Goal: Transaction & Acquisition: Purchase product/service

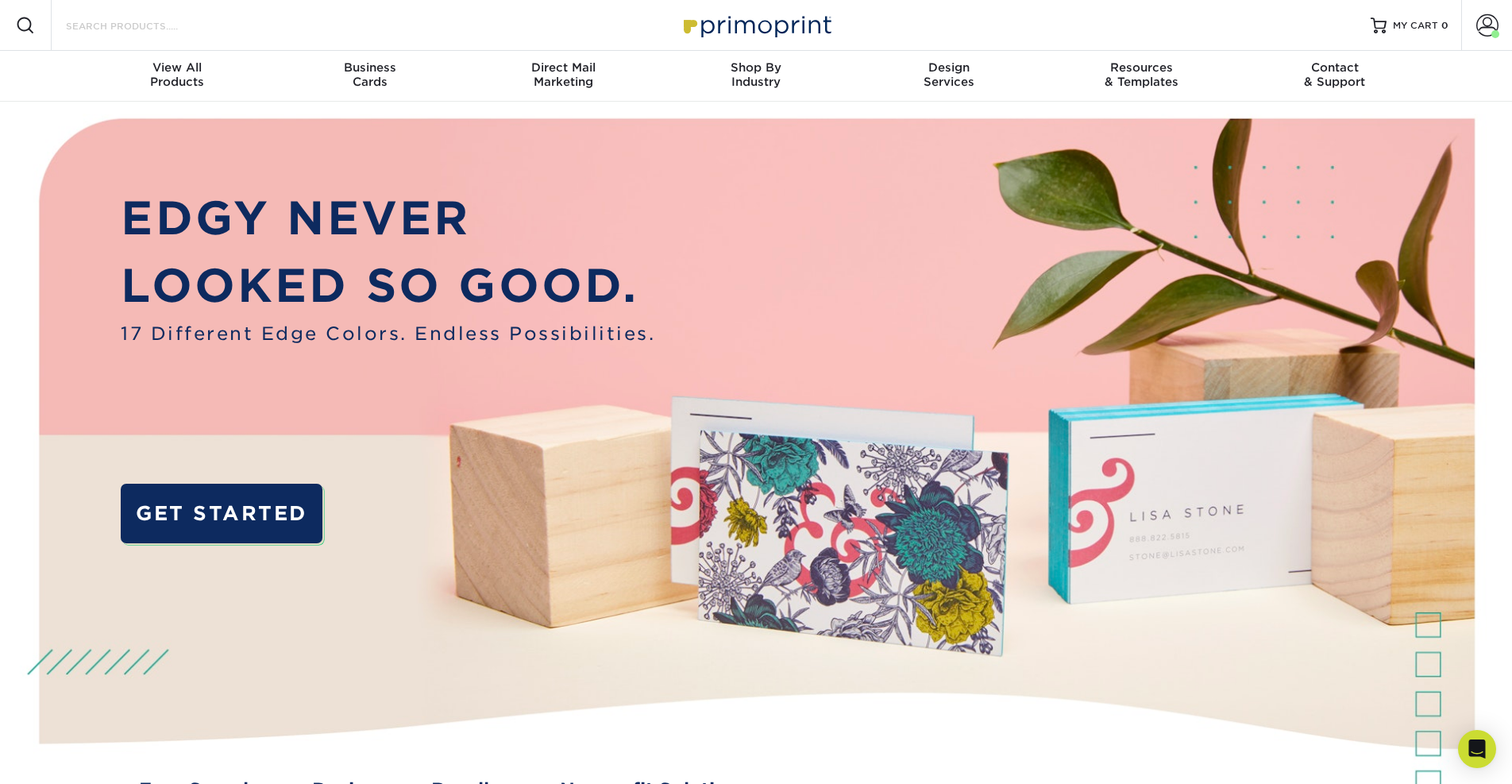
click at [148, 29] on input "Search Products" at bounding box center [142, 25] width 155 height 19
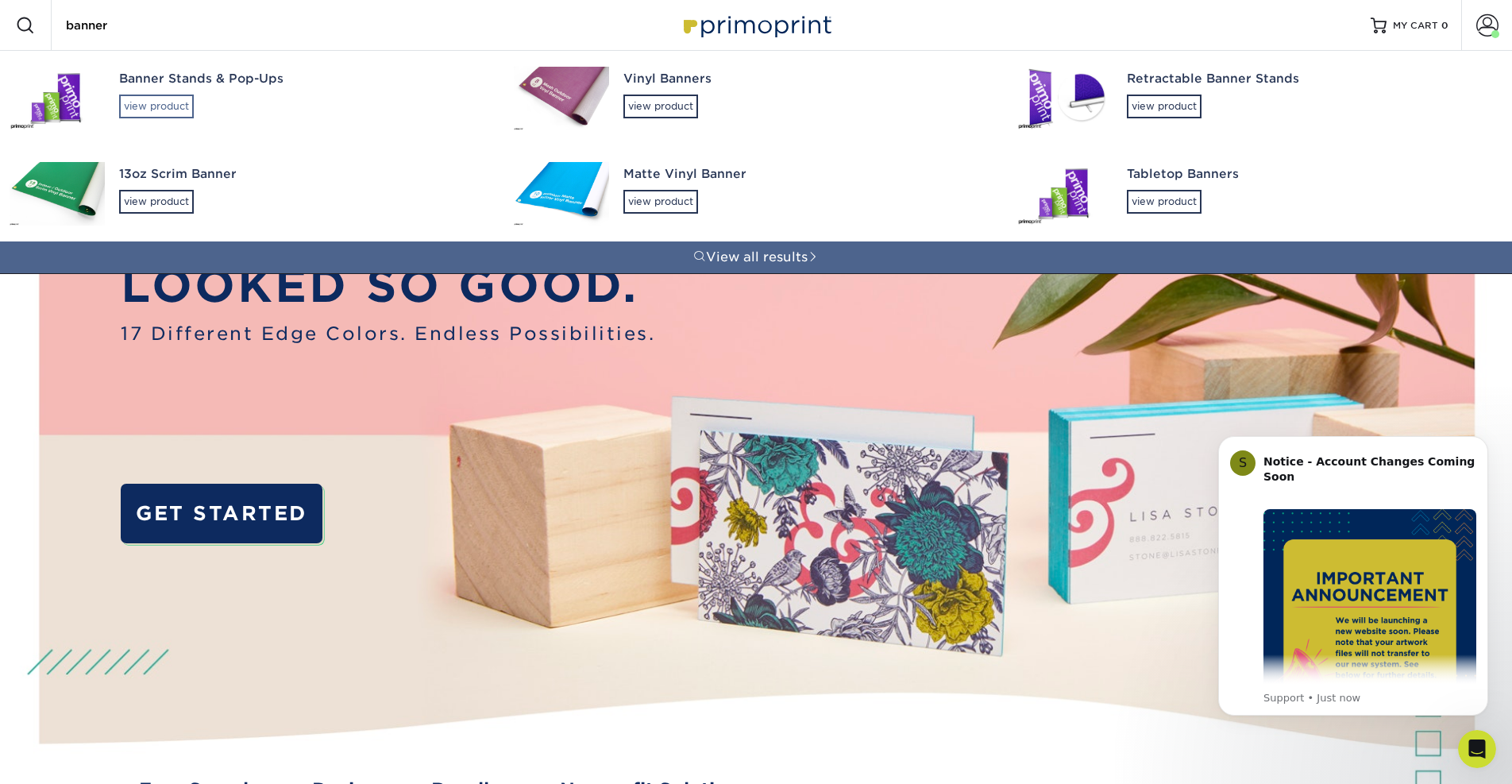
type input "banner"
click at [167, 107] on div "view product" at bounding box center [156, 107] width 75 height 24
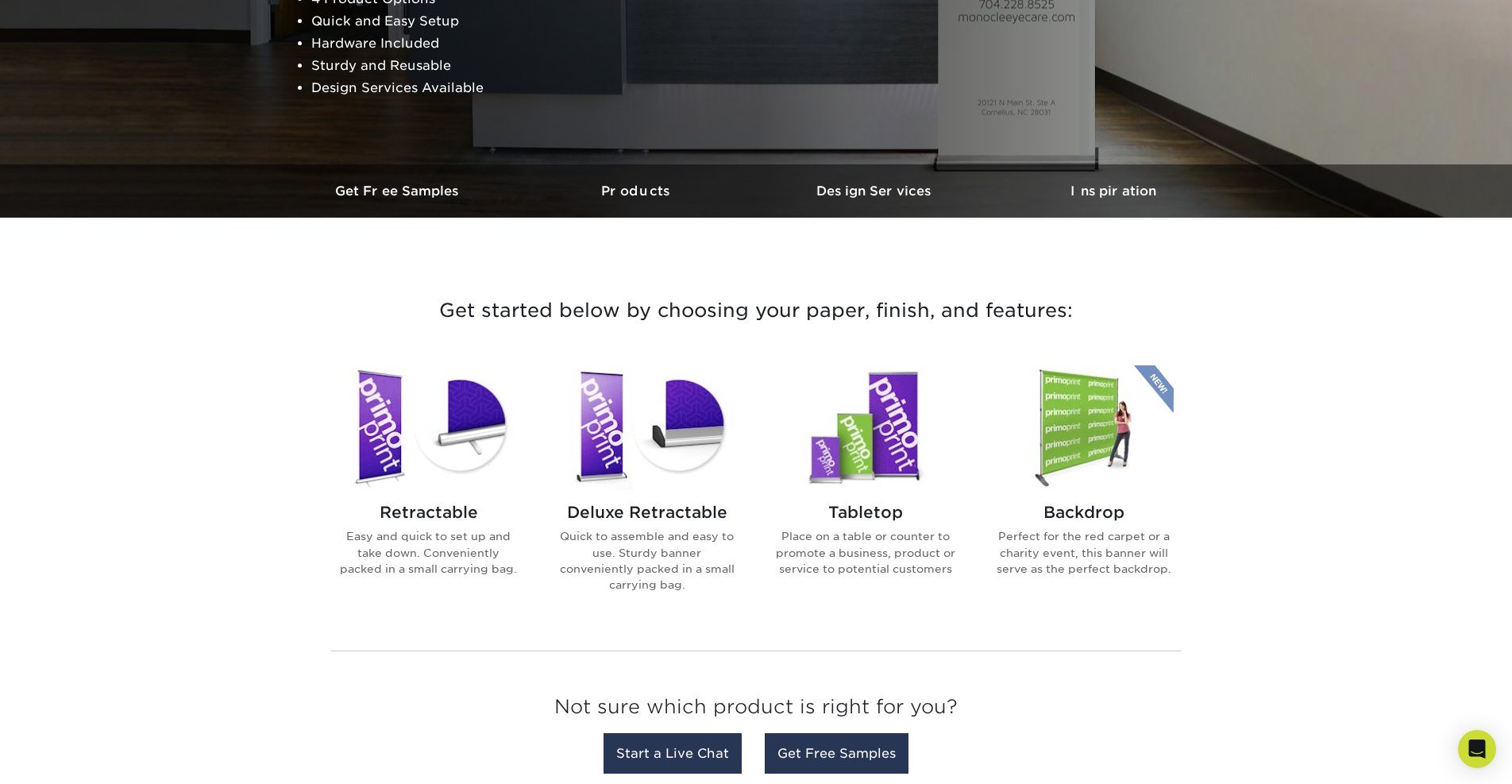
scroll to position [420, 0]
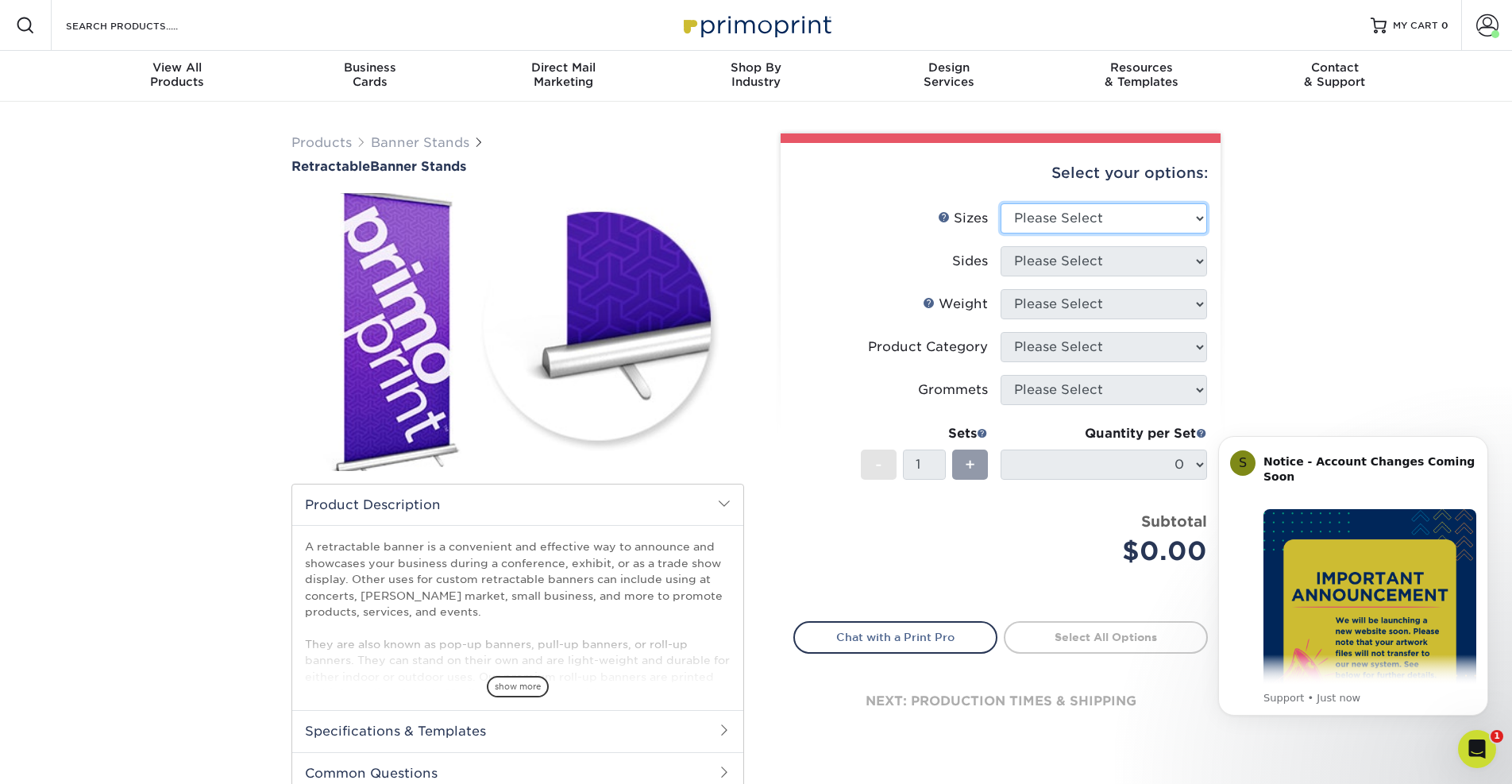
select select "33.00x80.00"
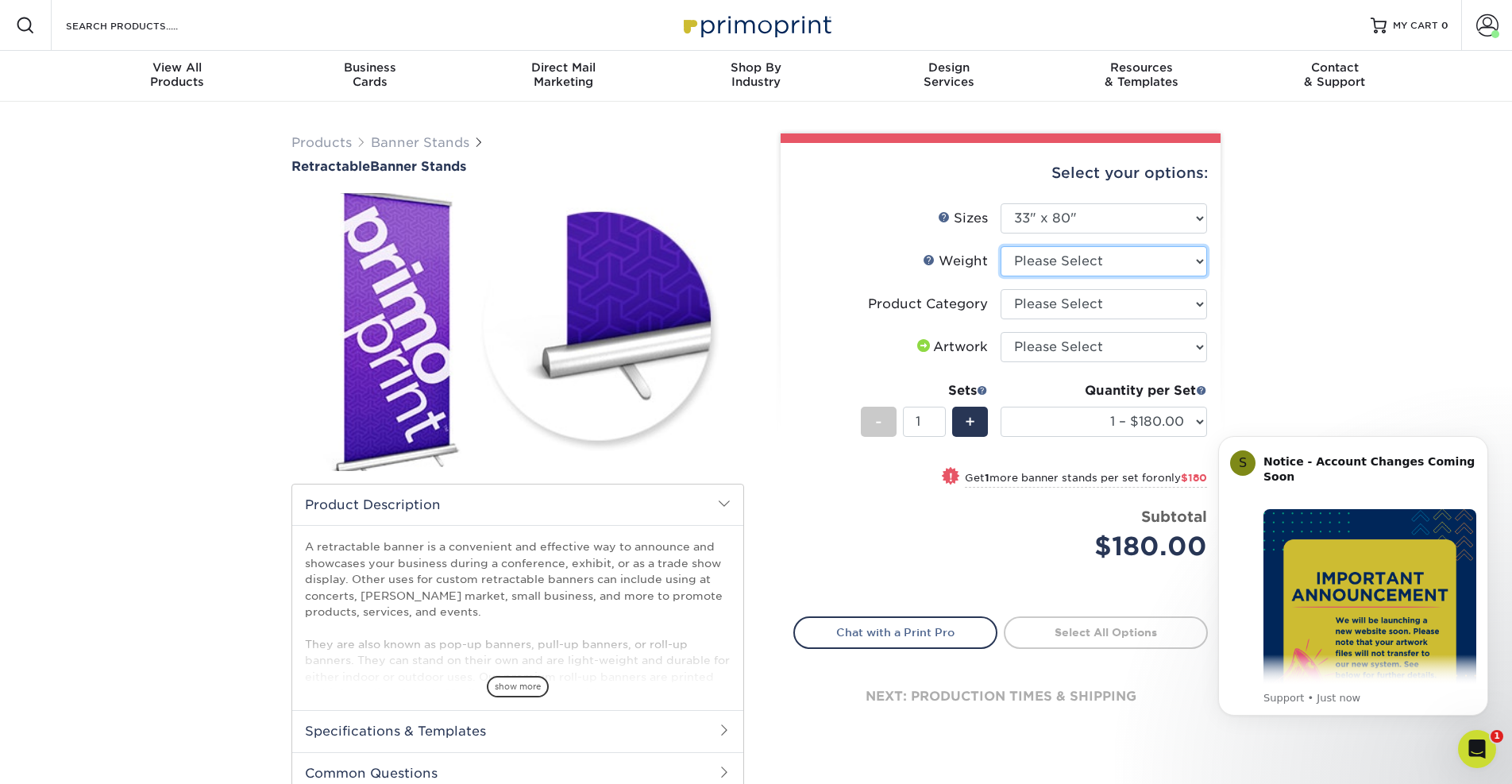
select select "10MIL"
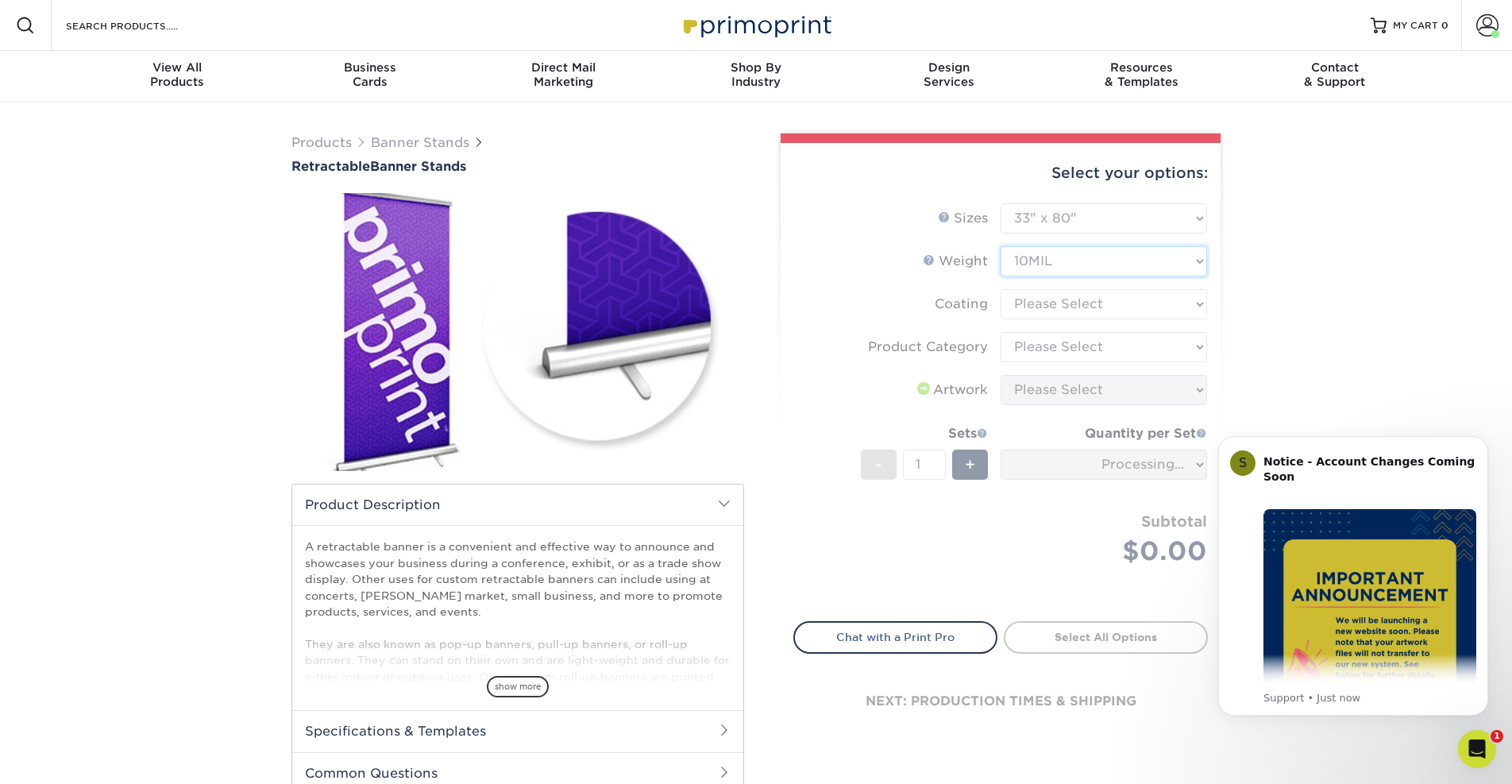
scroll to position [0, 1]
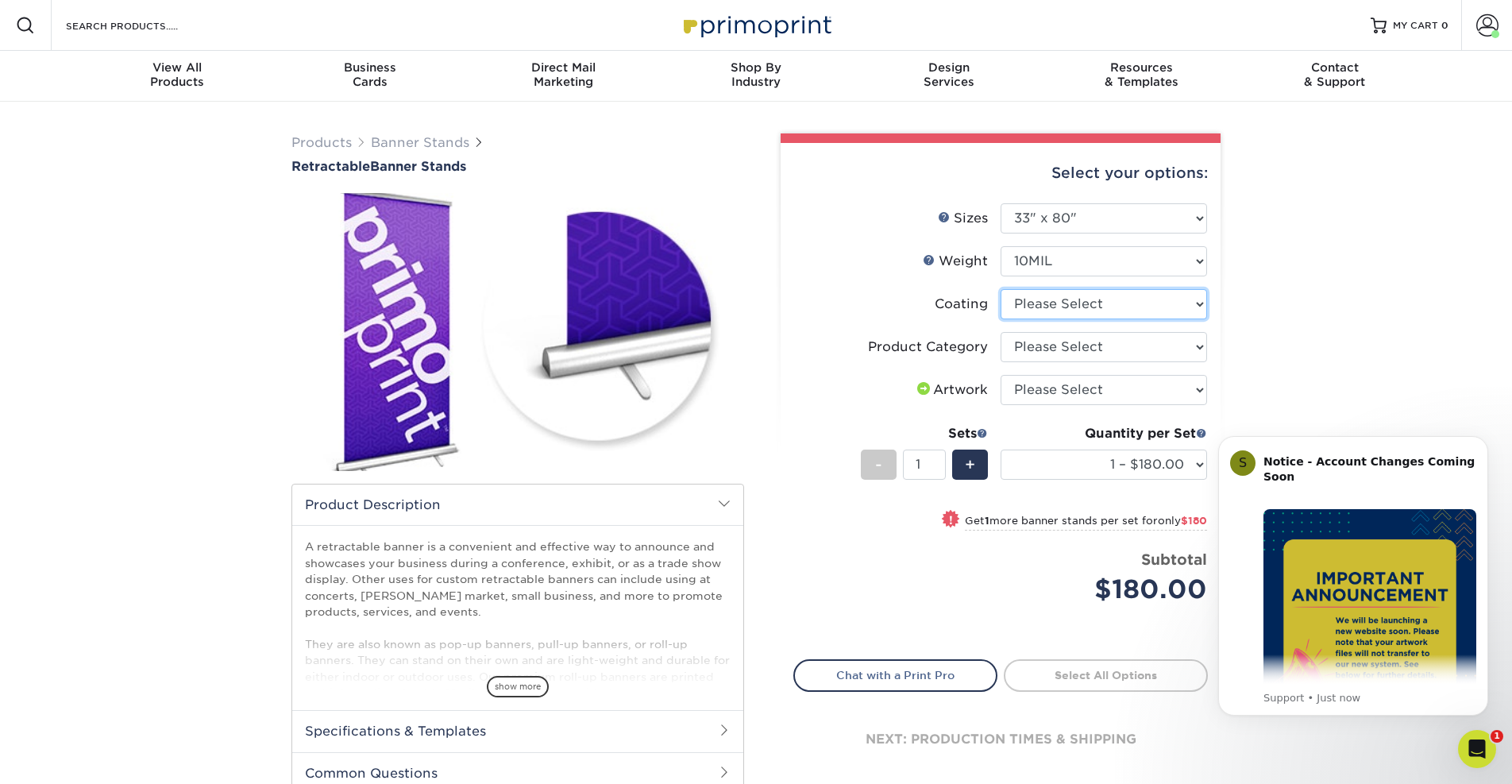
select select "3e7618de-abca-4bda-9f97-8b9129e913d8"
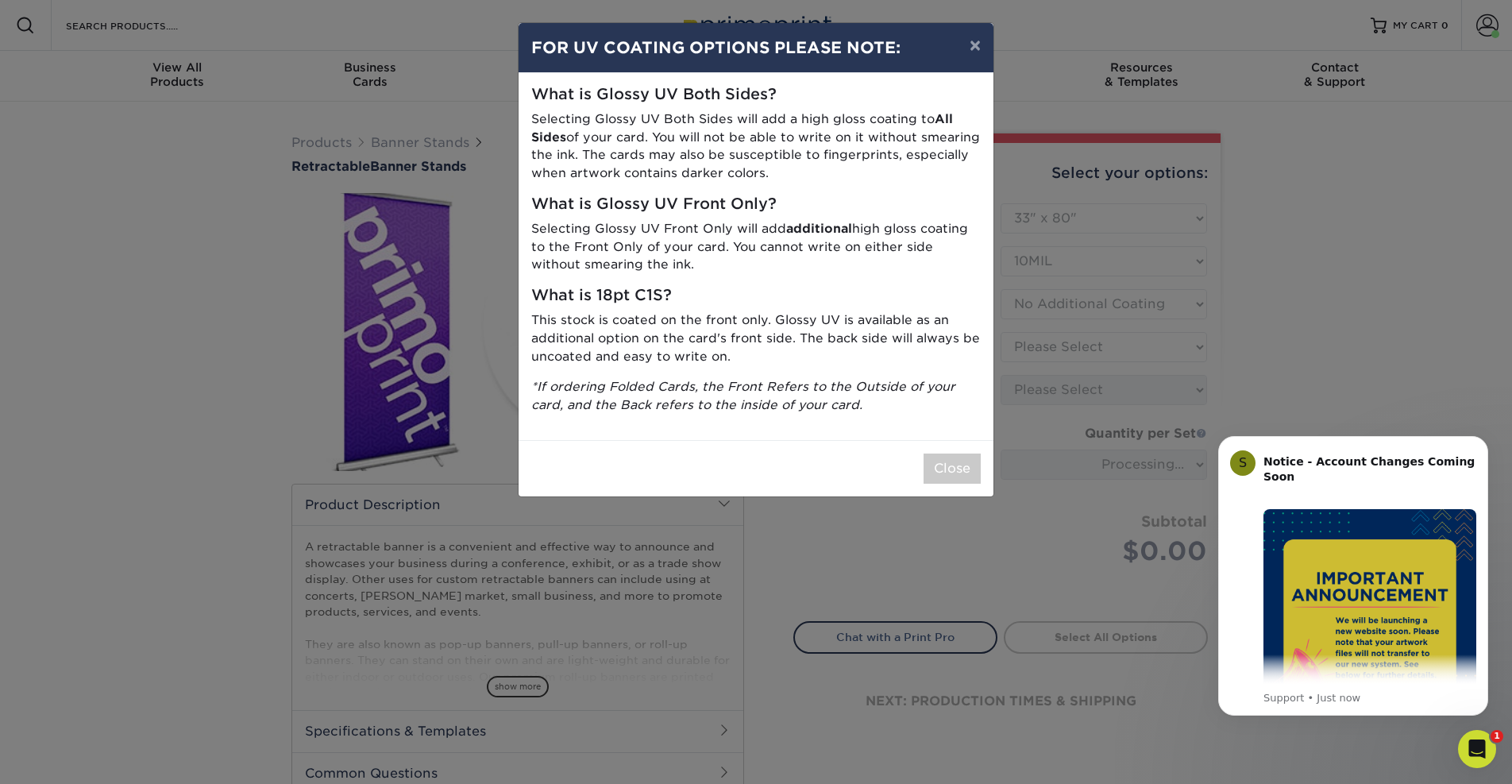
click at [1089, 345] on div "× FOR UV COATING OPTIONS PLEASE NOTE: What is Glossy UV Both Sides? Selecting G…" at bounding box center [756, 392] width 1512 height 784
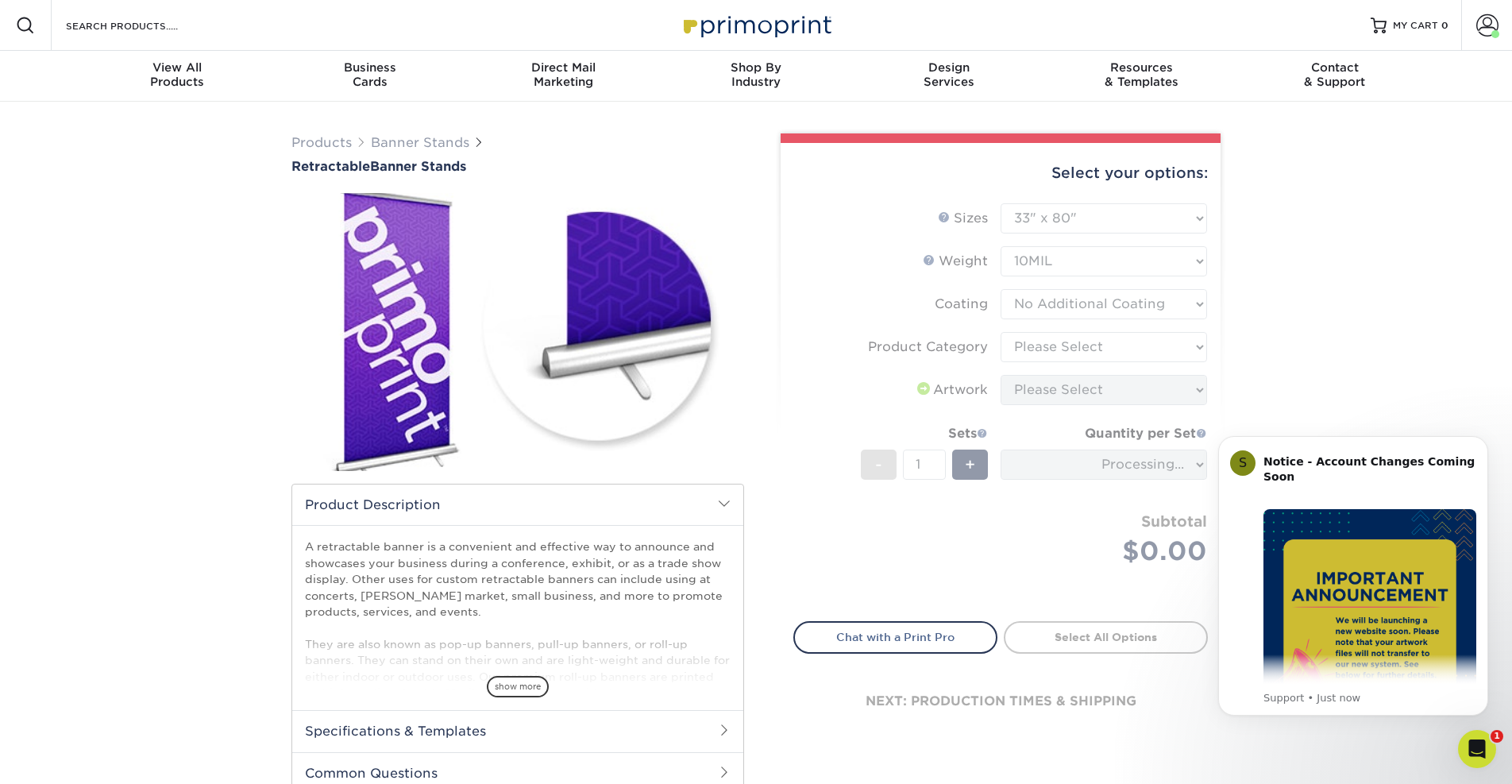
scroll to position [-1, 1]
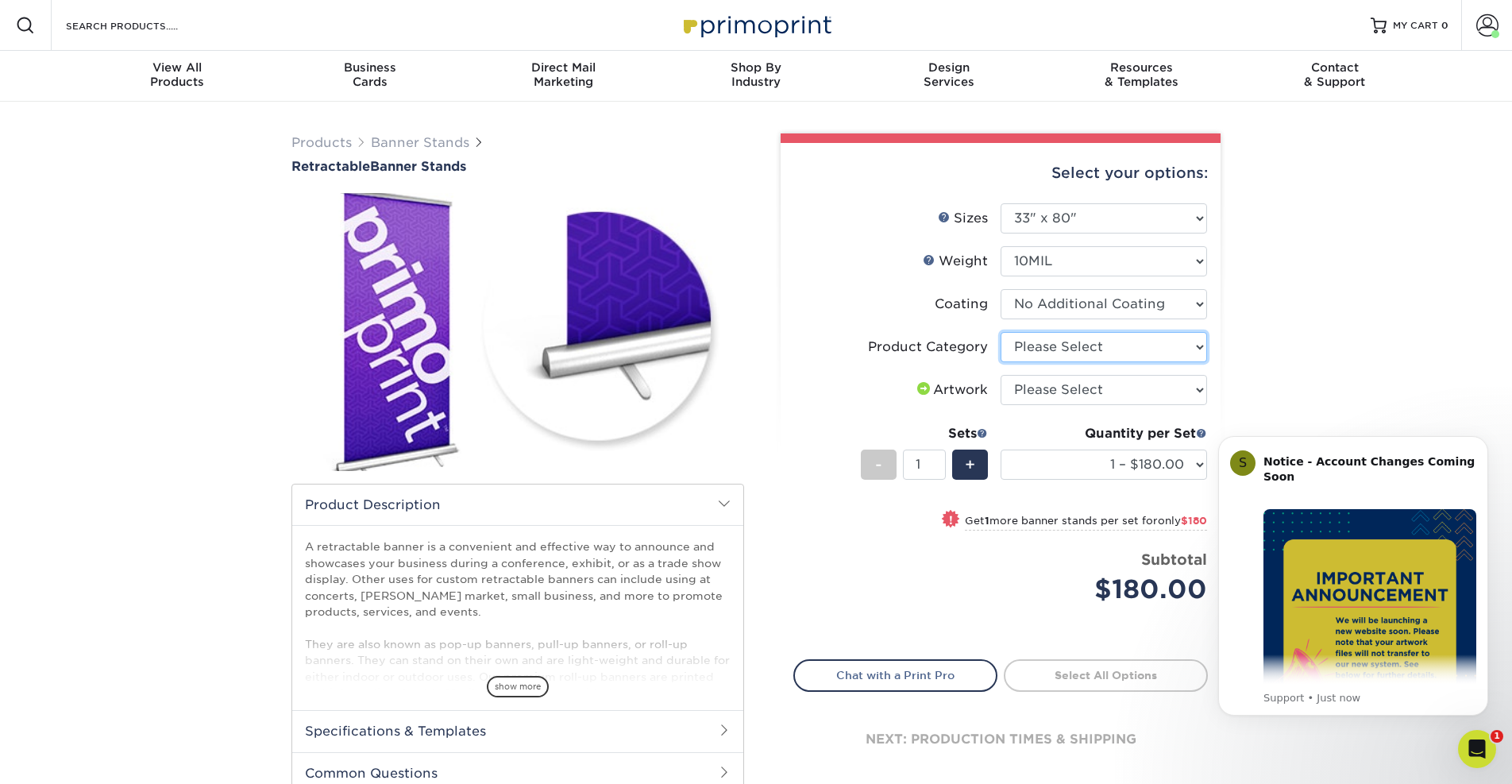
select select "16926b4f-4359-4b5b-9e91-7b2ad5f23637"
select select "upload"
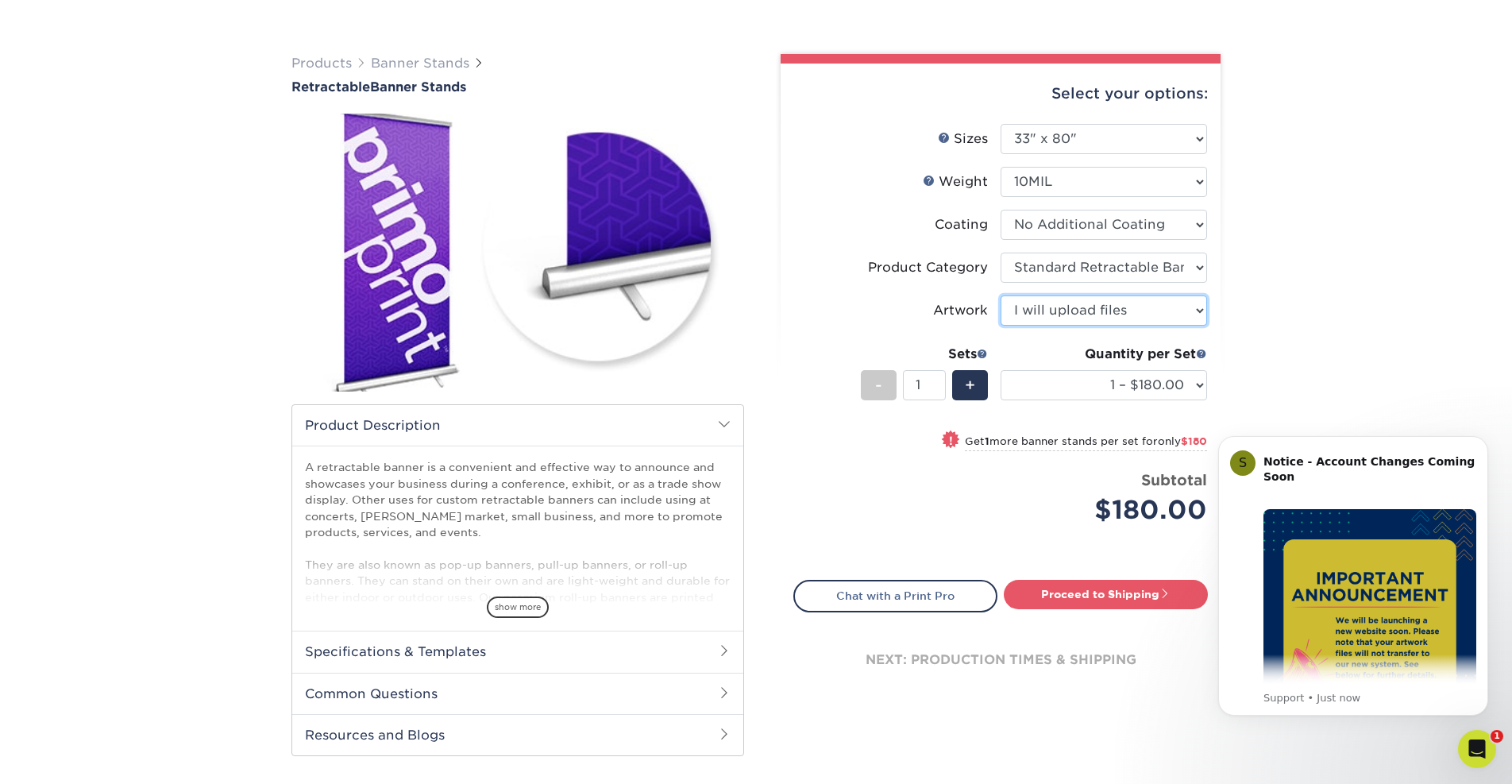
scroll to position [84, 0]
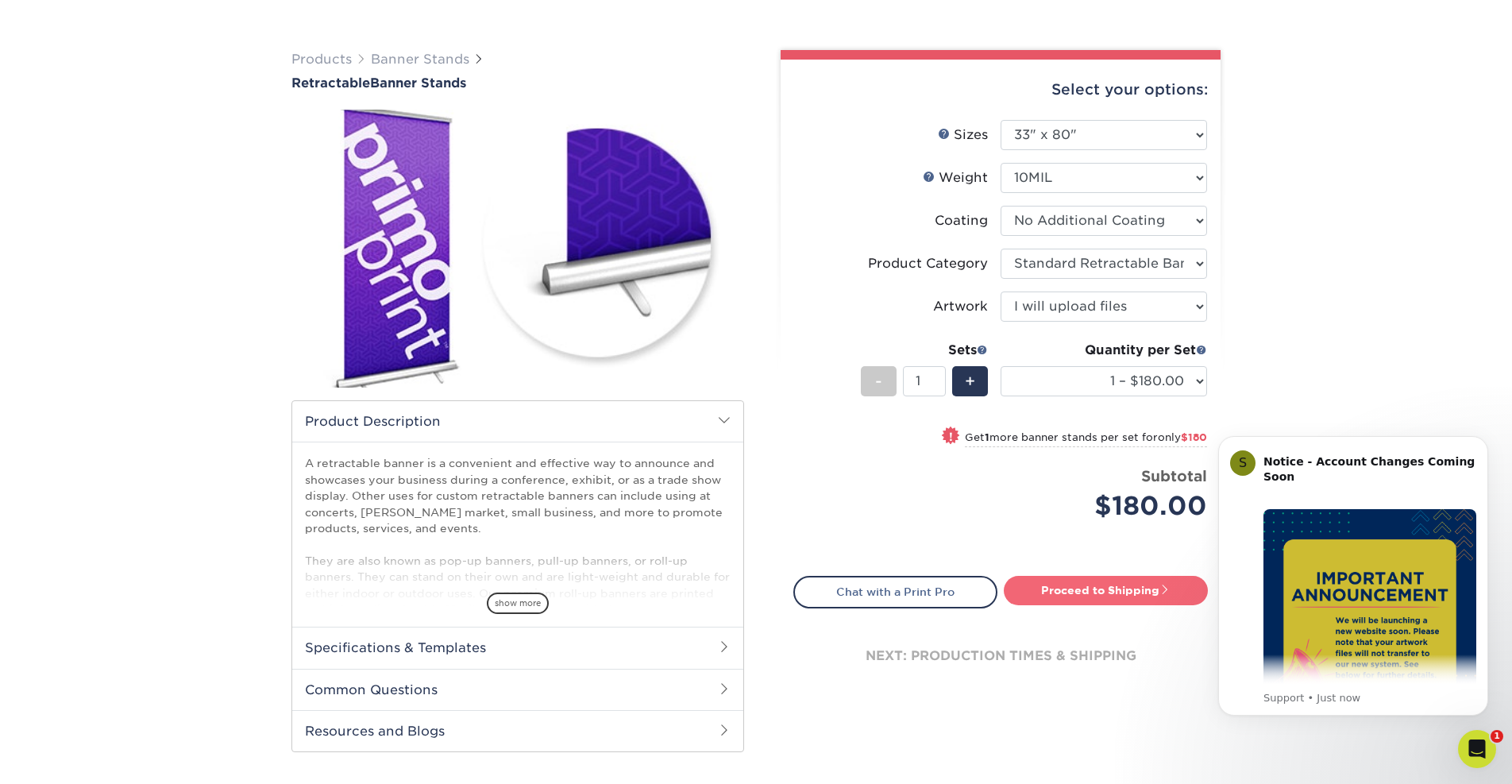
click at [1085, 593] on link "Proceed to Shipping" at bounding box center [1105, 589] width 204 height 28
type input "Set 1"
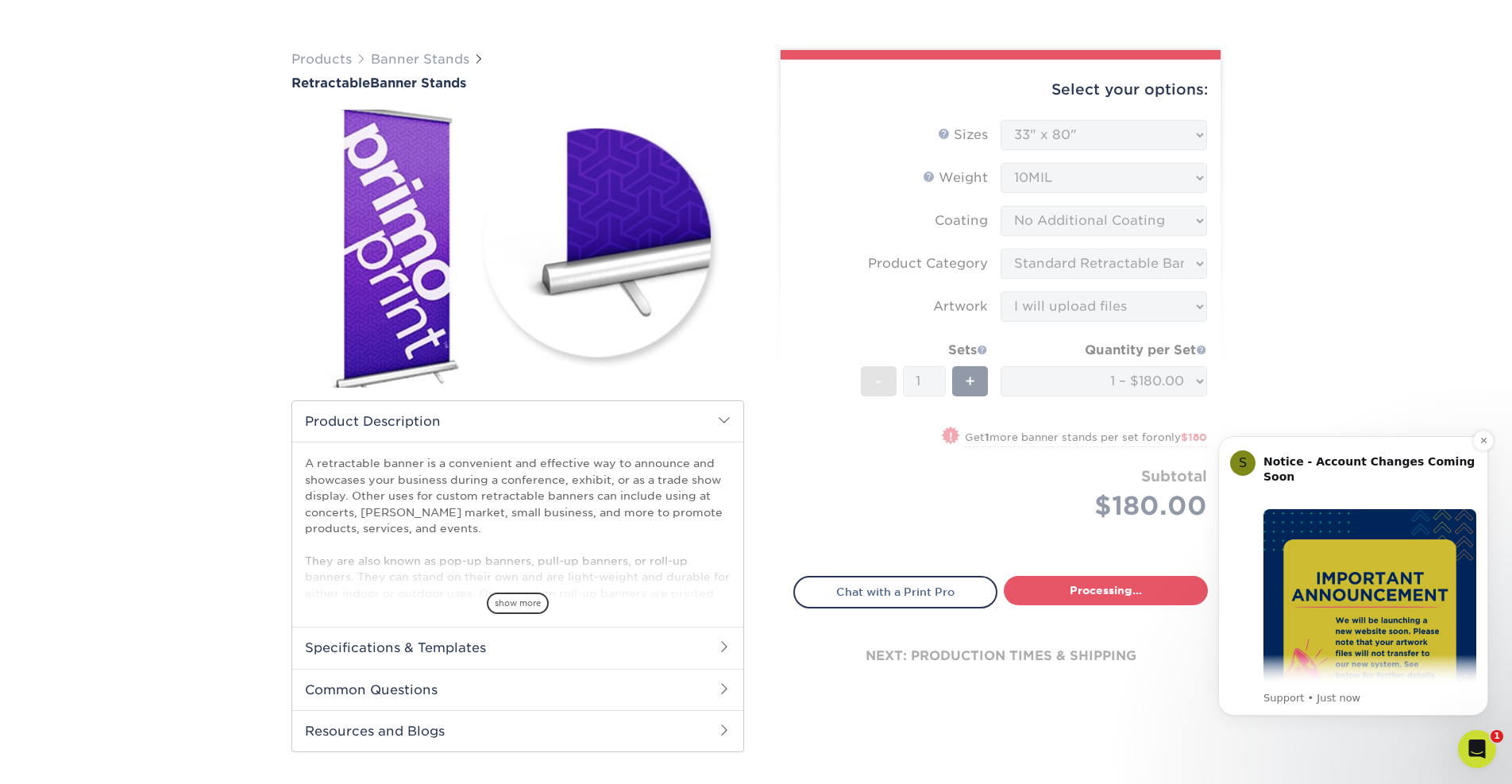
select select "e7b7b2f3-e776-4680-8298-9a89da6453ca"
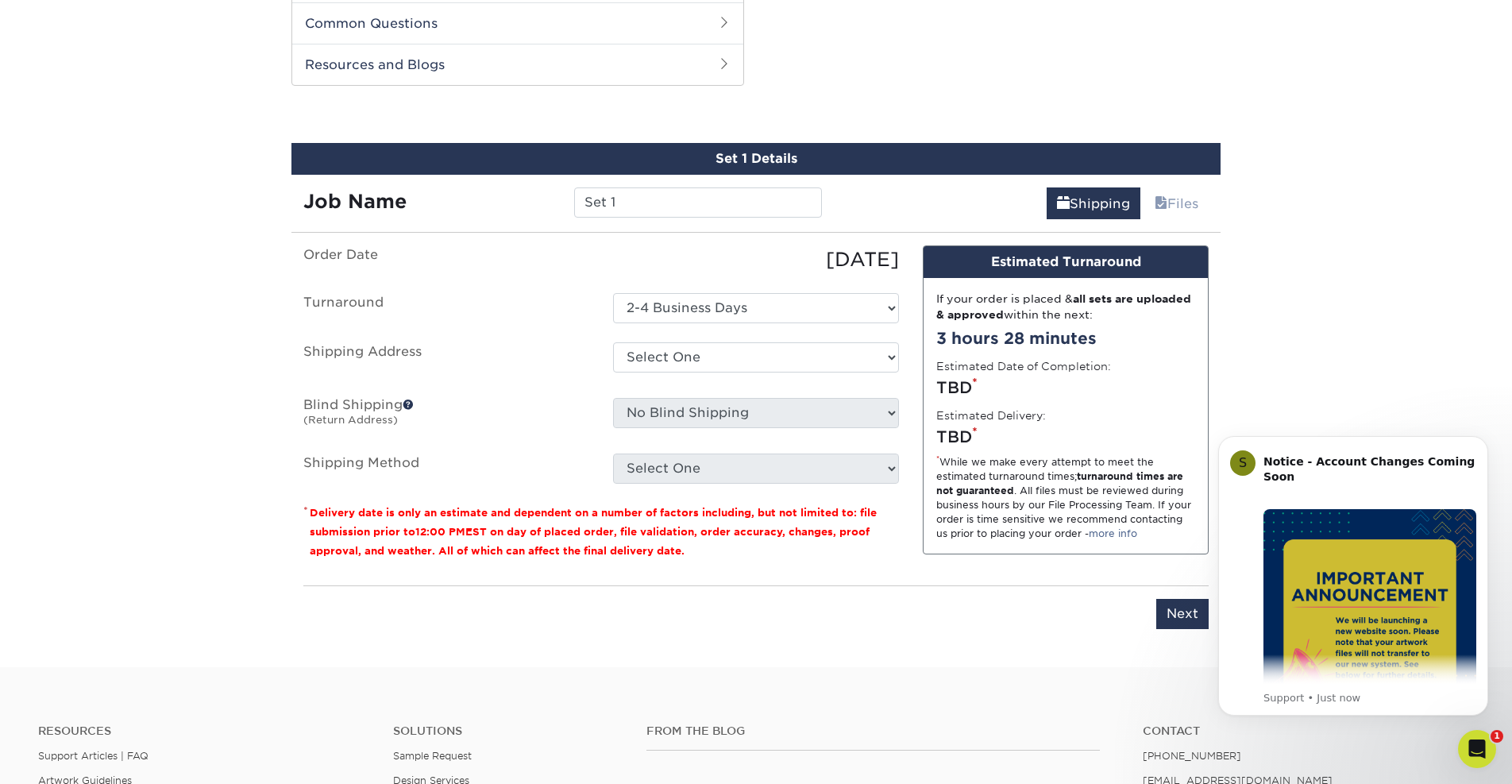
scroll to position [756, 0]
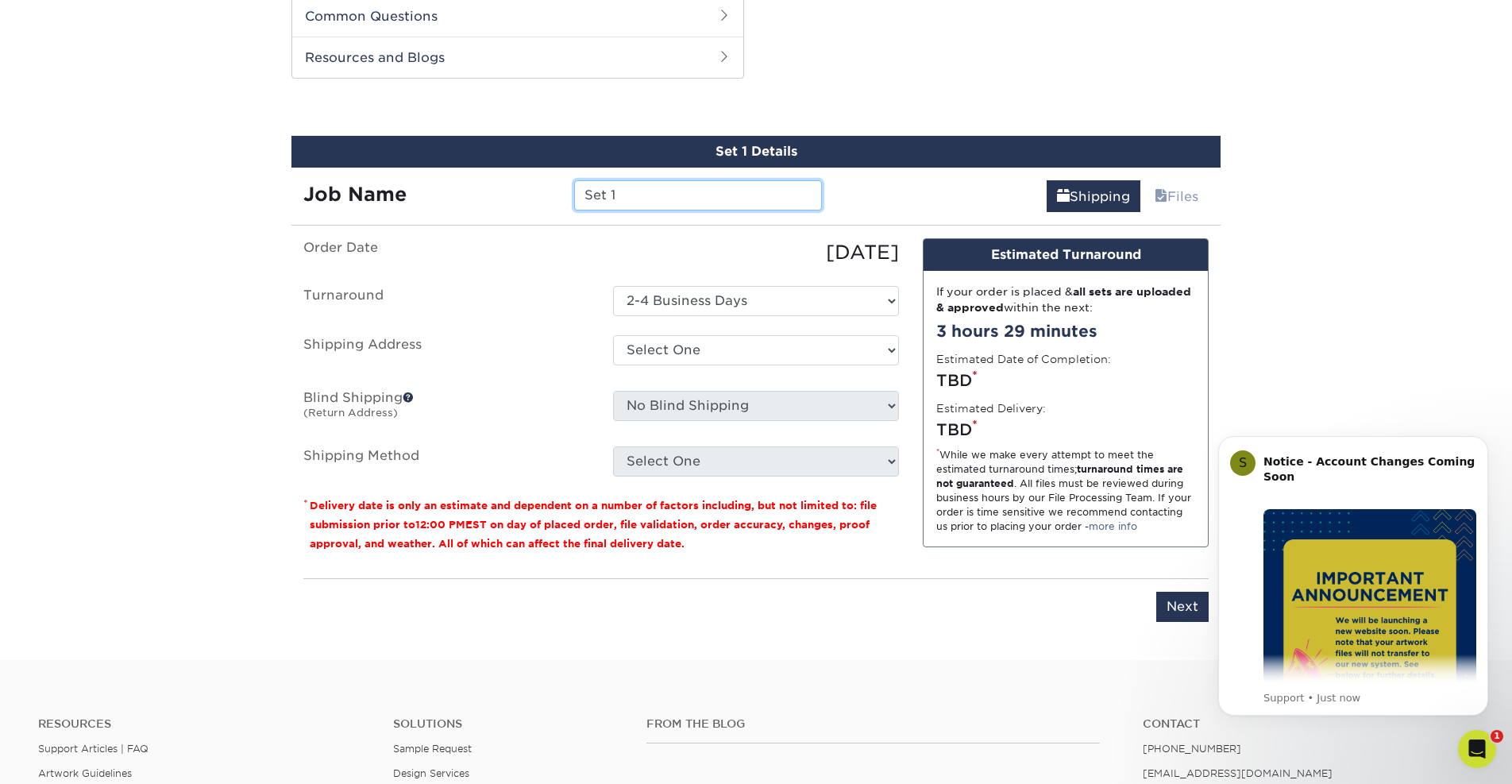
click at [689, 190] on input "Set 1" at bounding box center [697, 195] width 247 height 30
type input "Survey - Middle Banner"
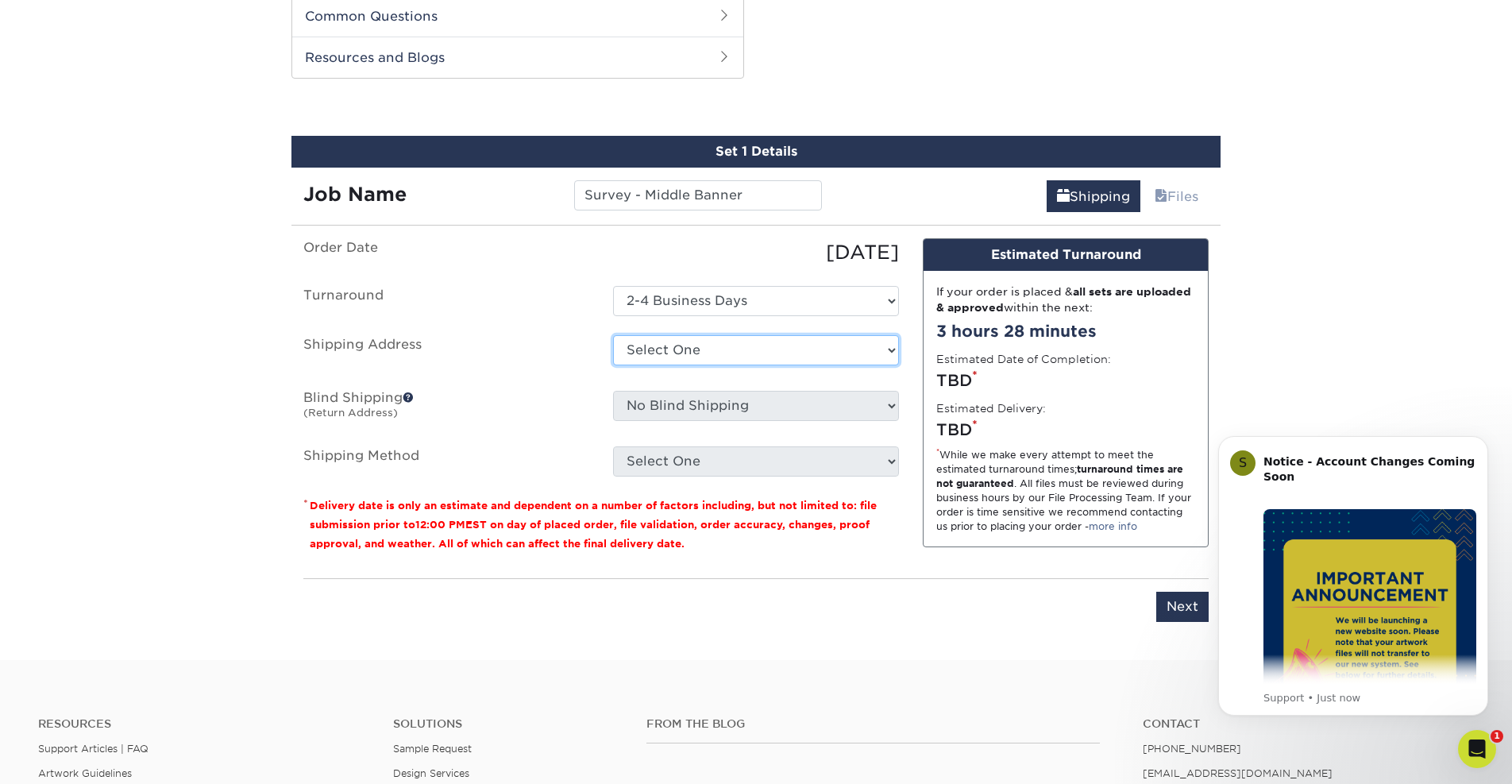
select select "218406"
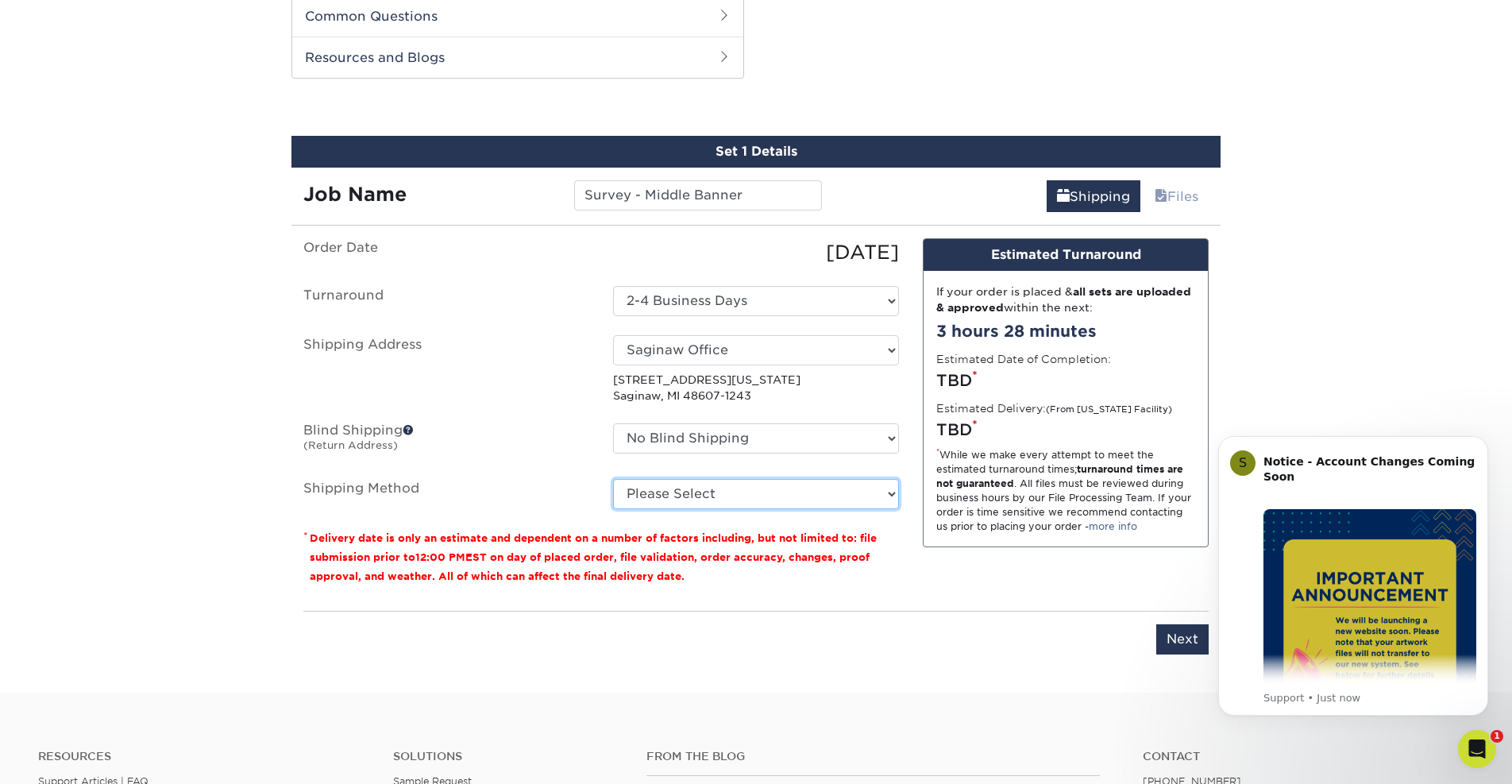
select select "03"
click at [953, 595] on div "Design Estimated Turnaround If your order is placed & all sets are uploaded & a…" at bounding box center [1065, 419] width 309 height 360
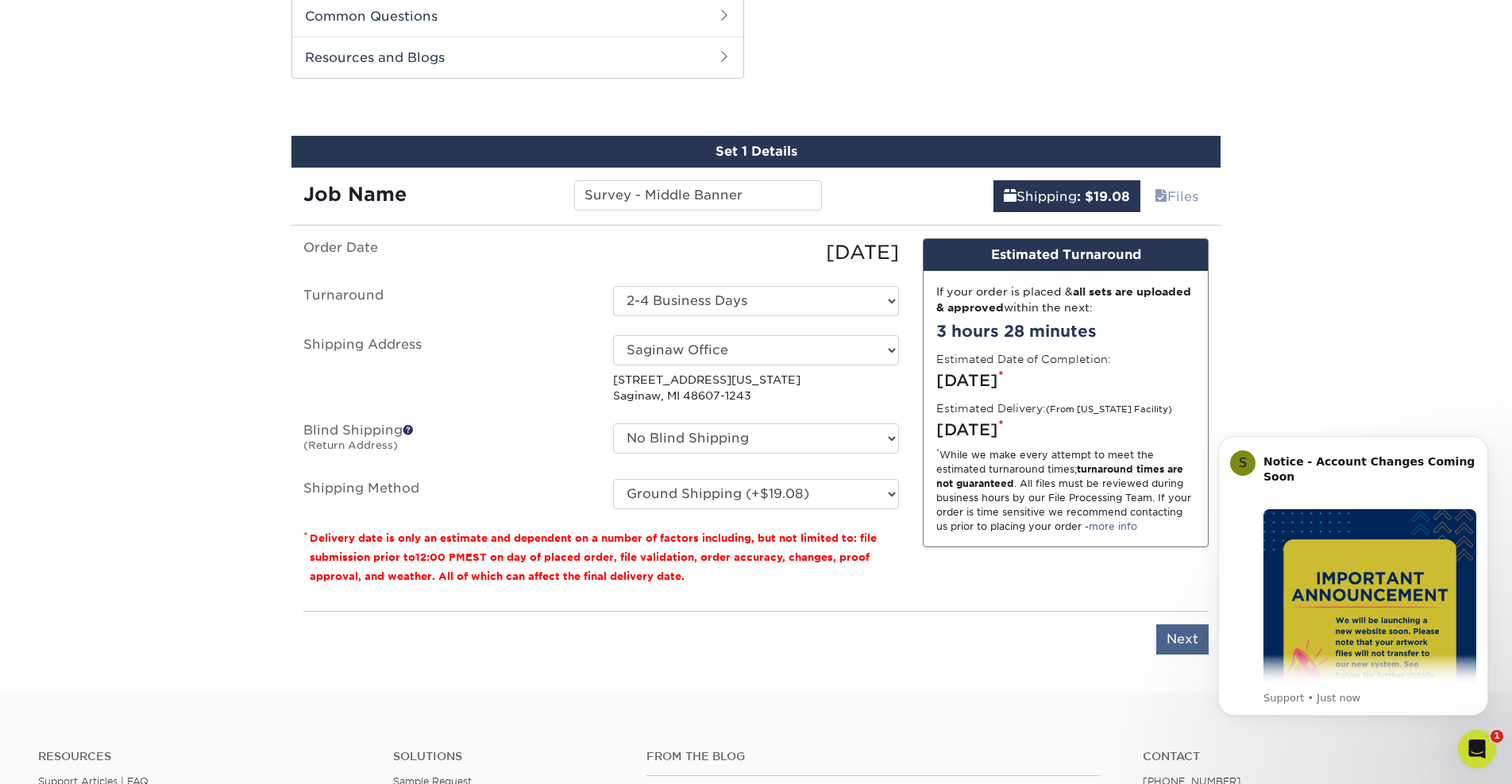
click at [1172, 638] on input "Next" at bounding box center [1182, 638] width 53 height 30
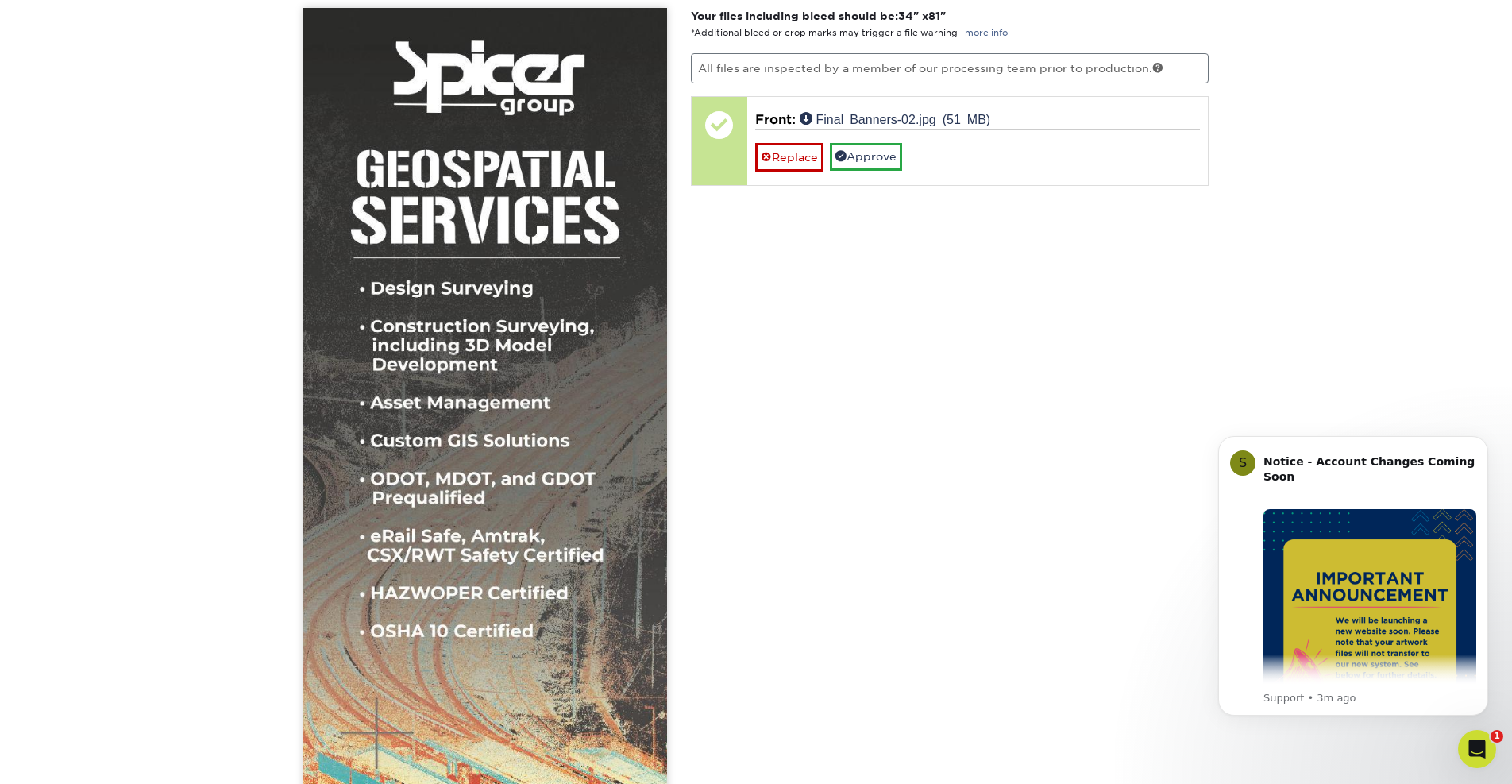
scroll to position [990, 0]
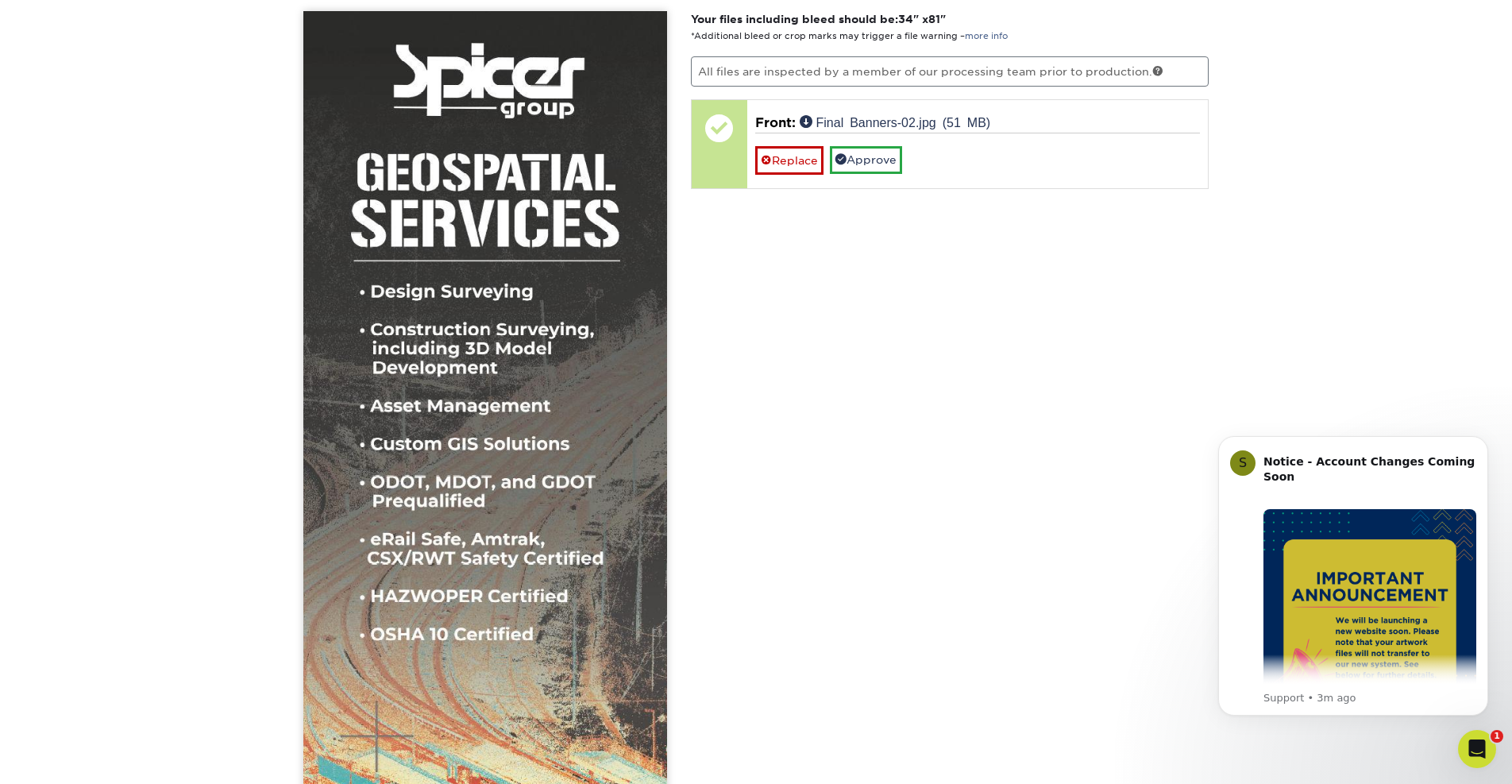
click at [408, 619] on img at bounding box center [485, 444] width 364 height 866
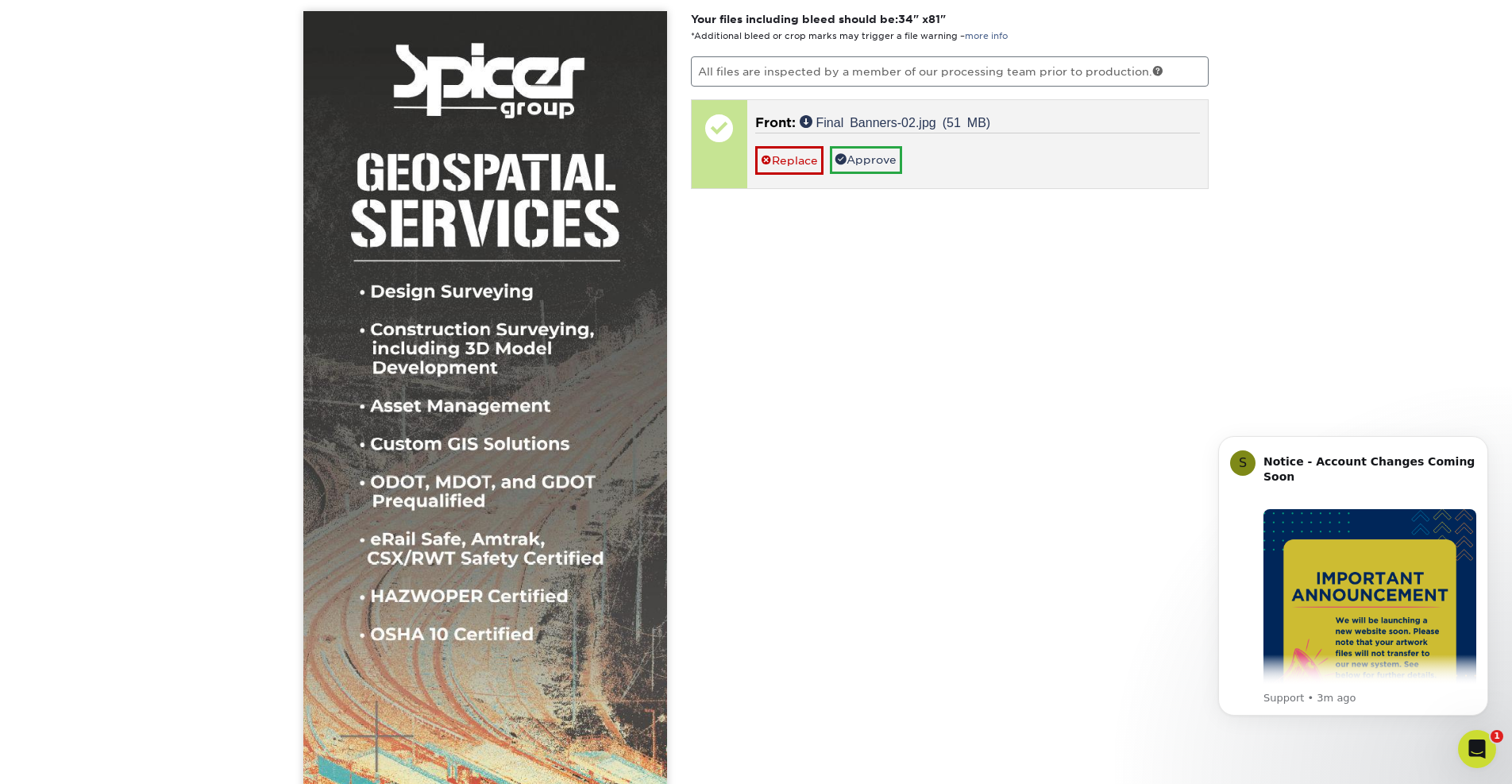
click at [879, 152] on link "Approve" at bounding box center [866, 159] width 72 height 27
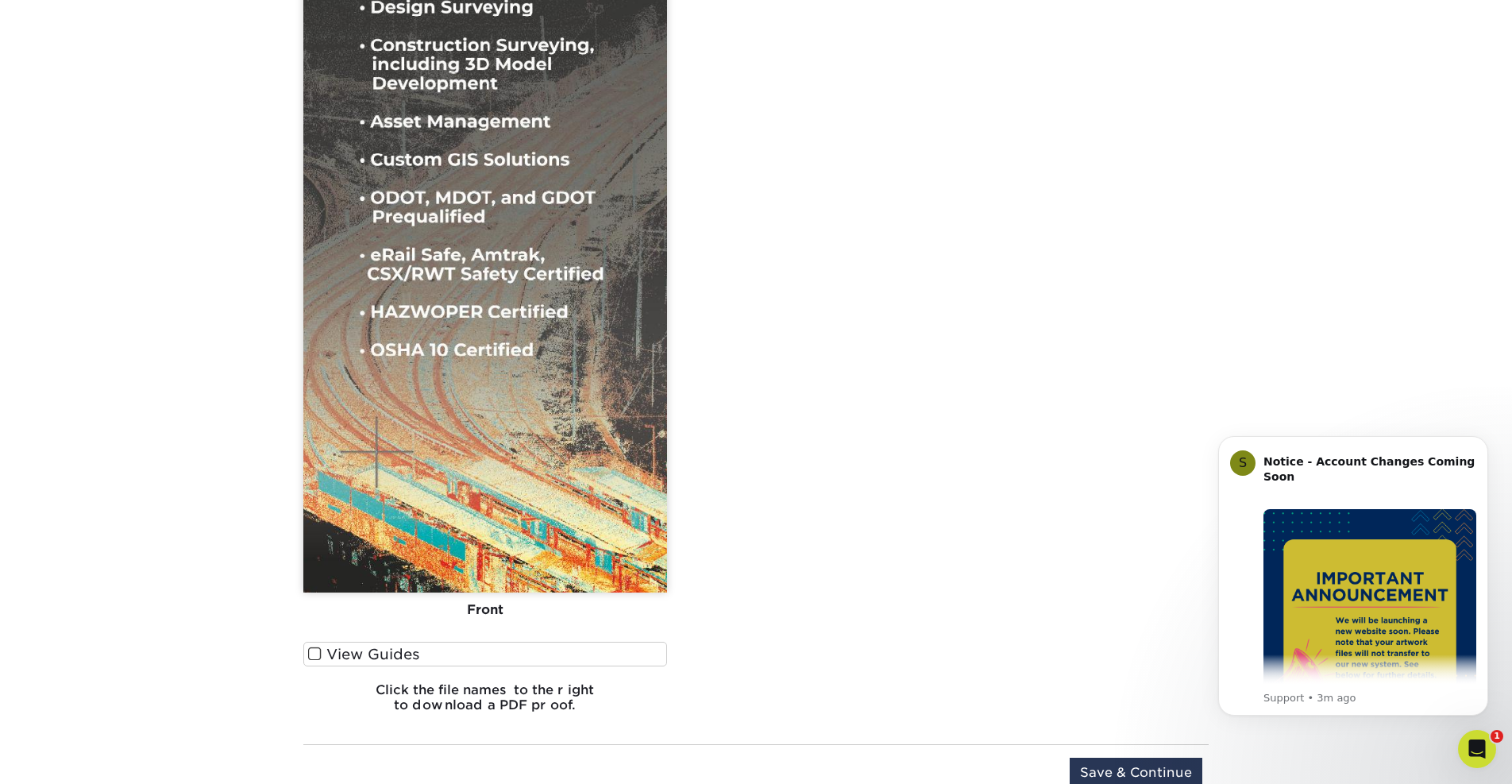
scroll to position [1289, 0]
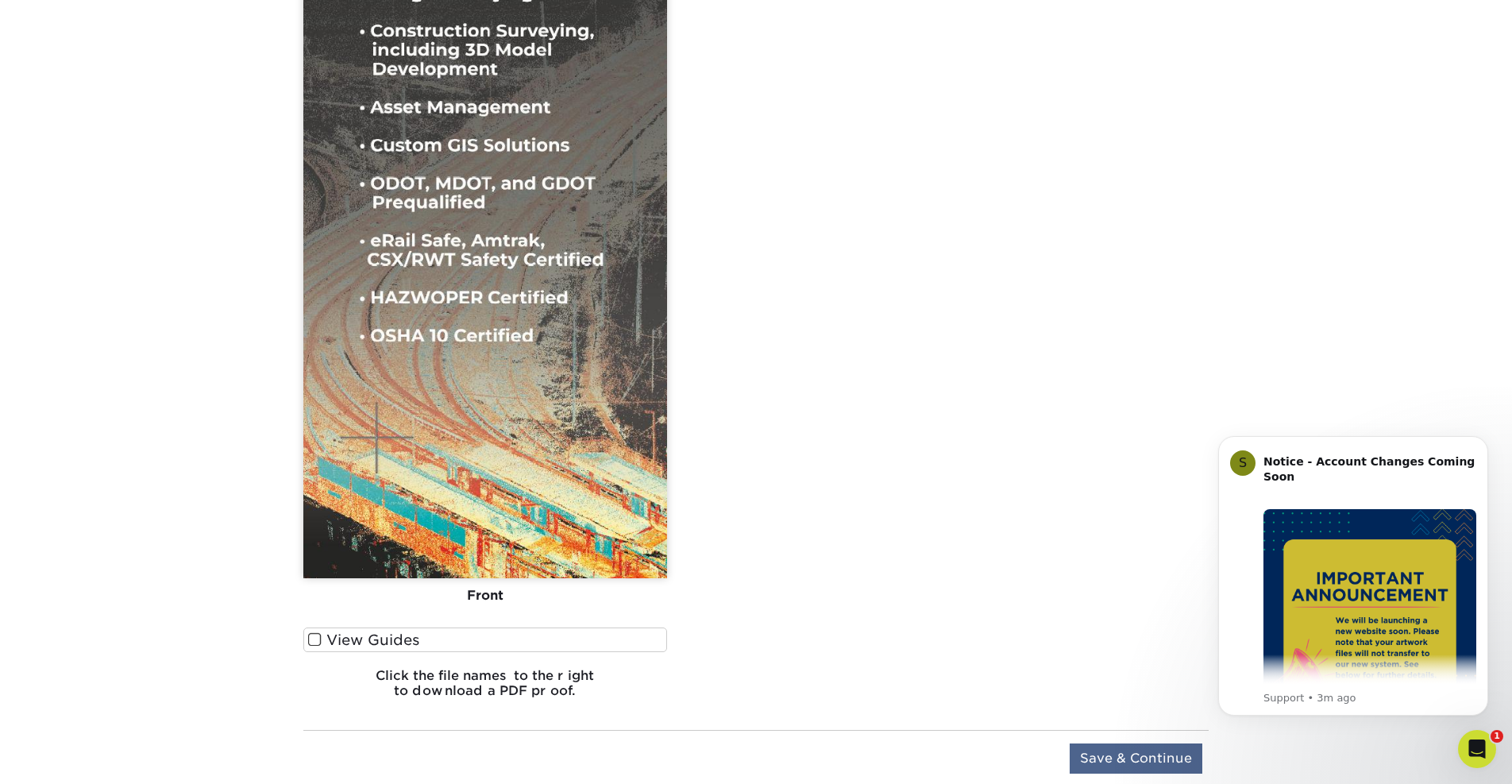
click at [1128, 767] on input "Save & Continue" at bounding box center [1136, 758] width 133 height 30
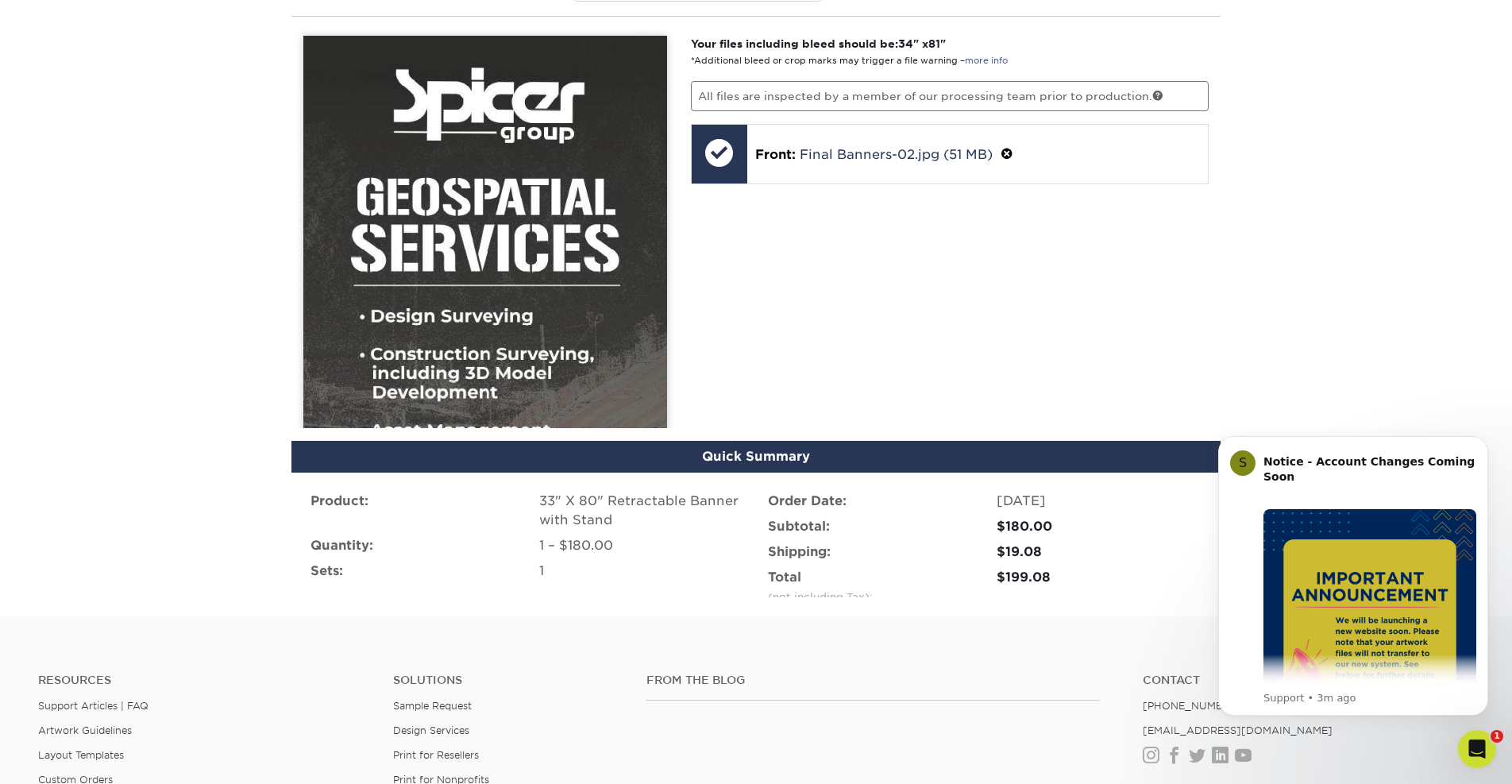
scroll to position [952, 0]
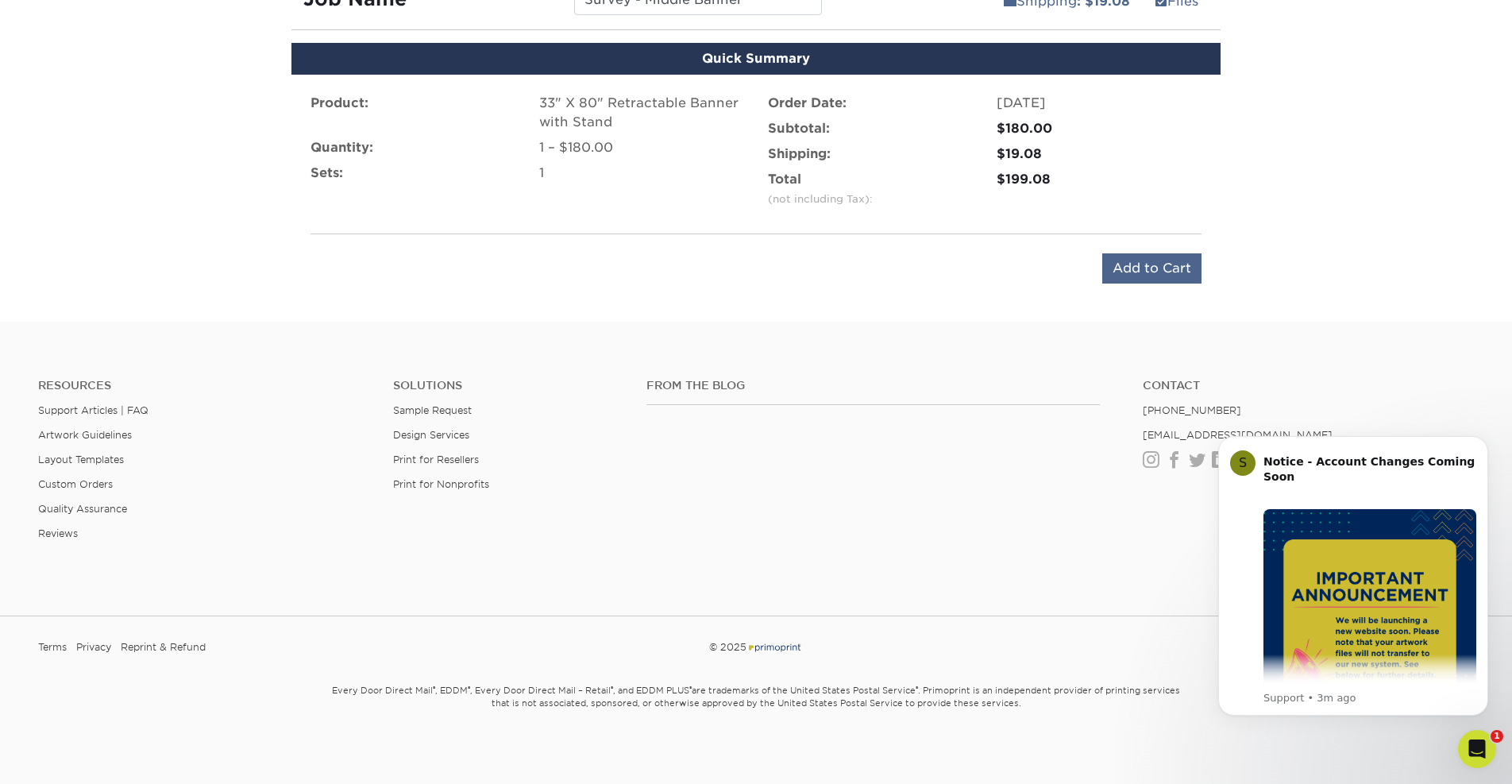
click at [1173, 274] on input "Add to Cart" at bounding box center [1151, 268] width 99 height 30
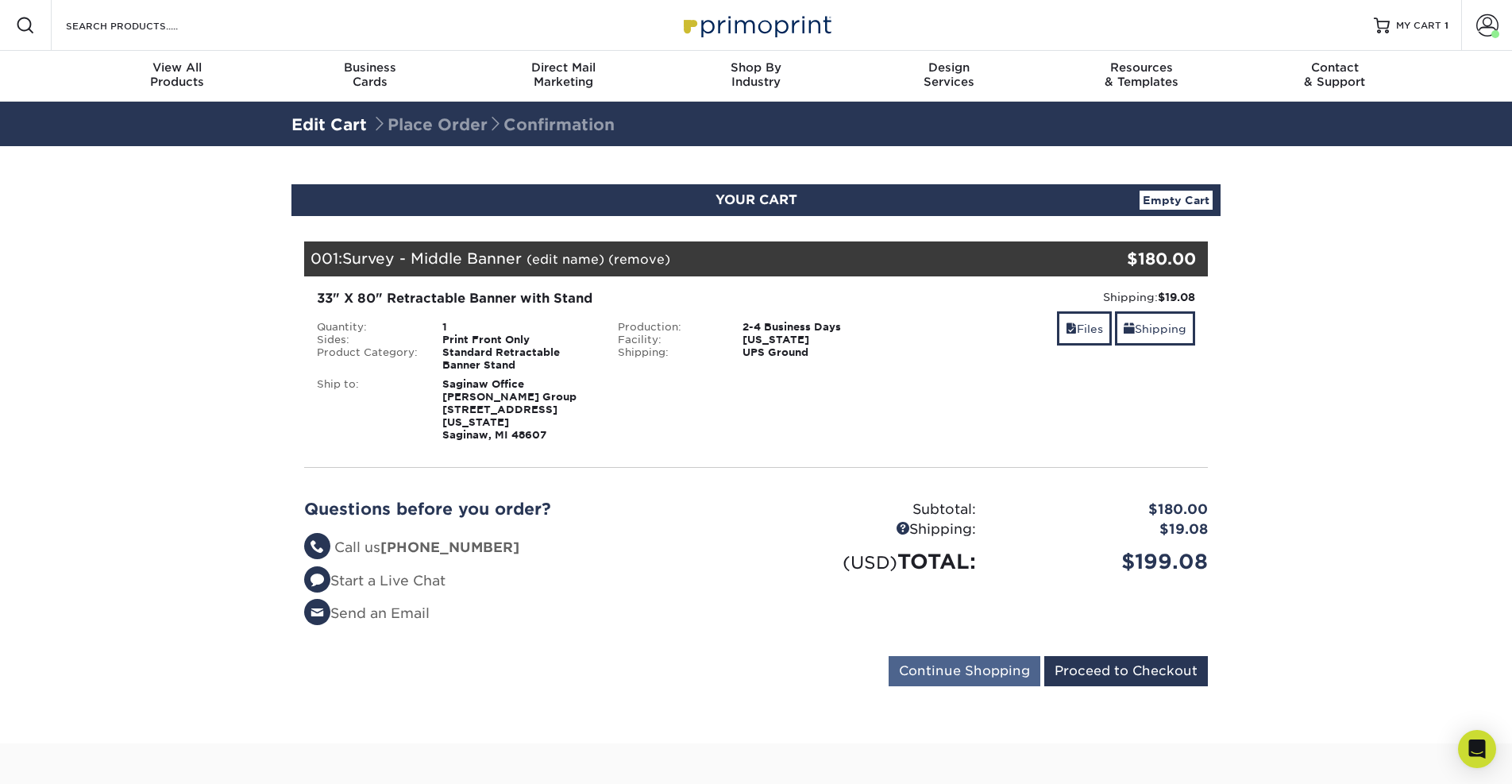
click at [1010, 656] on input "Continue Shopping" at bounding box center [964, 670] width 152 height 30
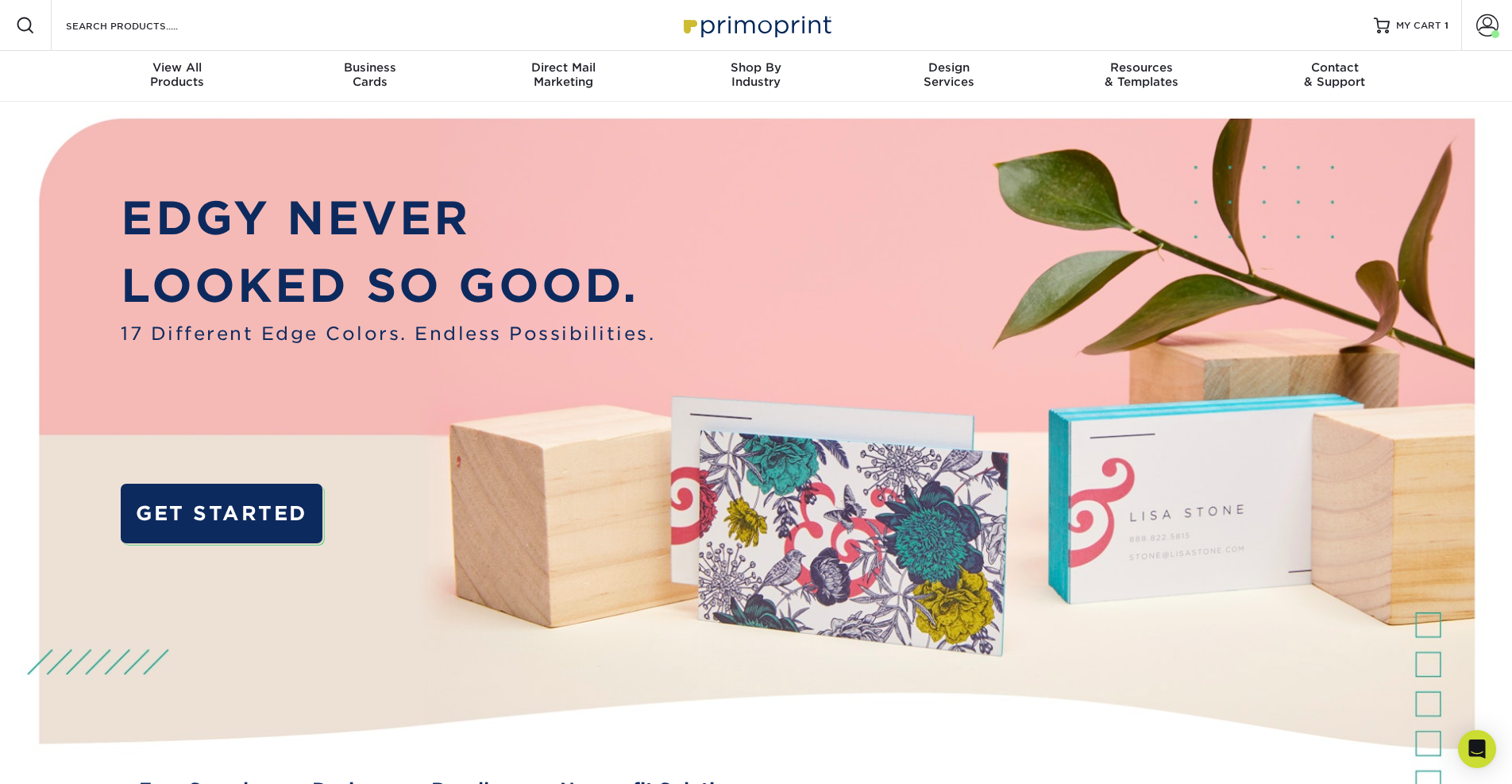
click at [196, 35] on div "Search Products" at bounding box center [135, 25] width 167 height 51
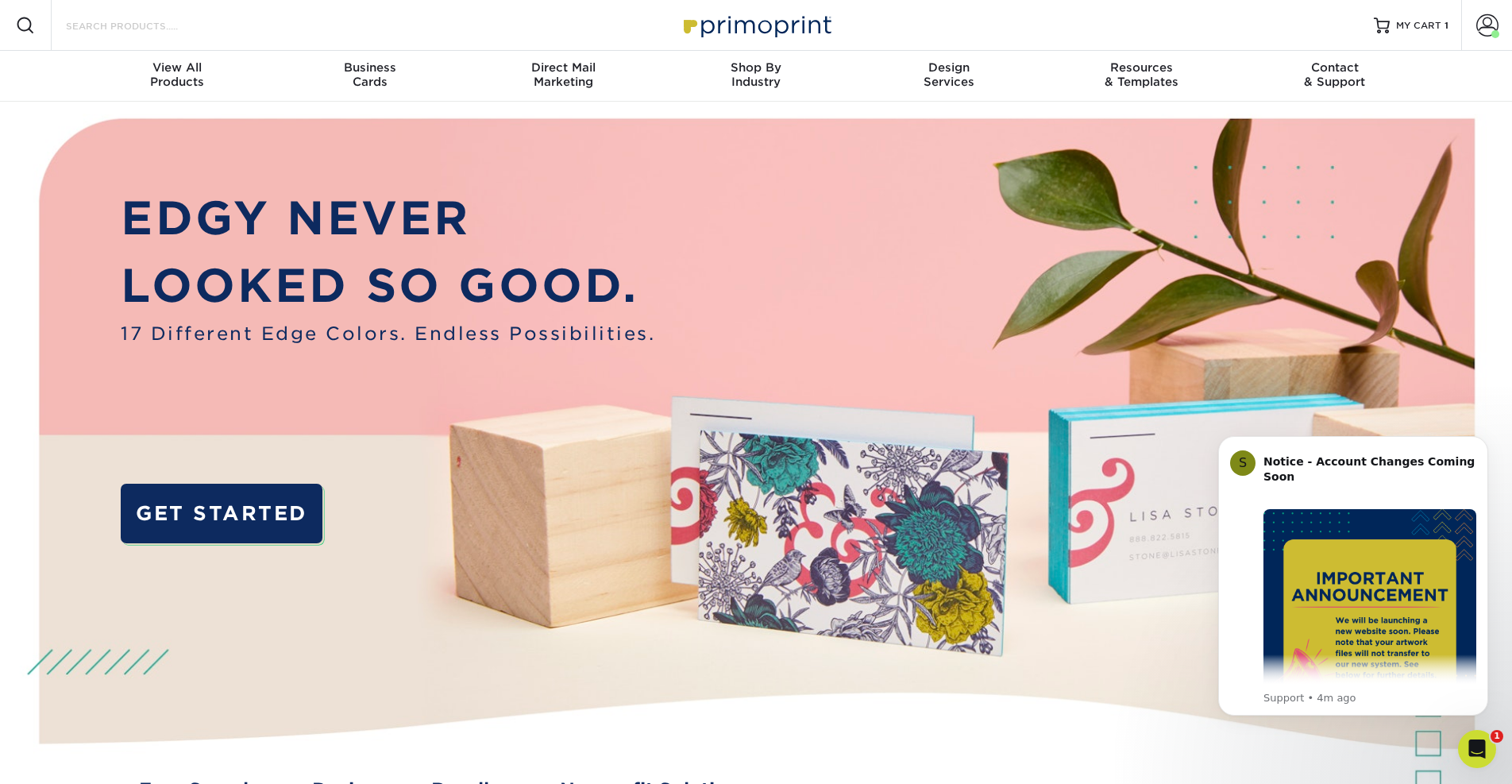
click at [146, 20] on input "Search Products" at bounding box center [142, 25] width 155 height 19
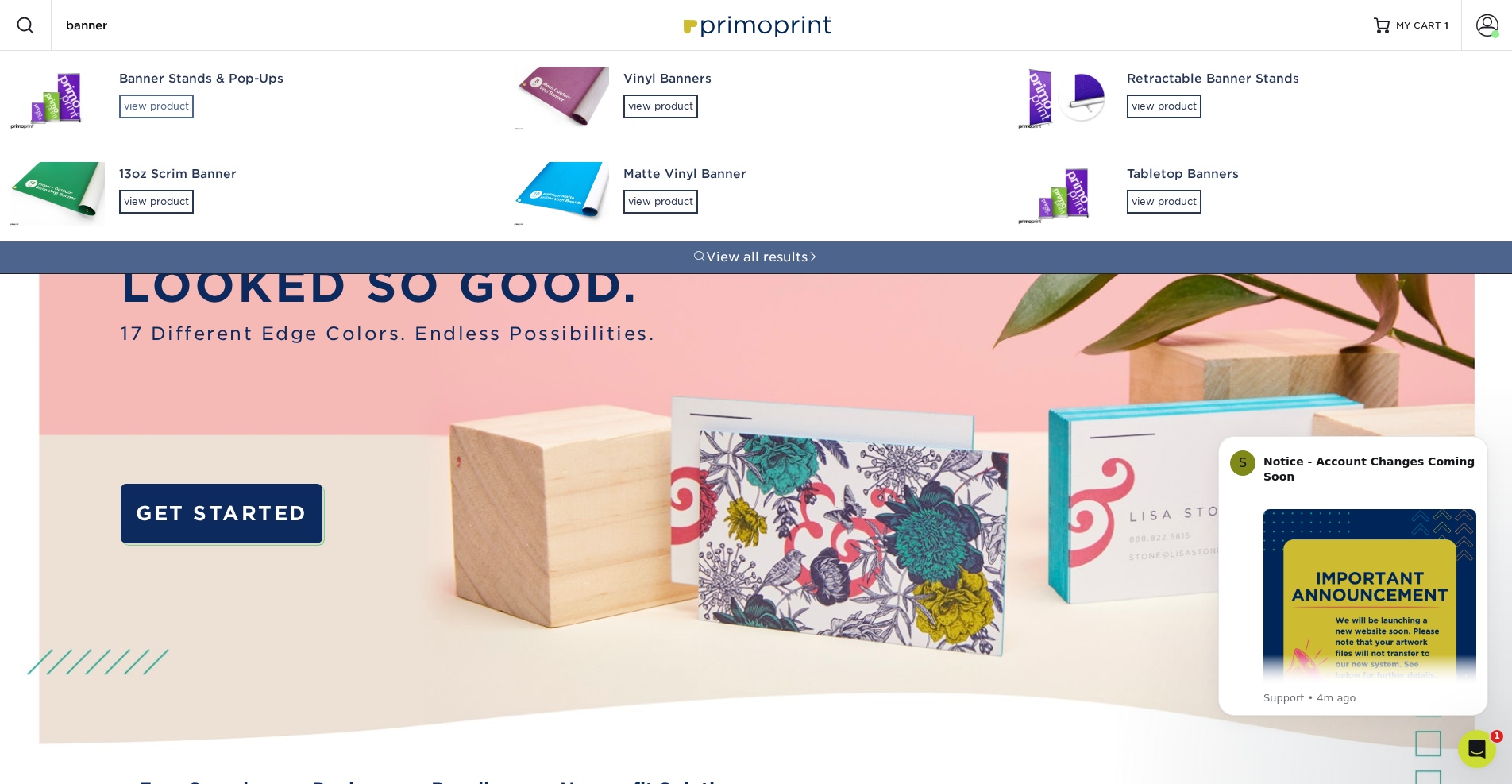
type input "banner"
click at [145, 97] on div "view product" at bounding box center [156, 107] width 75 height 24
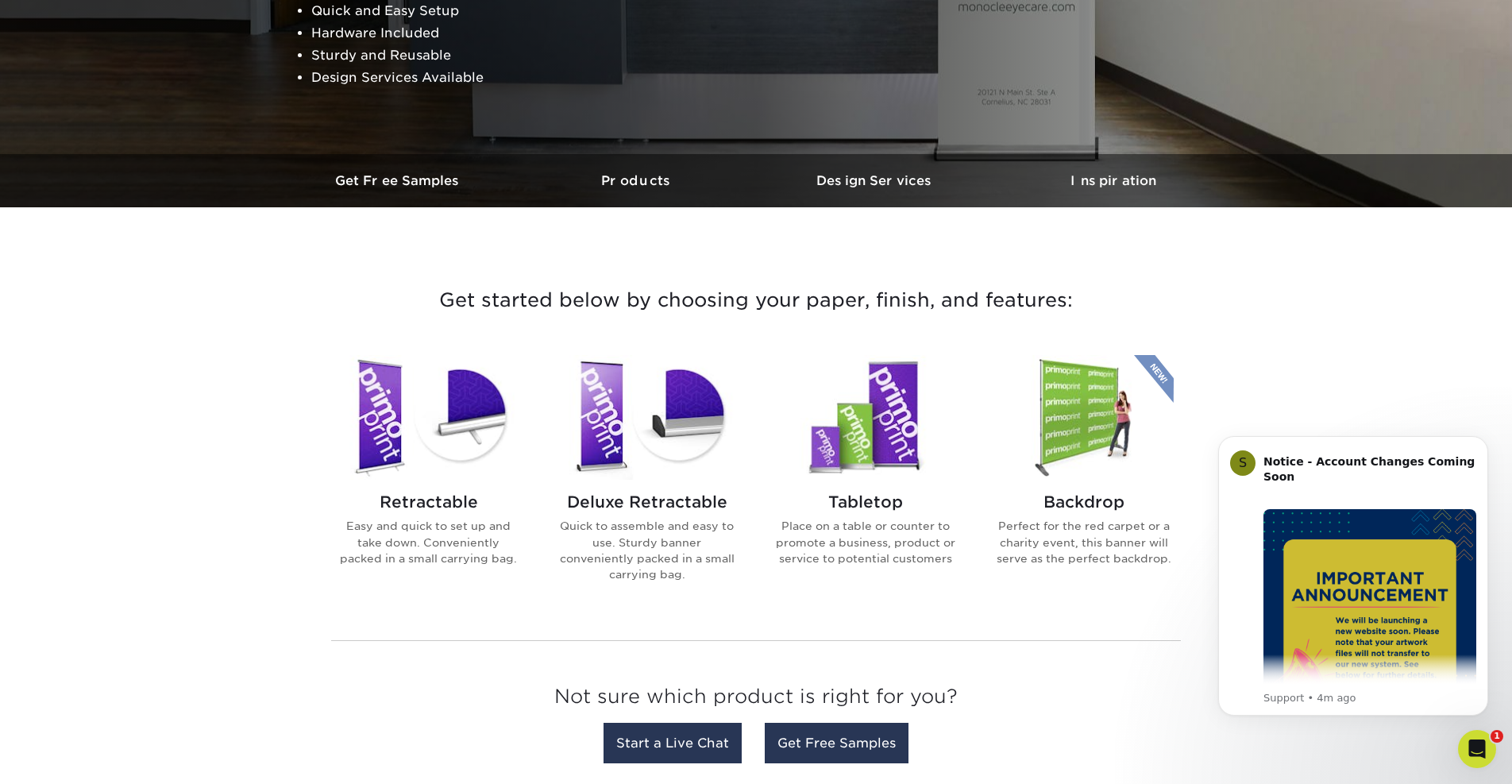
scroll to position [356, 0]
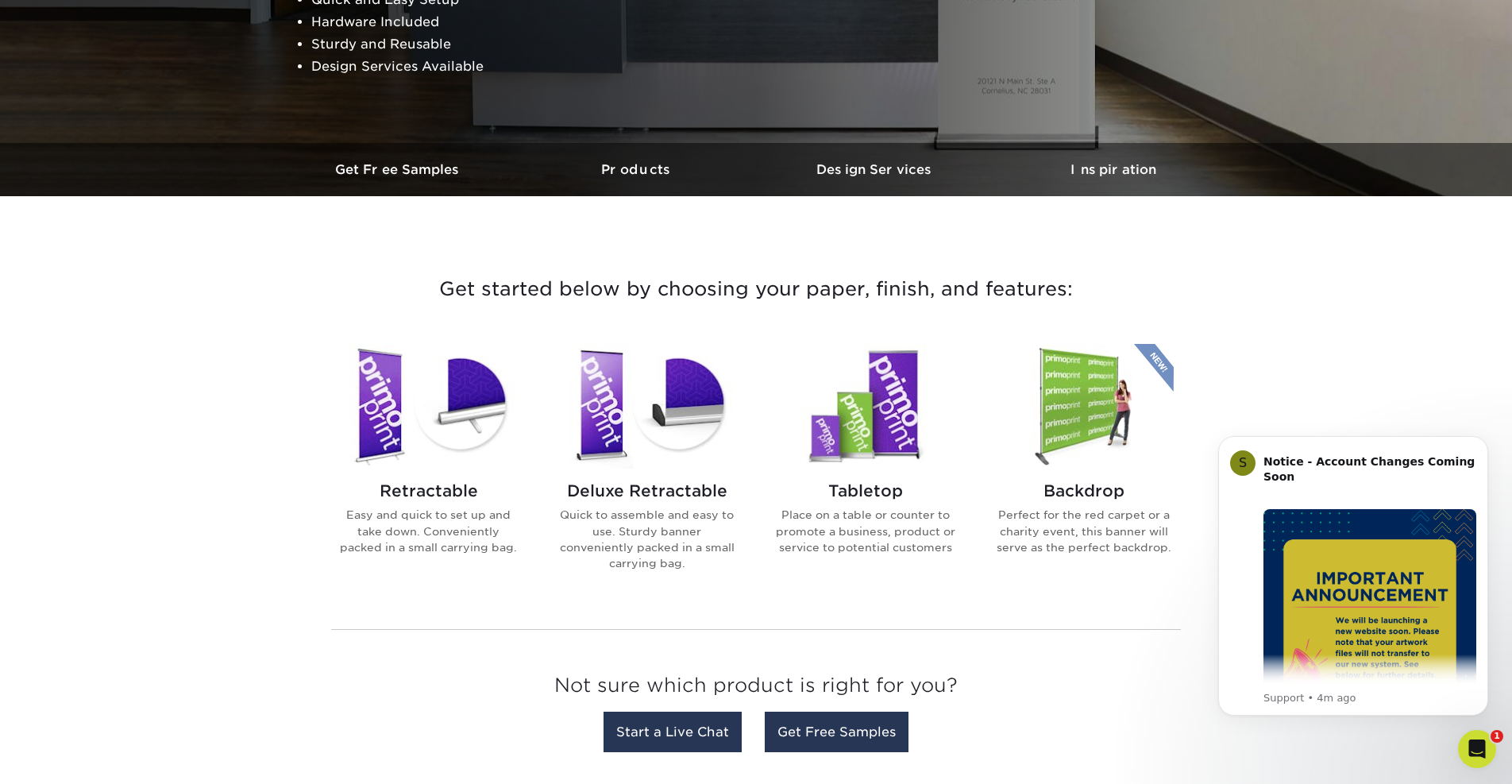
click at [457, 442] on img at bounding box center [428, 406] width 180 height 125
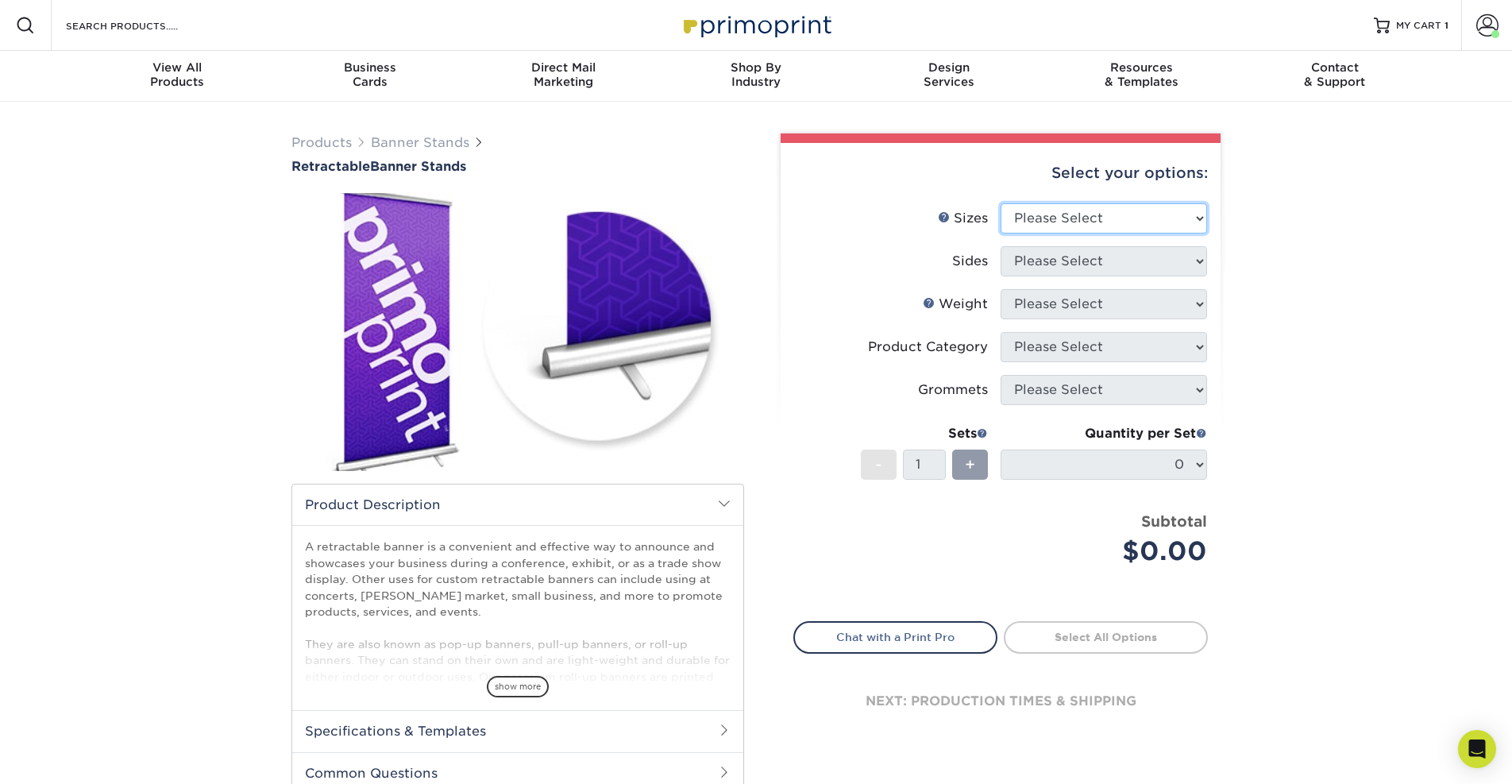
select select "33.00x80.00"
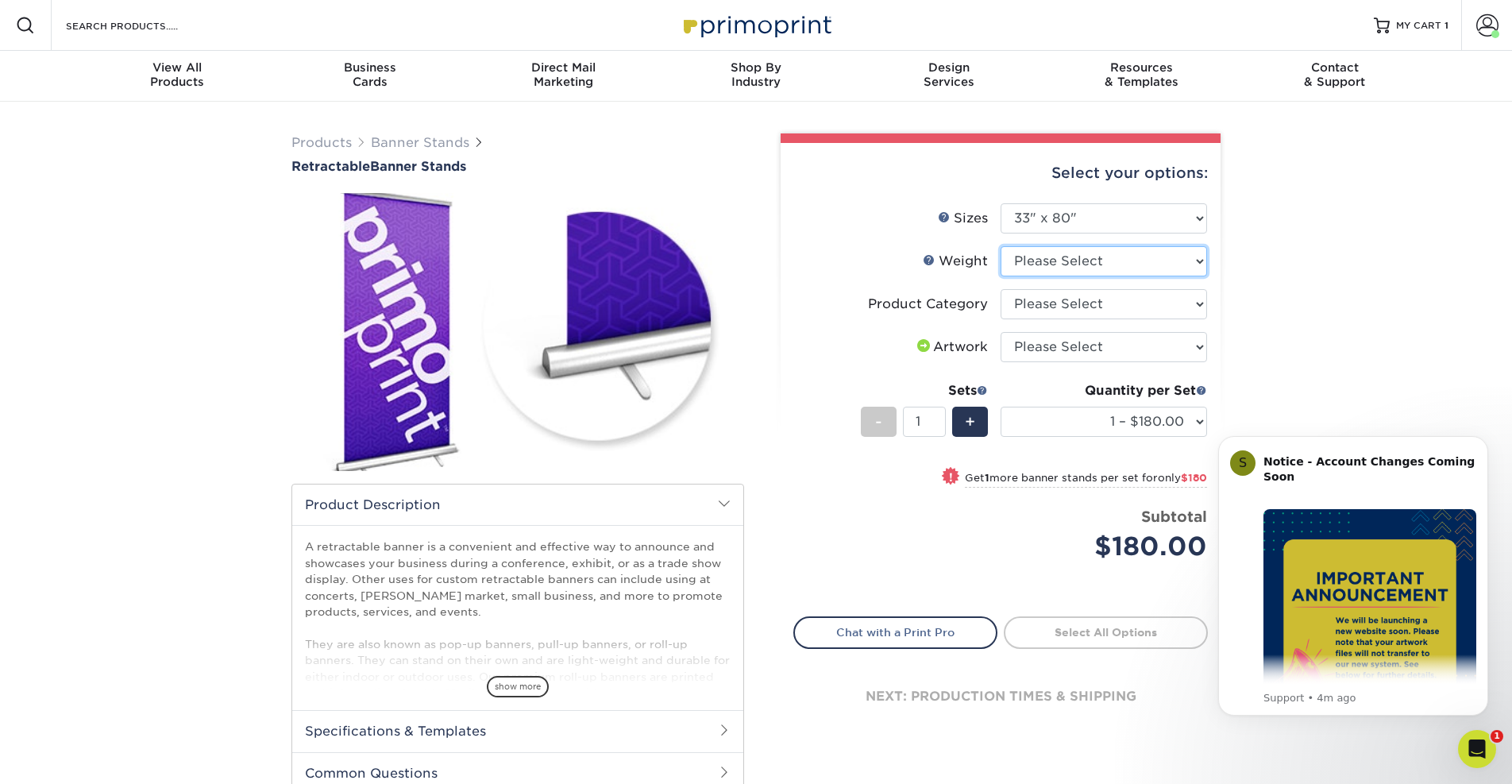
select select "10MIL"
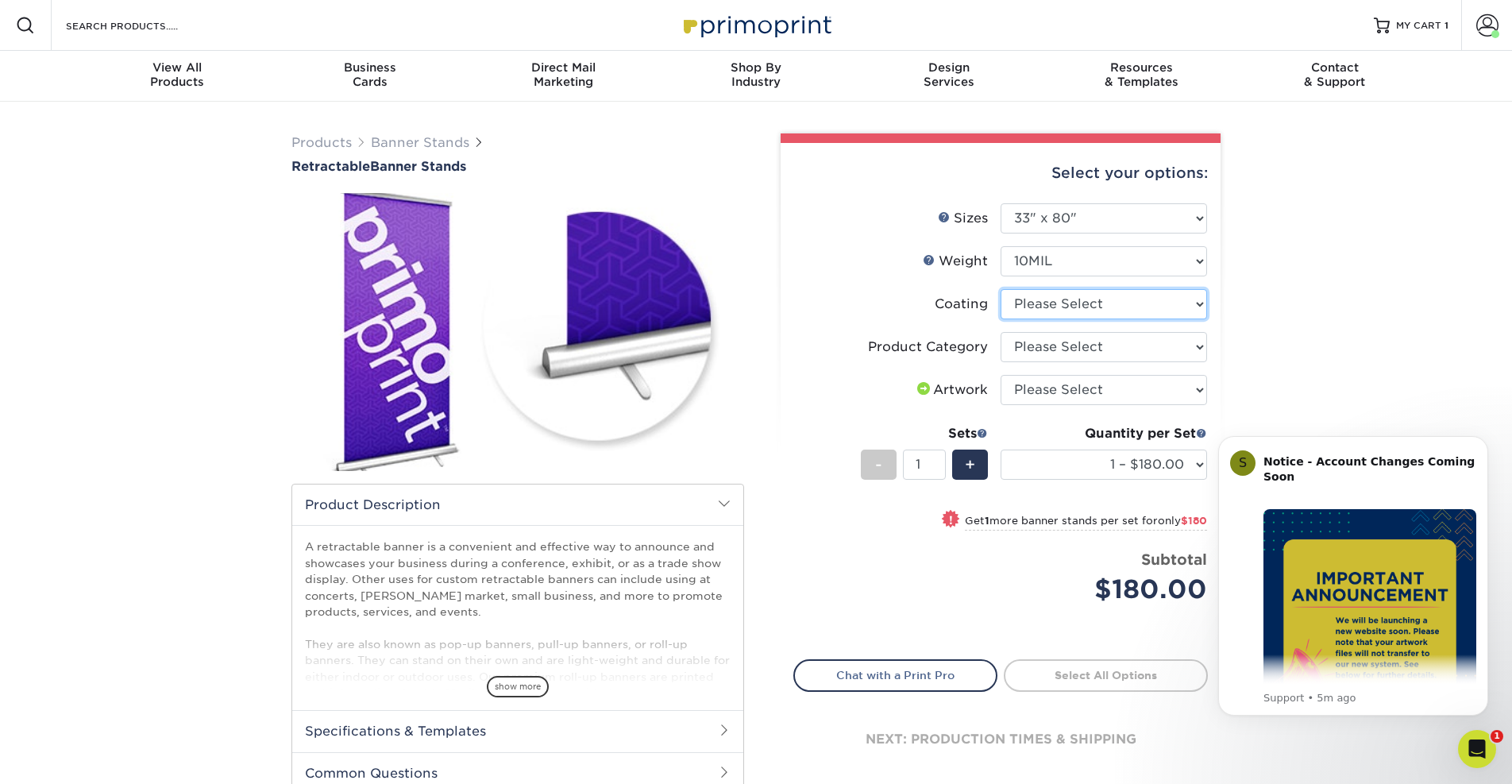
select select "3e7618de-abca-4bda-9f97-8b9129e913d8"
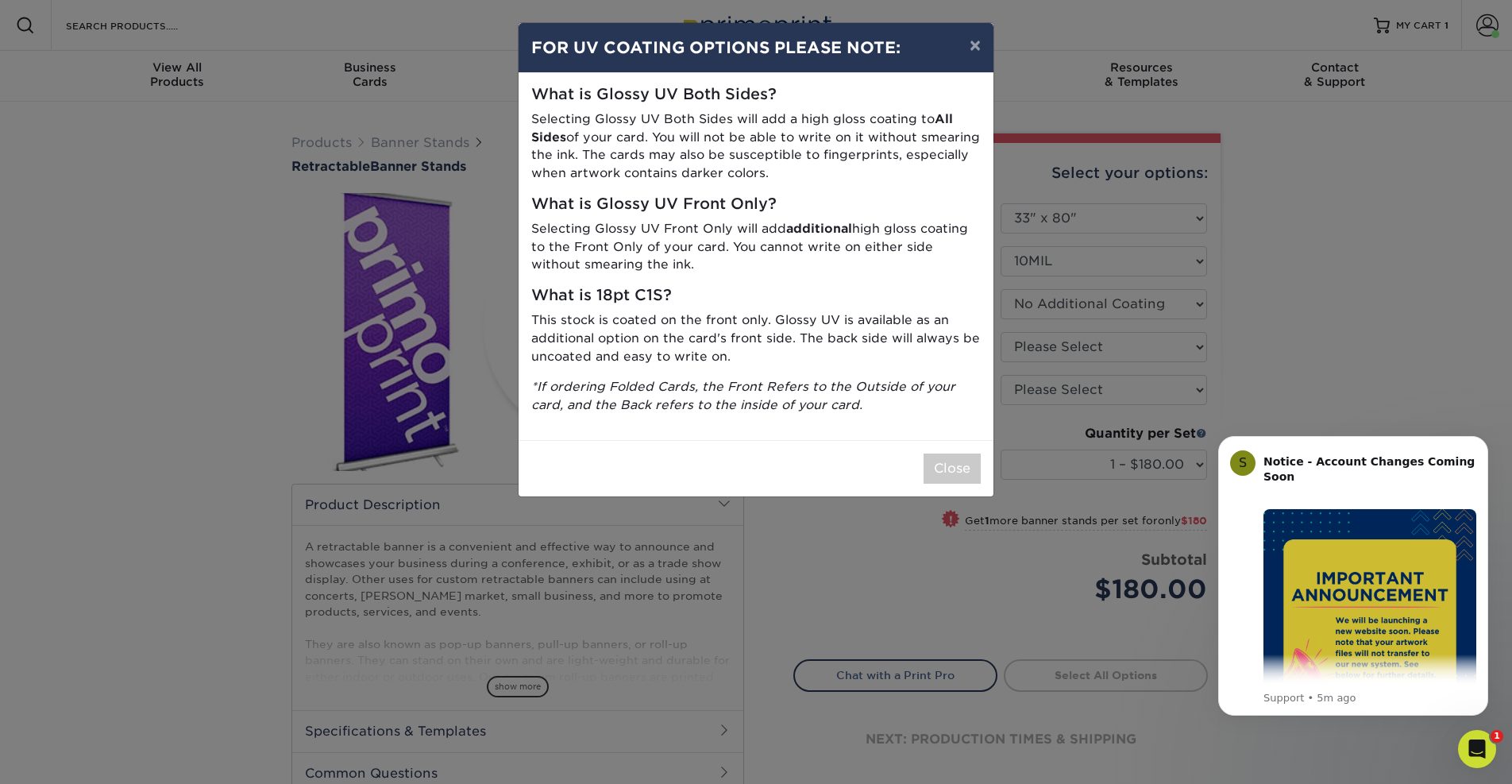
drag, startPoint x: 992, startPoint y: 432, endPoint x: 978, endPoint y: 449, distance: 22.0
click at [978, 449] on div "× FOR UV COATING OPTIONS PLEASE NOTE: What is Glossy UV Both Sides? Selecting G…" at bounding box center [756, 392] width 1512 height 784
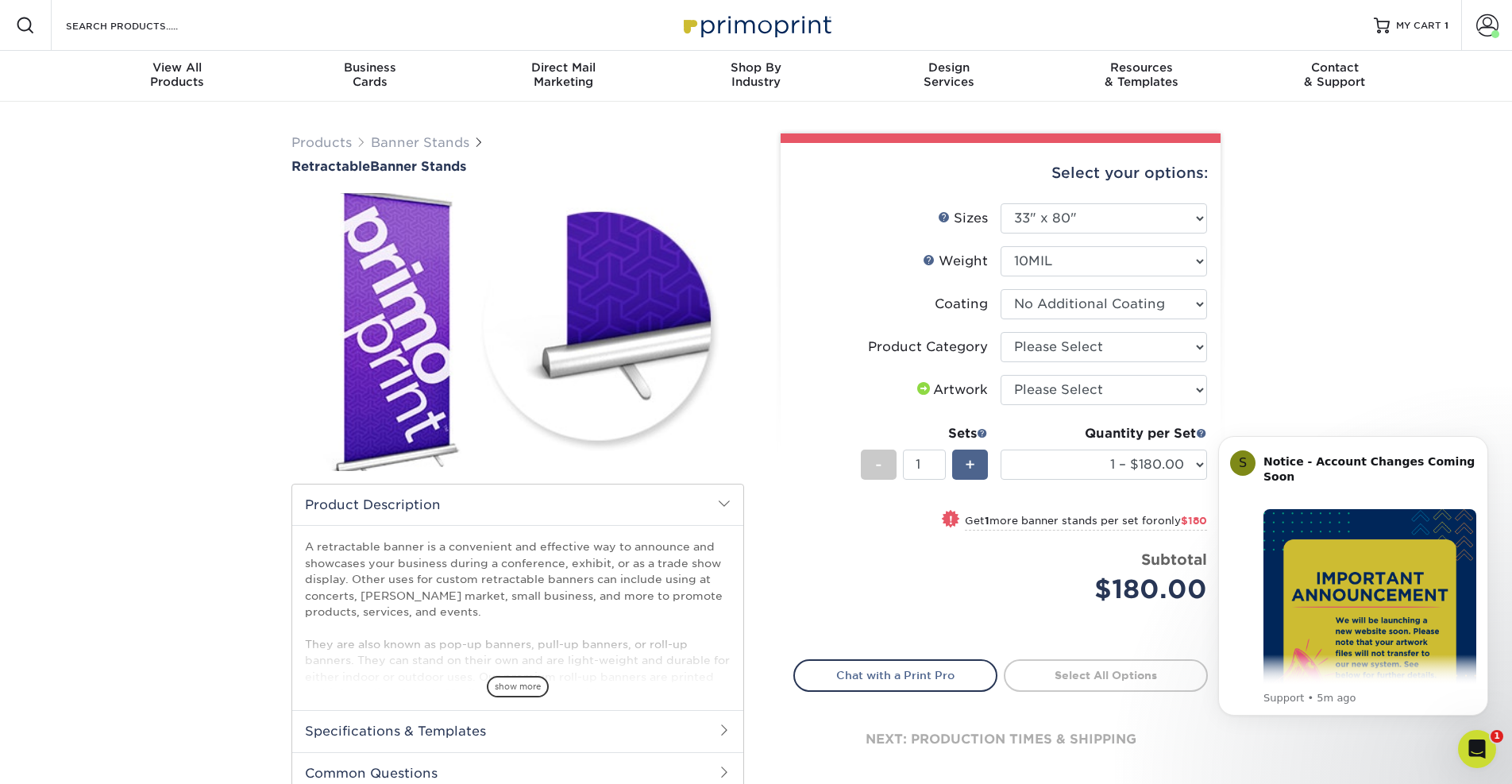
click at [961, 460] on div "+" at bounding box center [969, 464] width 35 height 30
click at [883, 461] on div "-" at bounding box center [878, 464] width 35 height 30
type input "1"
select select "16926b4f-4359-4b5b-9e91-7b2ad5f23637"
select select "upload"
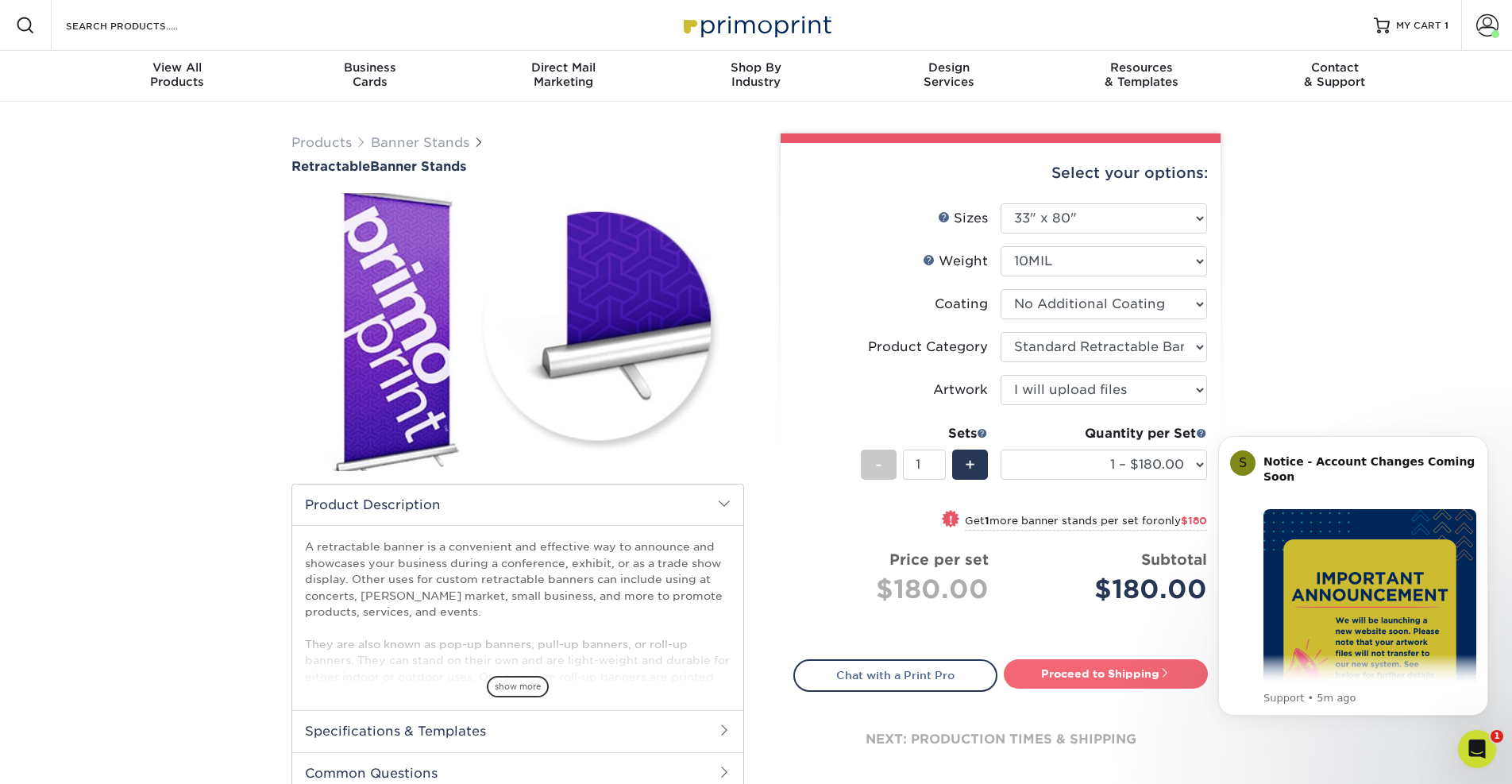
click at [1073, 681] on link "Proceed to Shipping" at bounding box center [1105, 673] width 204 height 28
type input "Set 1"
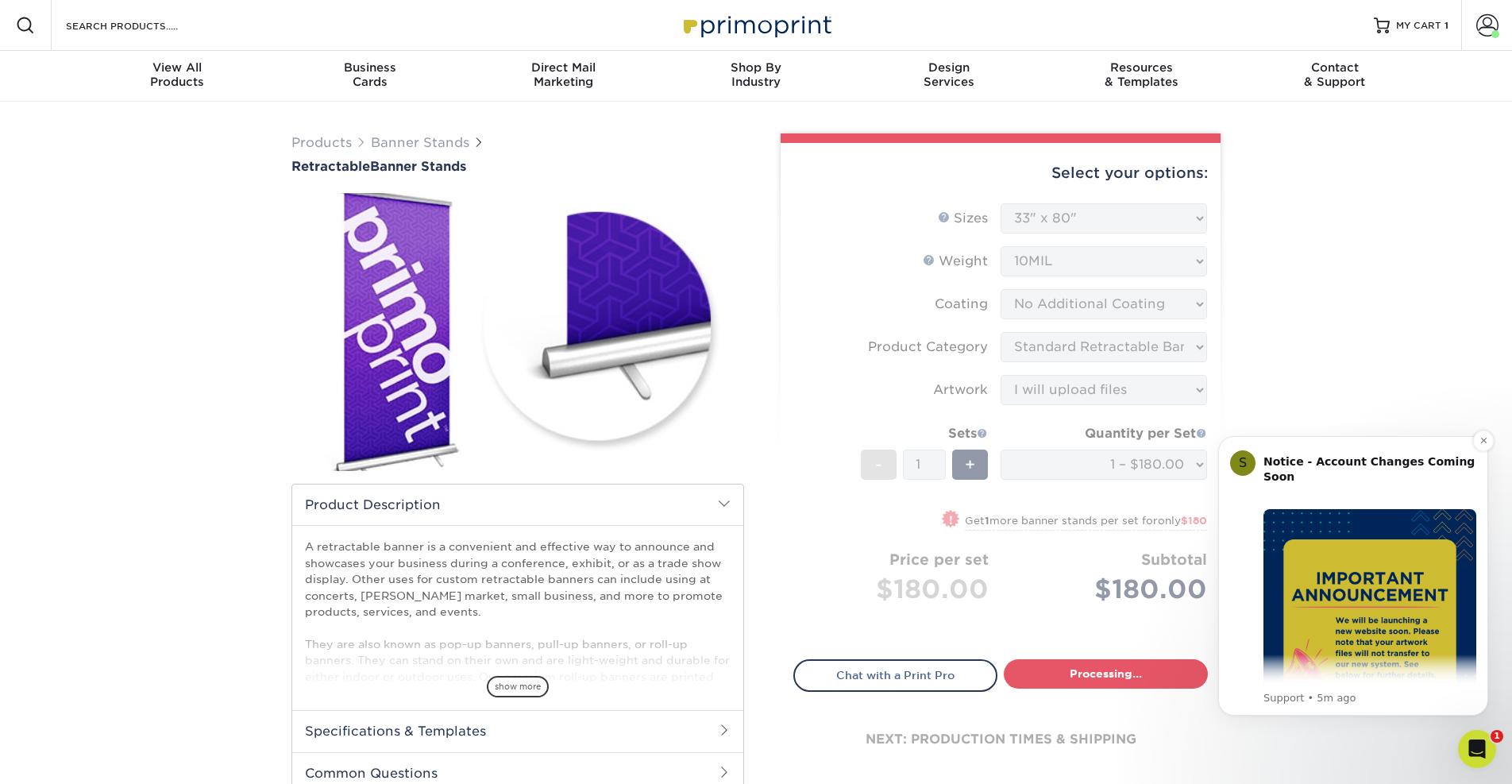
select select "e7b7b2f3-e776-4680-8298-9a89da6453ca"
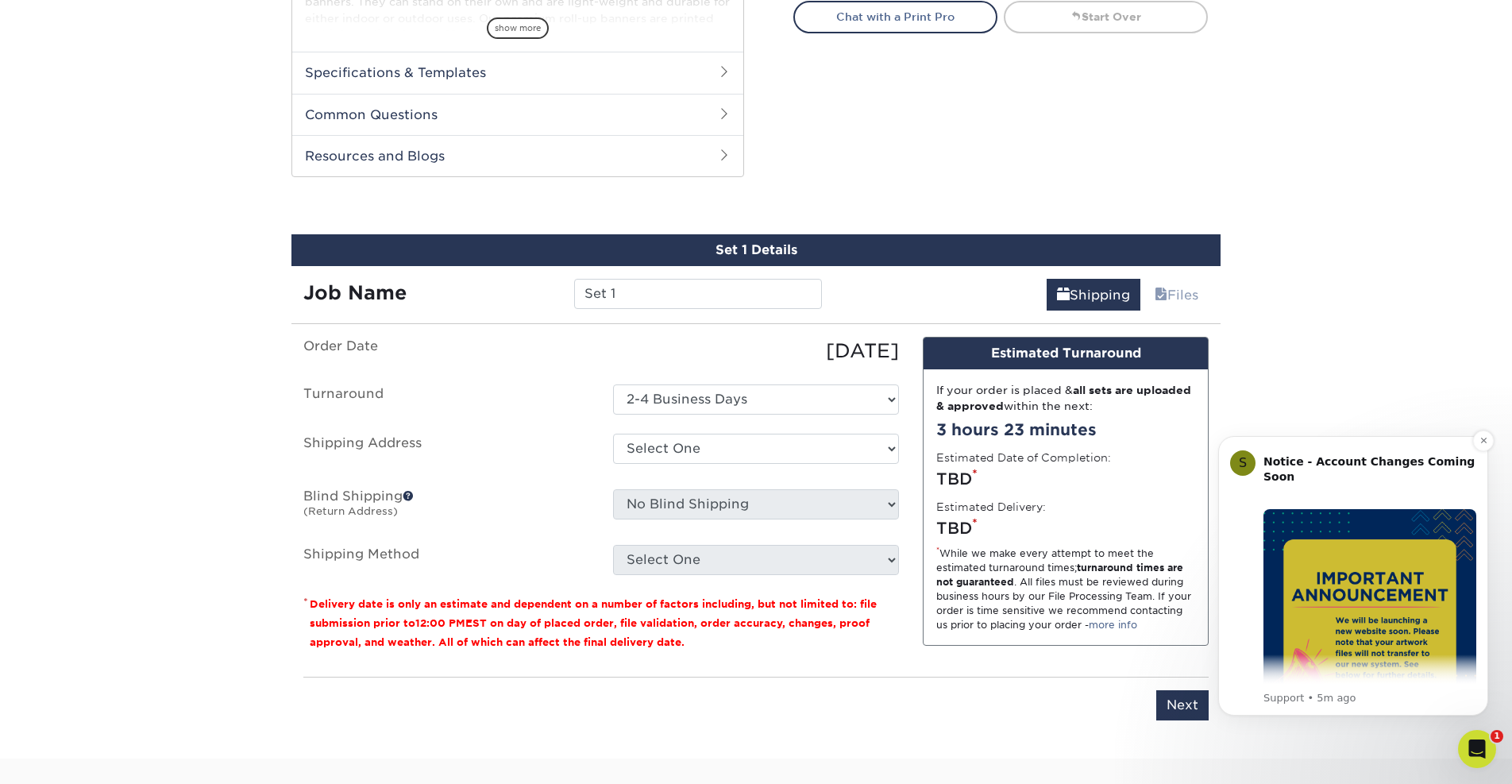
scroll to position [756, 0]
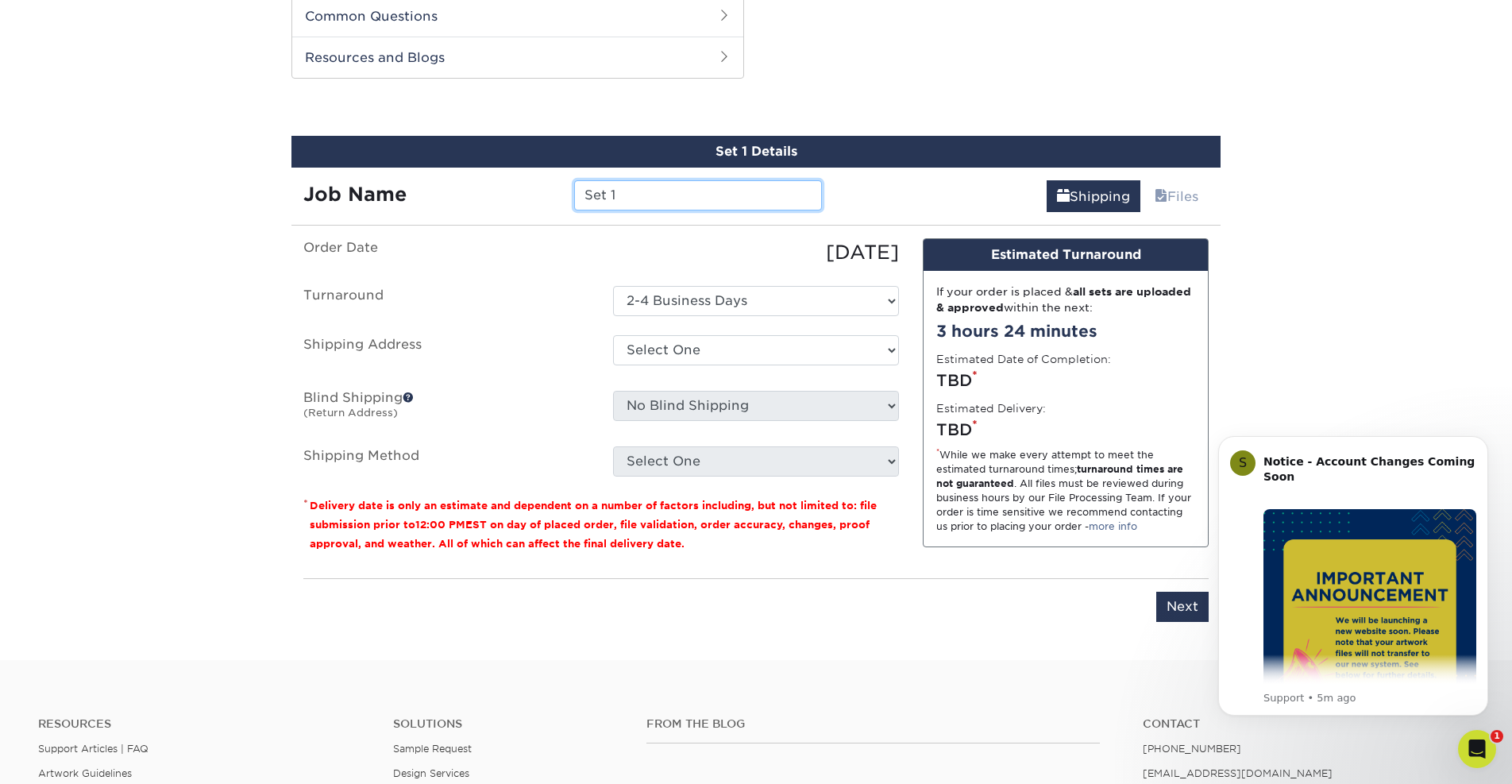
drag, startPoint x: 624, startPoint y: 184, endPoint x: 570, endPoint y: 188, distance: 54.1
click at [570, 188] on div "Set 1" at bounding box center [698, 195] width 271 height 30
drag, startPoint x: 596, startPoint y: 190, endPoint x: 655, endPoint y: 199, distance: 59.7
click at [655, 199] on input "Set 1" at bounding box center [697, 195] width 247 height 30
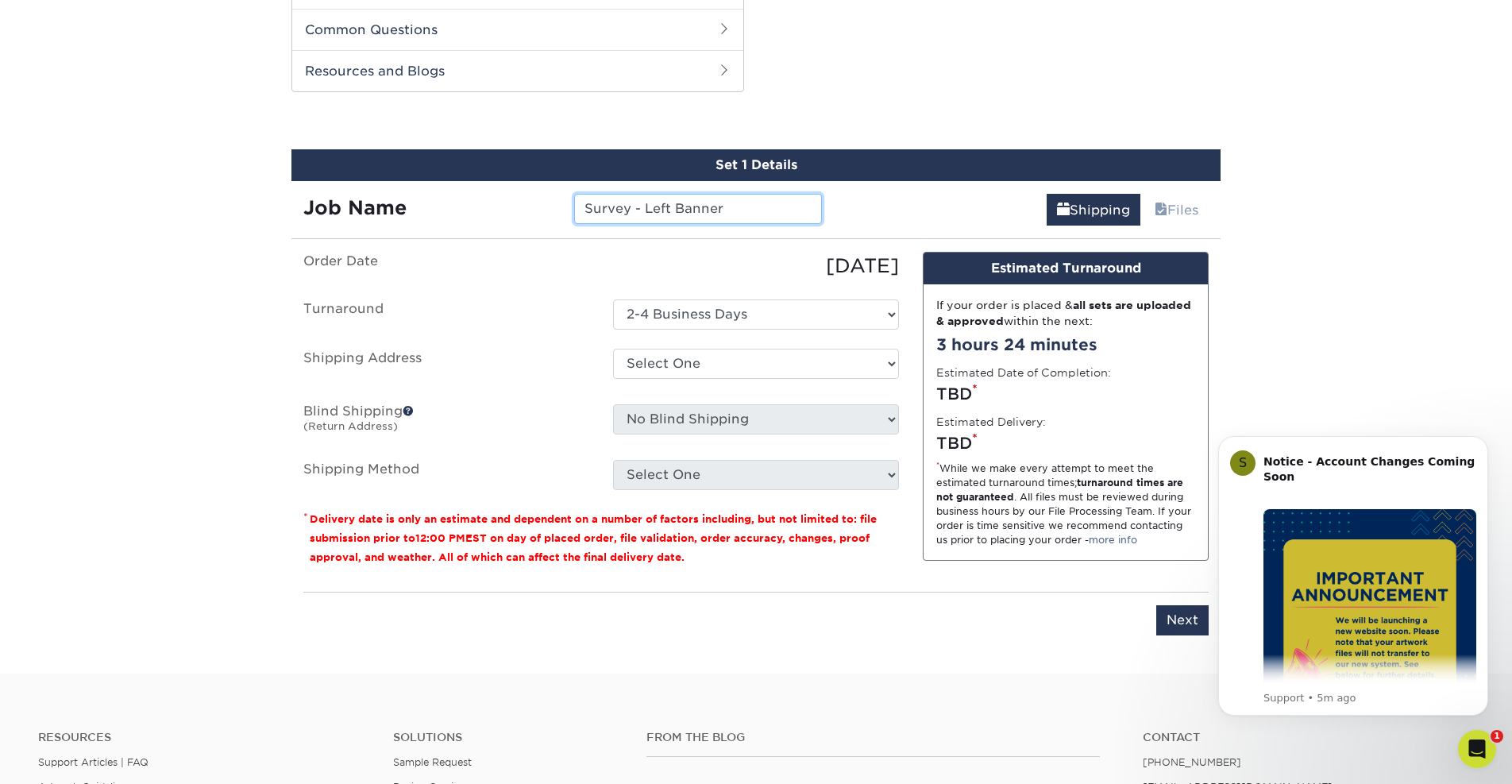
type input "Survey - Left Banner"
click at [796, 346] on ul "Order Date 08/15/2025 Turnaround Select One 2-4 Business Days Shipping Address …" at bounding box center [600, 370] width 595 height 239
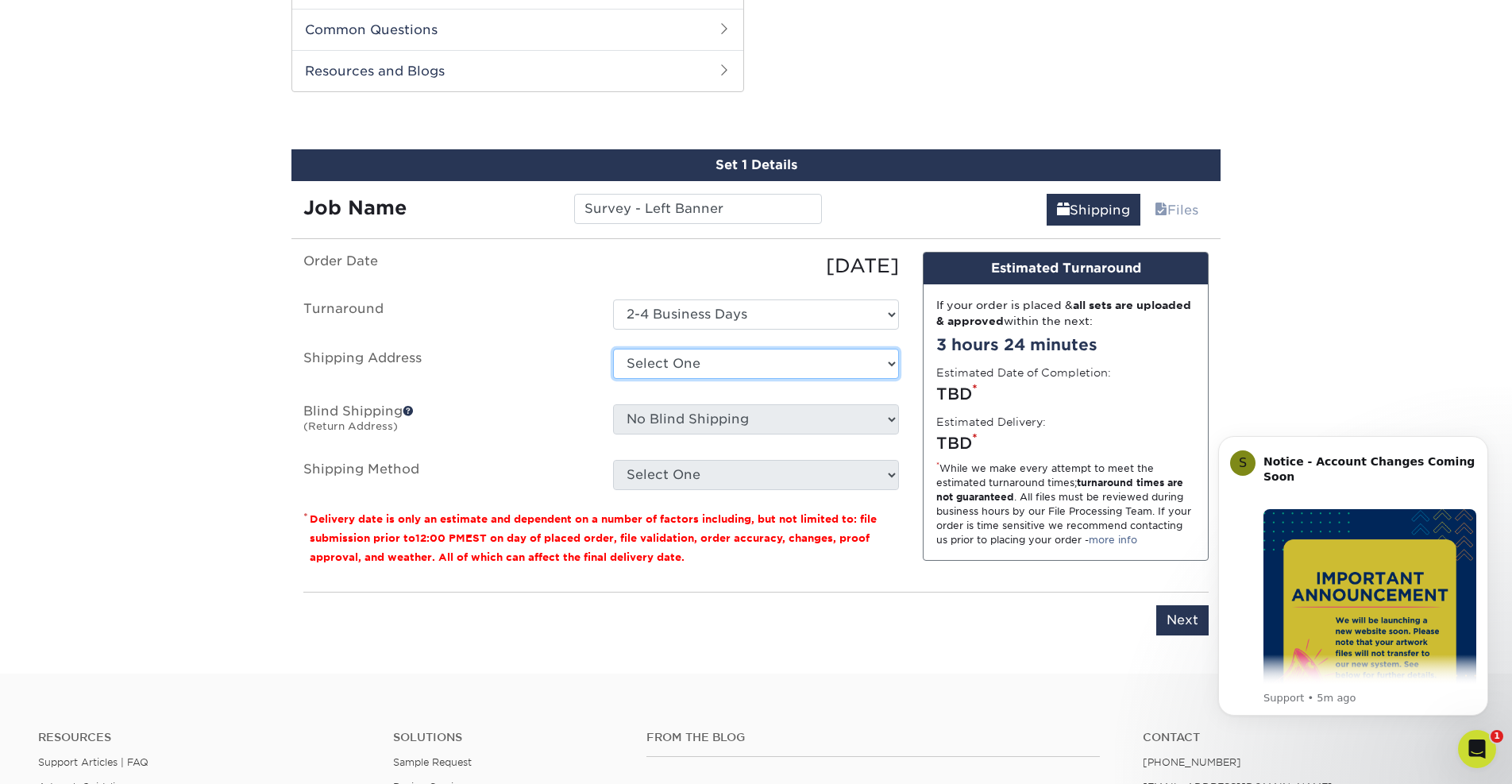
select select "218406"
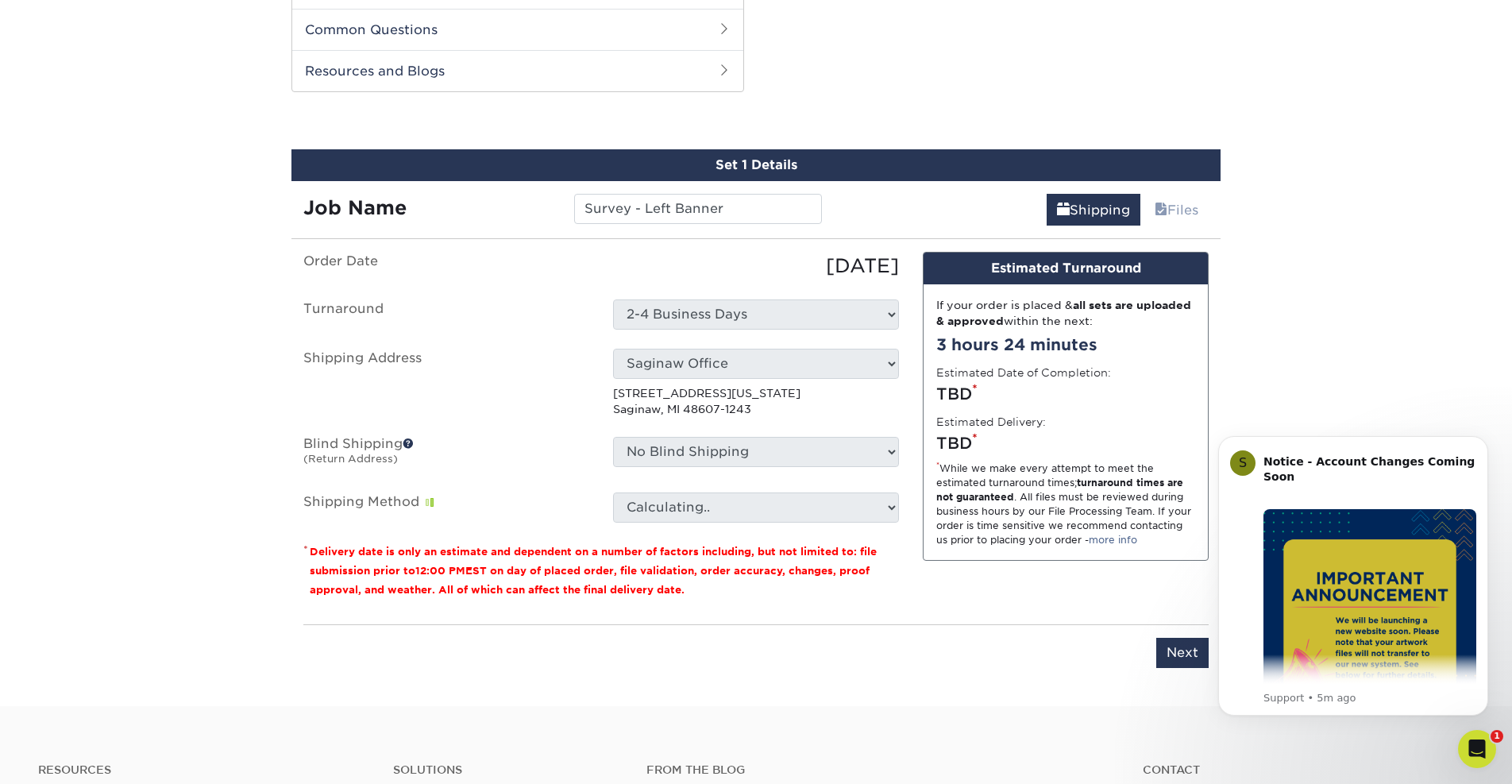
scroll to position [741, 0]
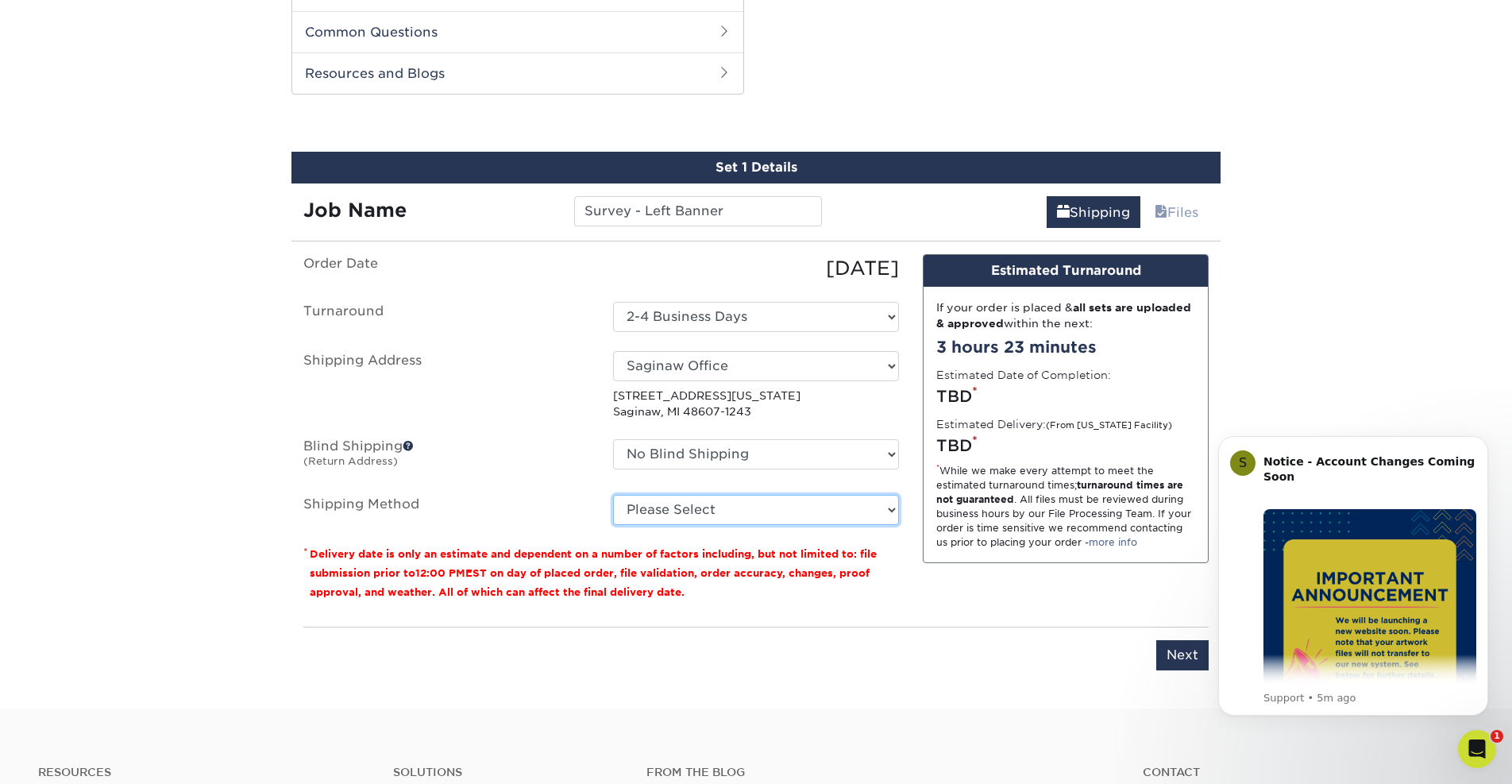
select select "03"
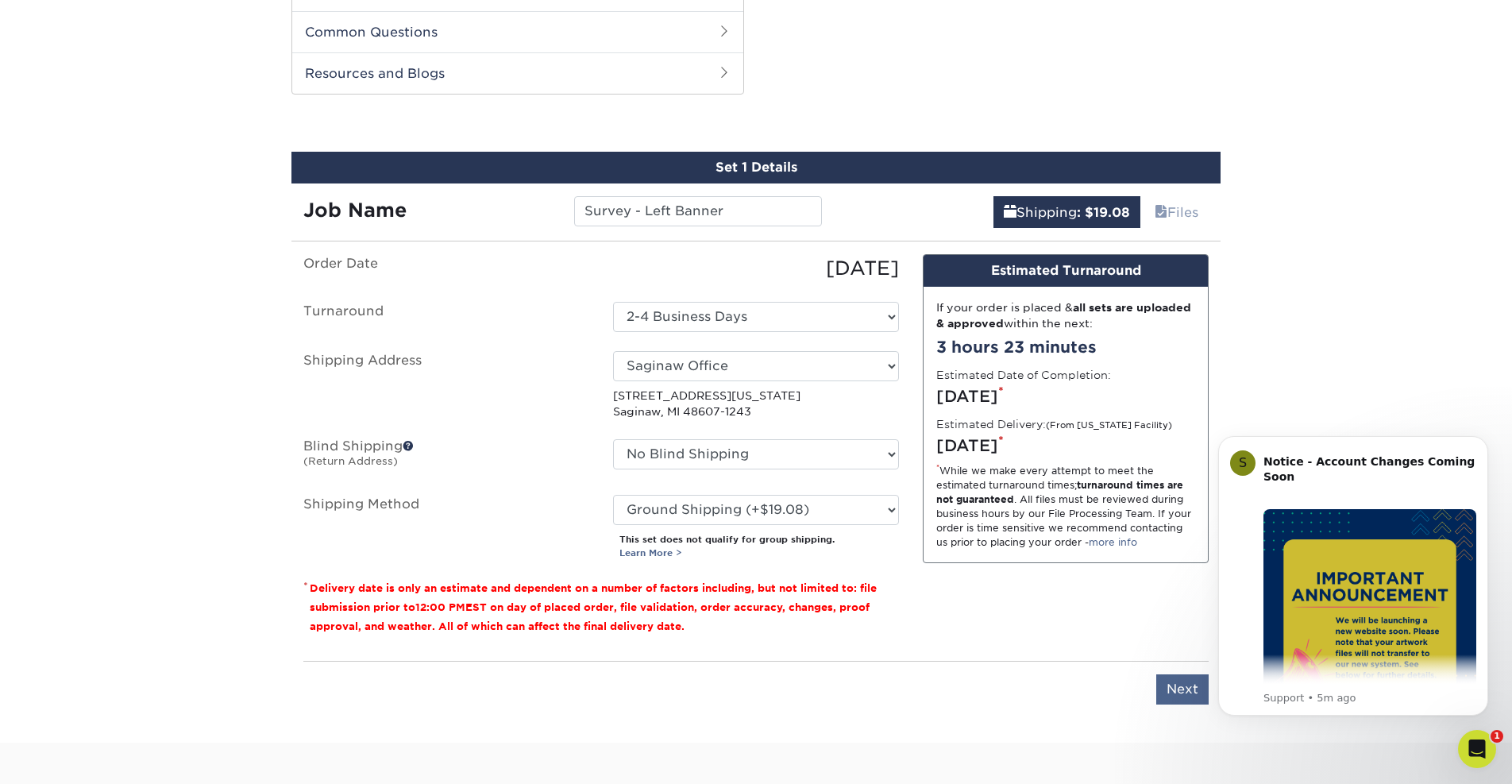
click at [1181, 682] on input "Next" at bounding box center [1182, 688] width 53 height 30
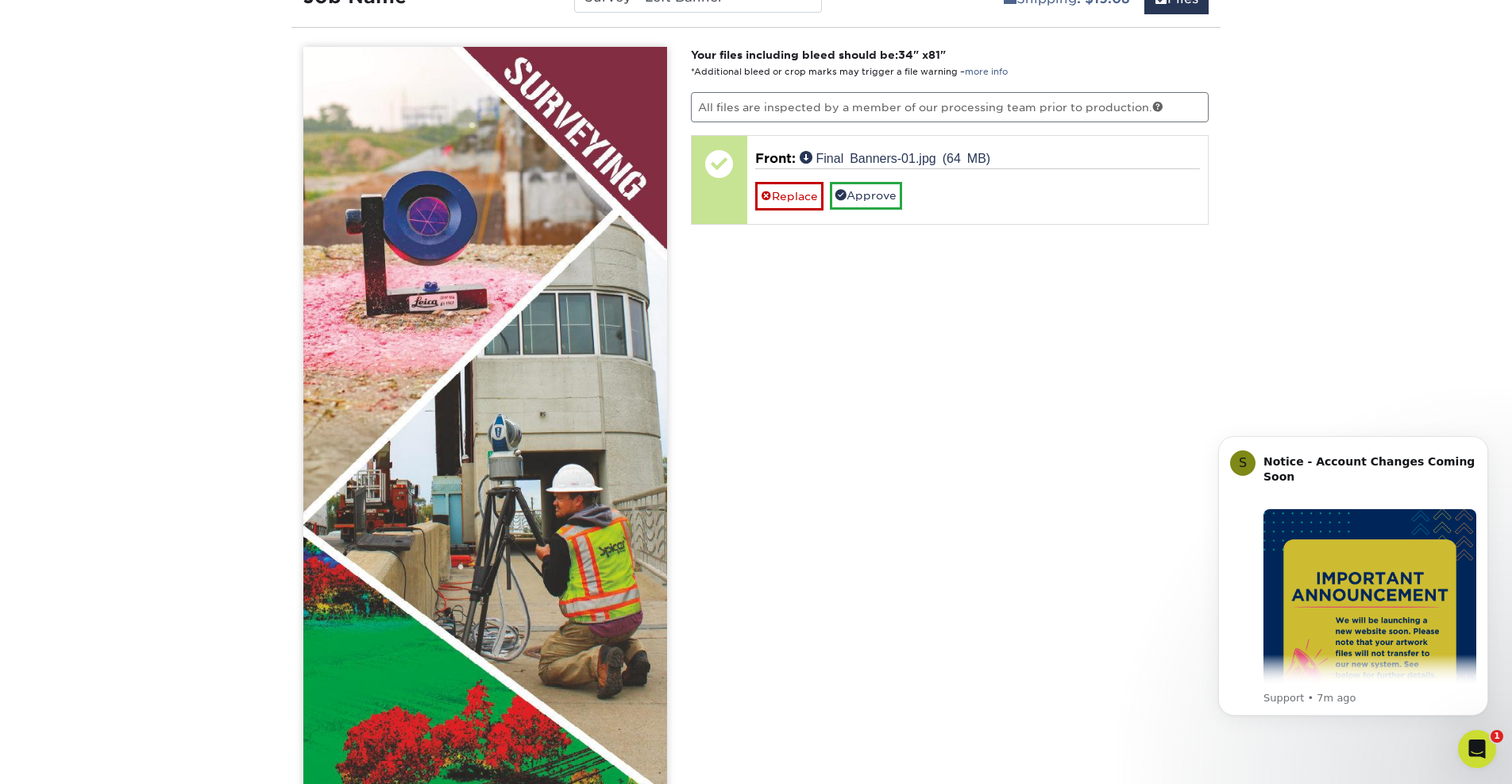
scroll to position [920, 0]
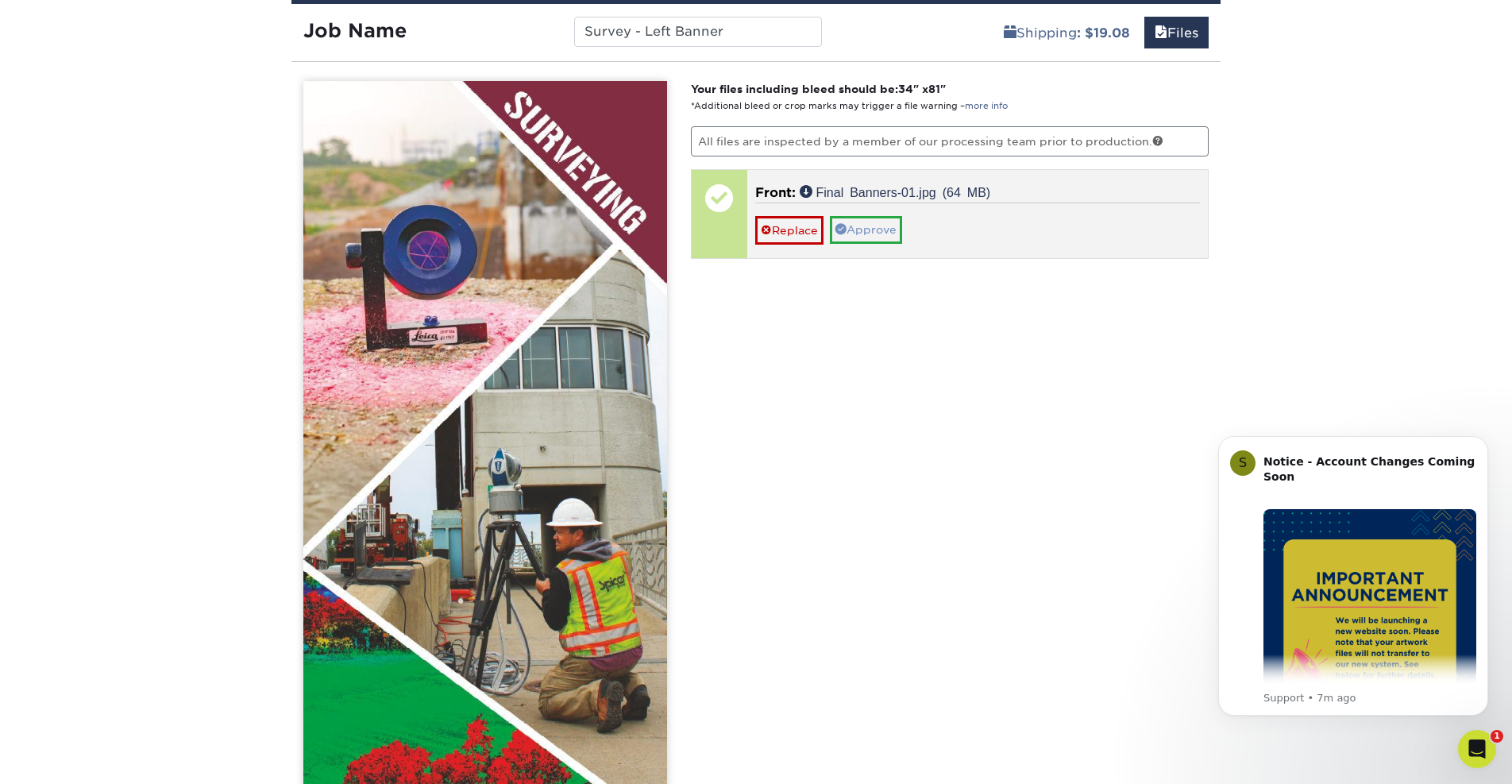
click at [863, 233] on link "Approve" at bounding box center [866, 229] width 72 height 27
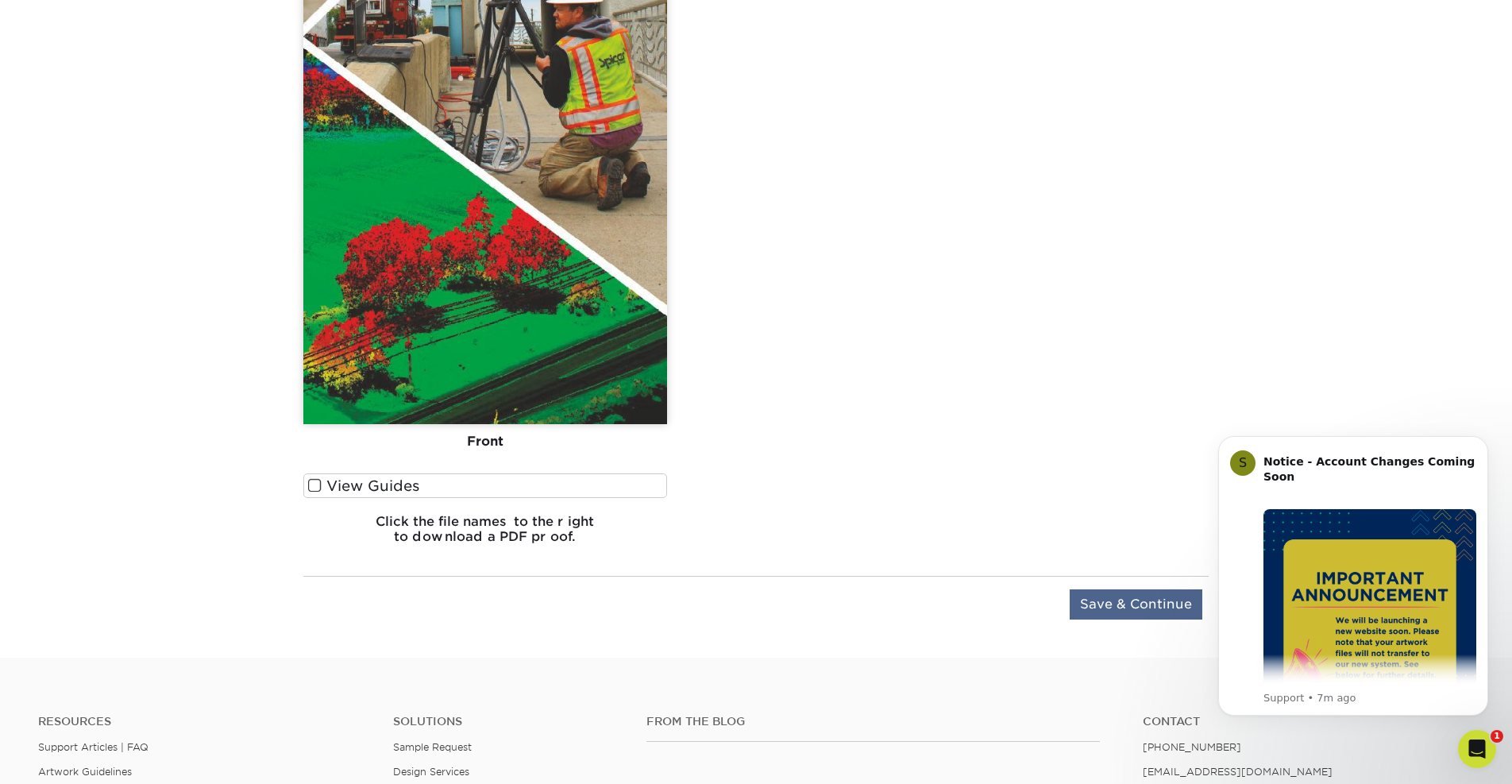
click at [1123, 611] on input "Save & Continue" at bounding box center [1136, 604] width 133 height 30
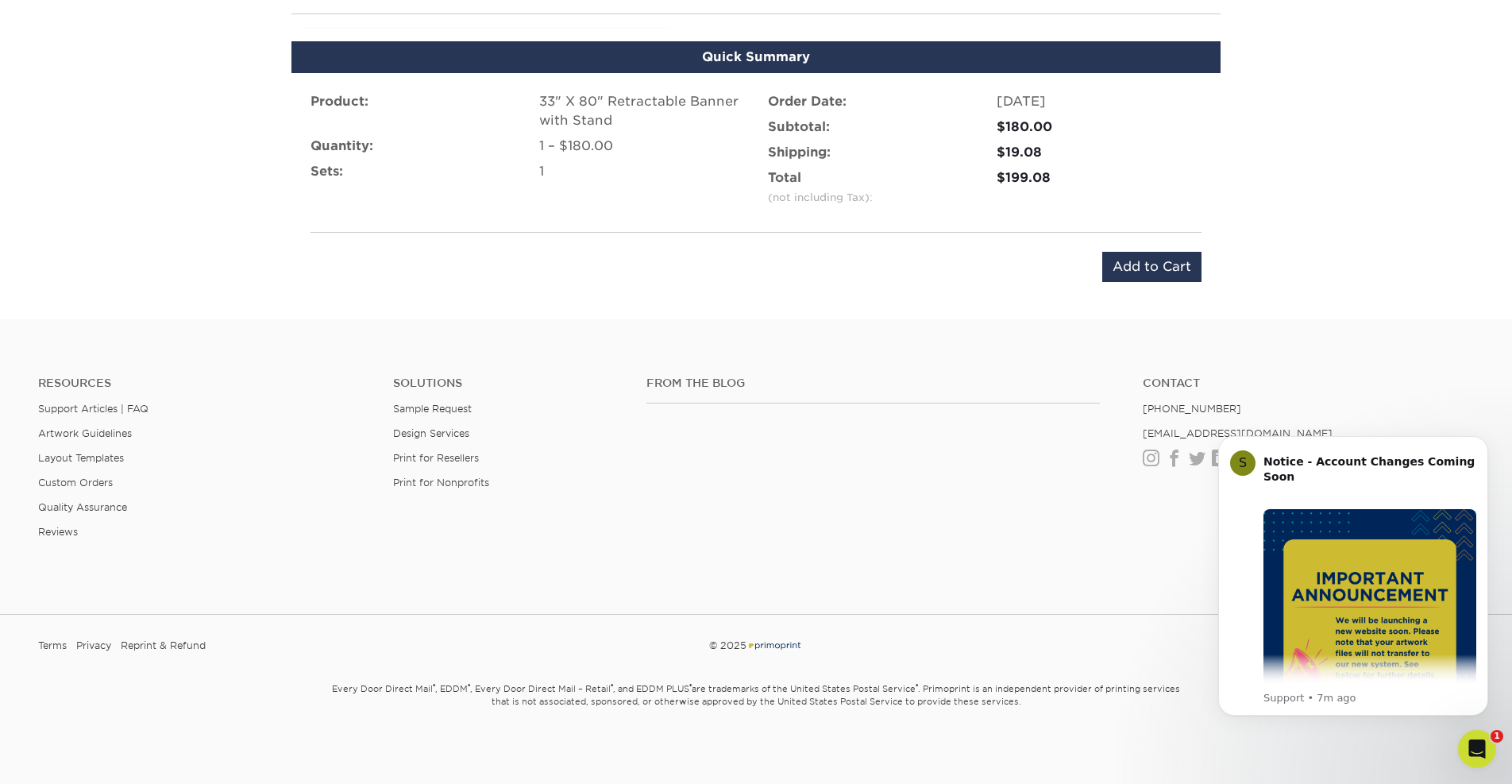
scroll to position [952, 0]
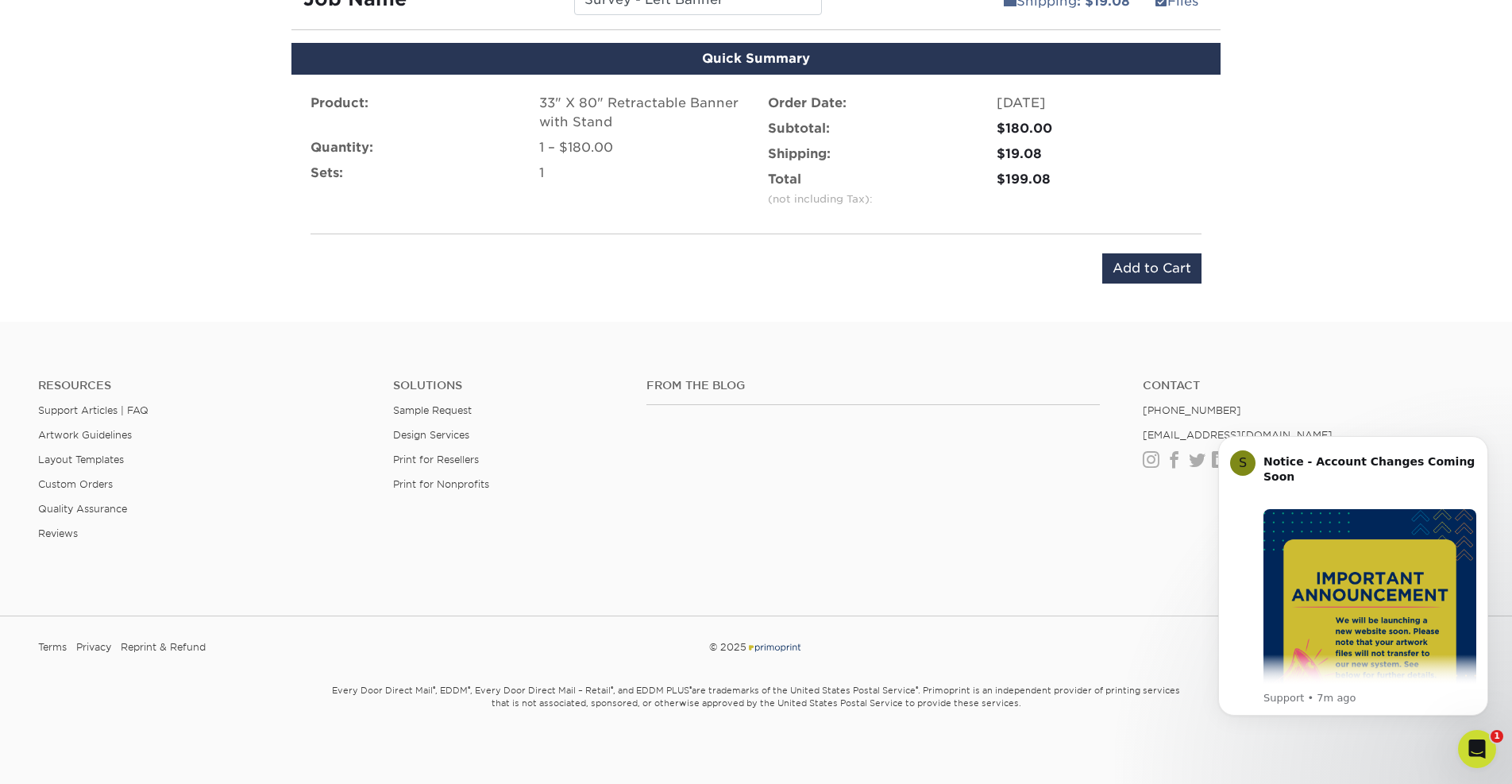
click at [1130, 274] on input "Add to Cart" at bounding box center [1151, 268] width 99 height 30
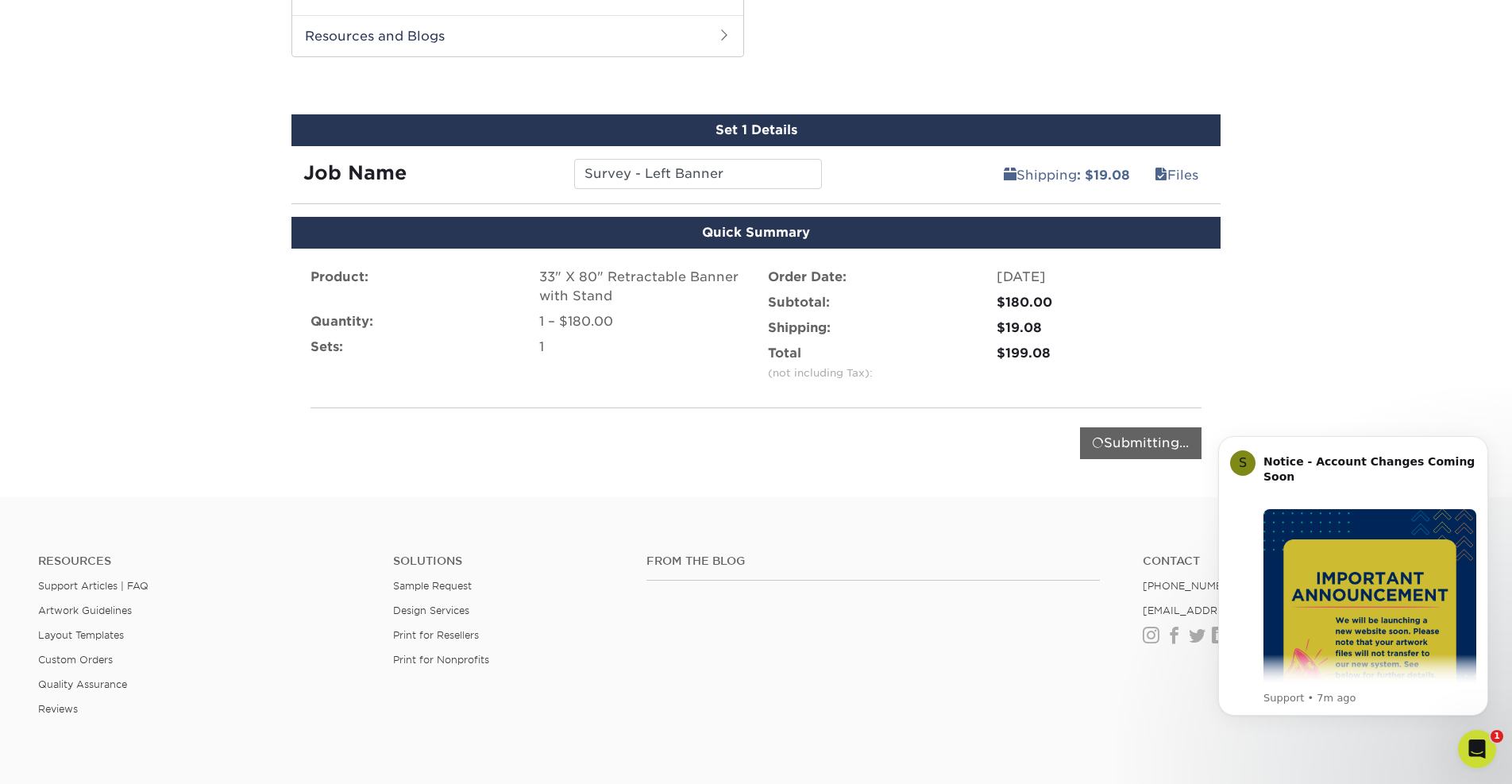
scroll to position [776, 0]
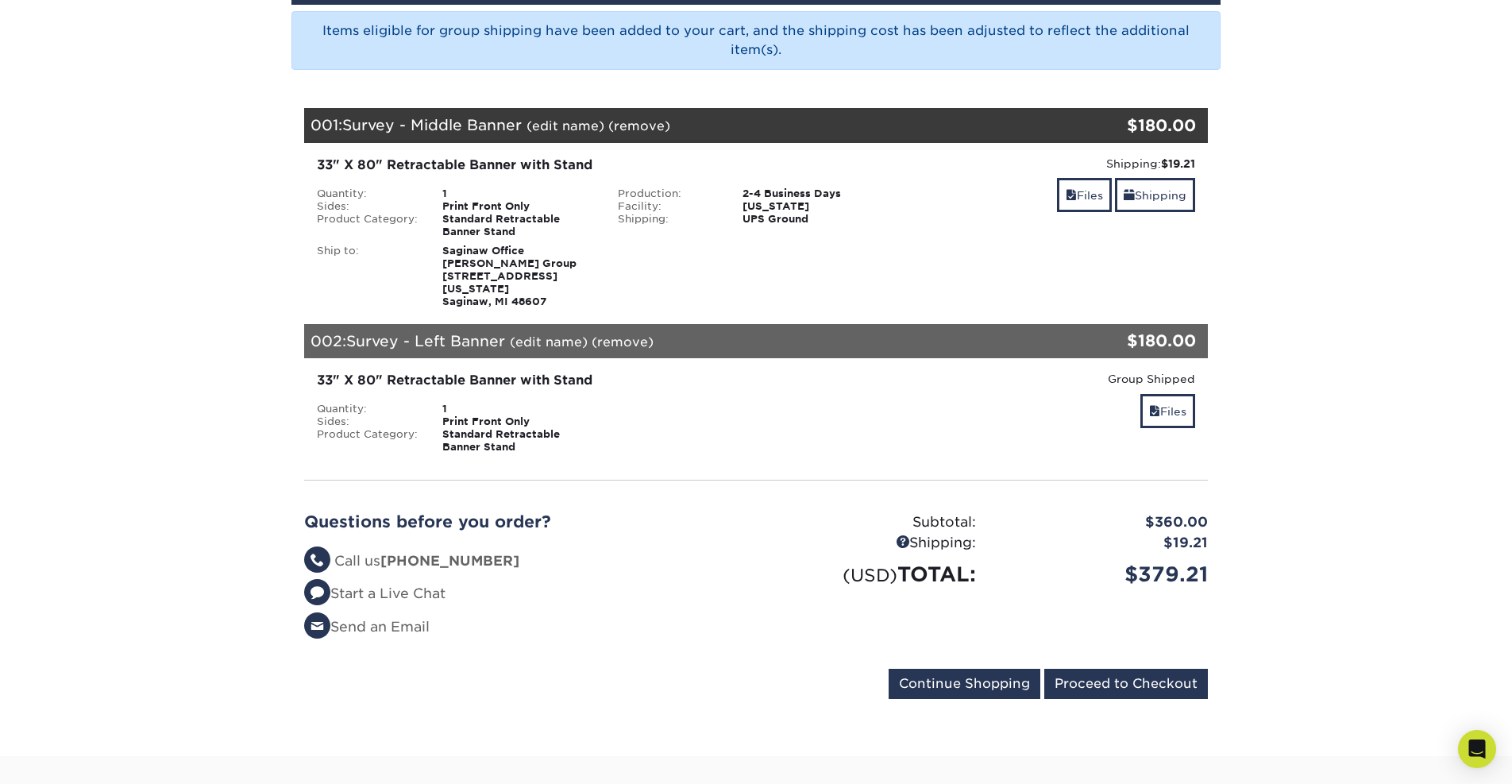
scroll to position [248, 0]
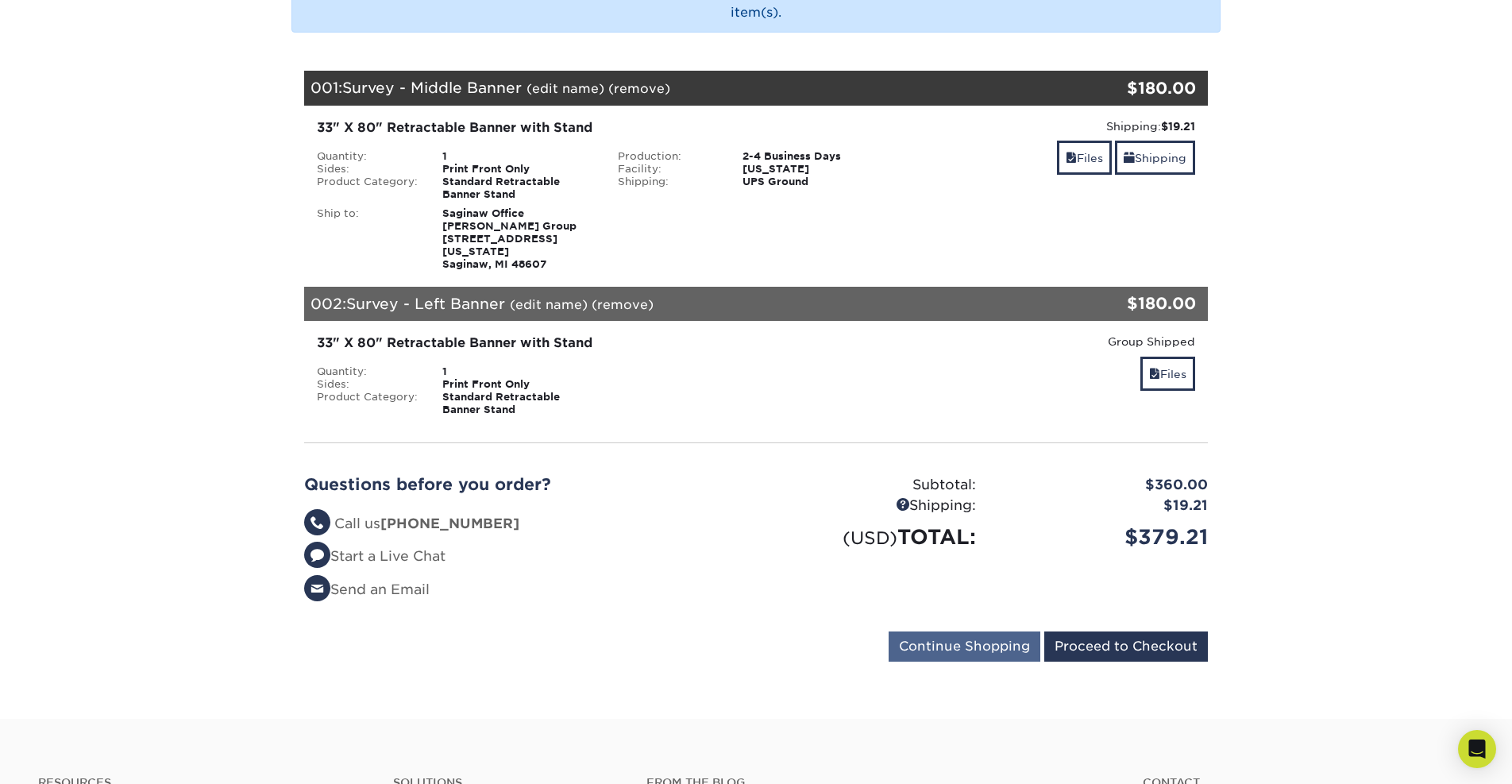
click at [973, 632] on input "Continue Shopping" at bounding box center [964, 646] width 152 height 30
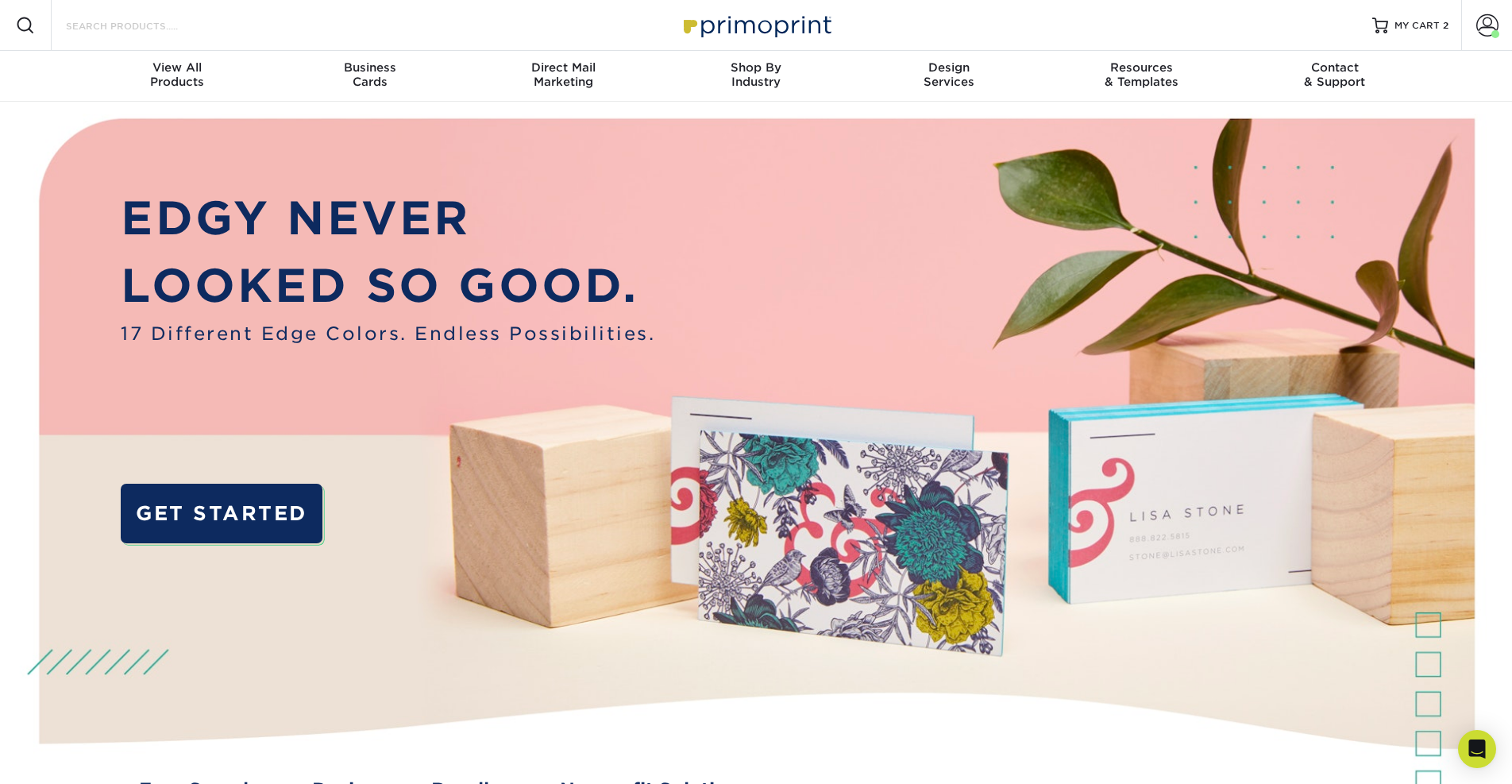
click at [147, 25] on input "Search Products" at bounding box center [142, 25] width 155 height 19
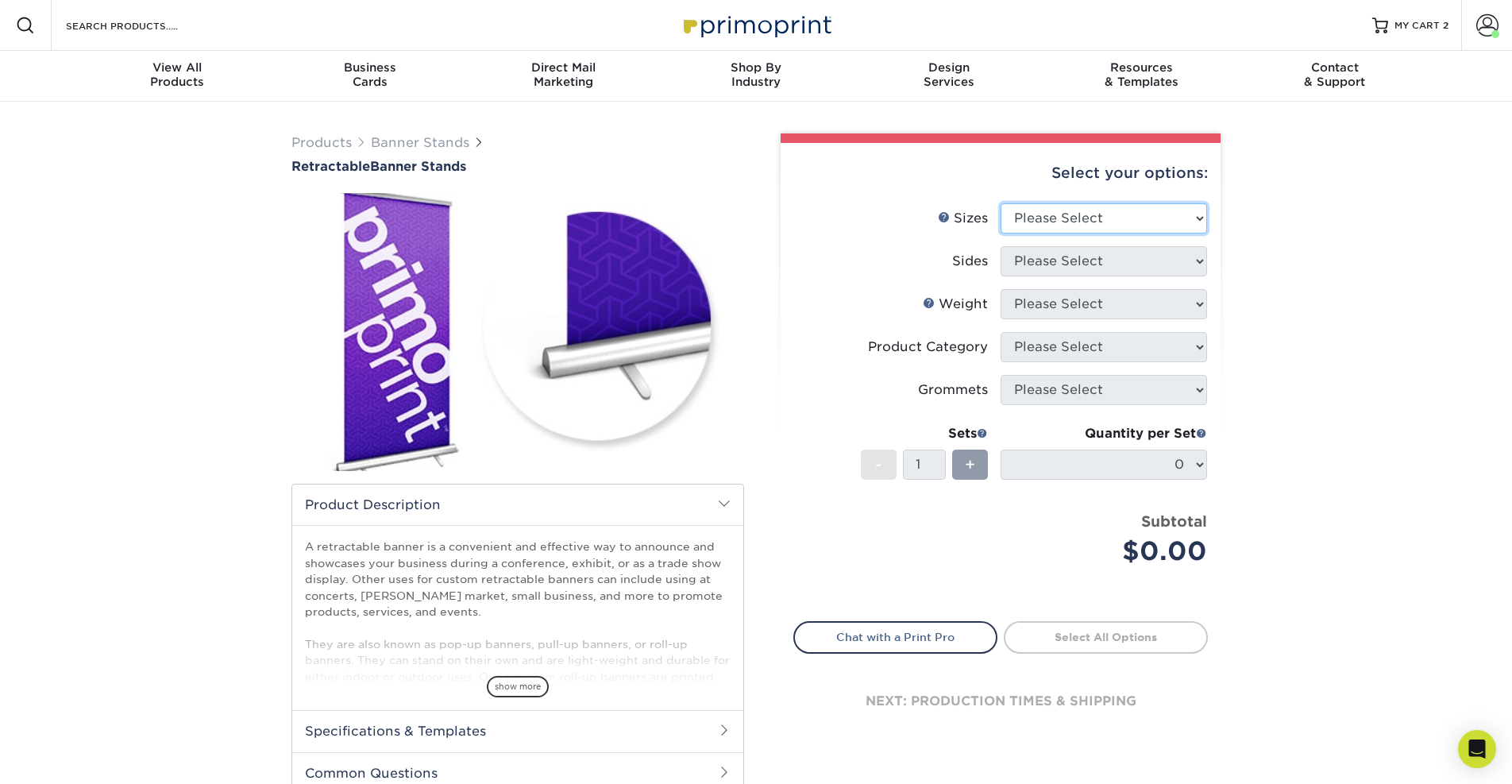
click at [1142, 228] on select "Please Select 24" x 60" 33" x 80" 47" x 80"" at bounding box center [1104, 218] width 207 height 30
select select "33.00x80.00"
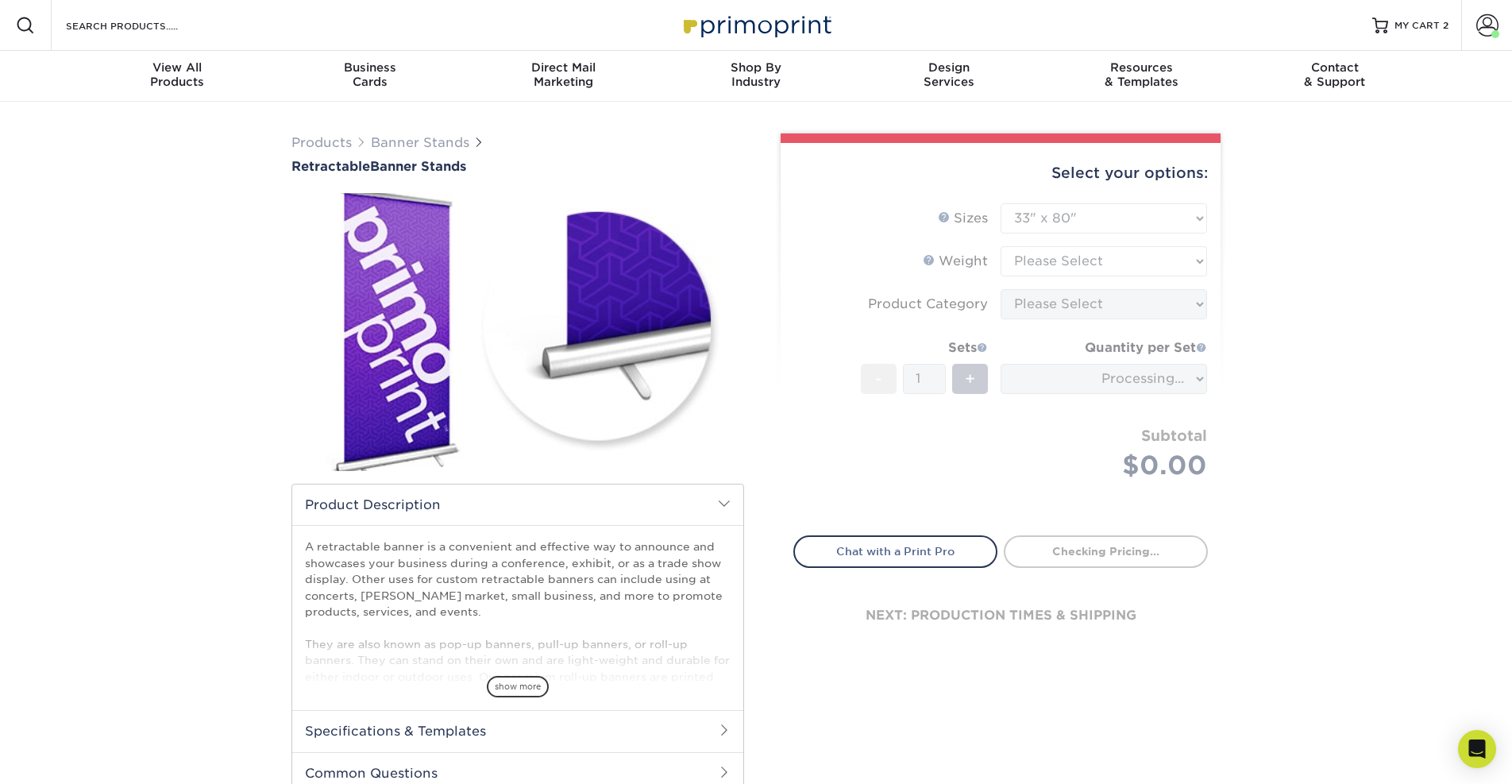
click at [1113, 262] on form "Sizes Help Sizes Please Select 24" x 60" 33" x 80" 47" x 80" - 1" at bounding box center [1000, 360] width 414 height 314
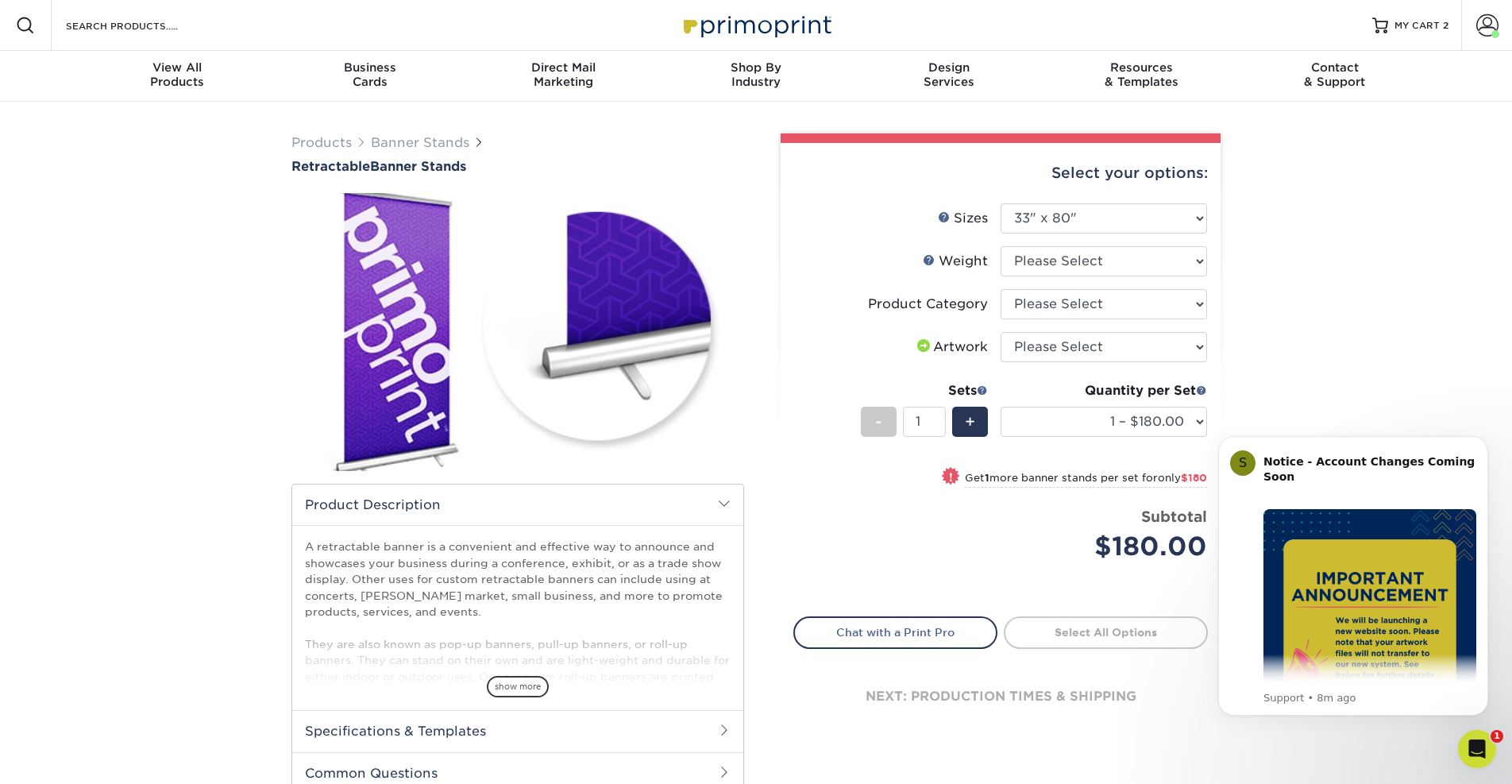
scroll to position [-2, 0]
select select "16926b4f-4359-4b5b-9e91-7b2ad5f23637"
select select "upload"
click at [1099, 641] on link "Proceed to Shipping" at bounding box center [1105, 630] width 204 height 28
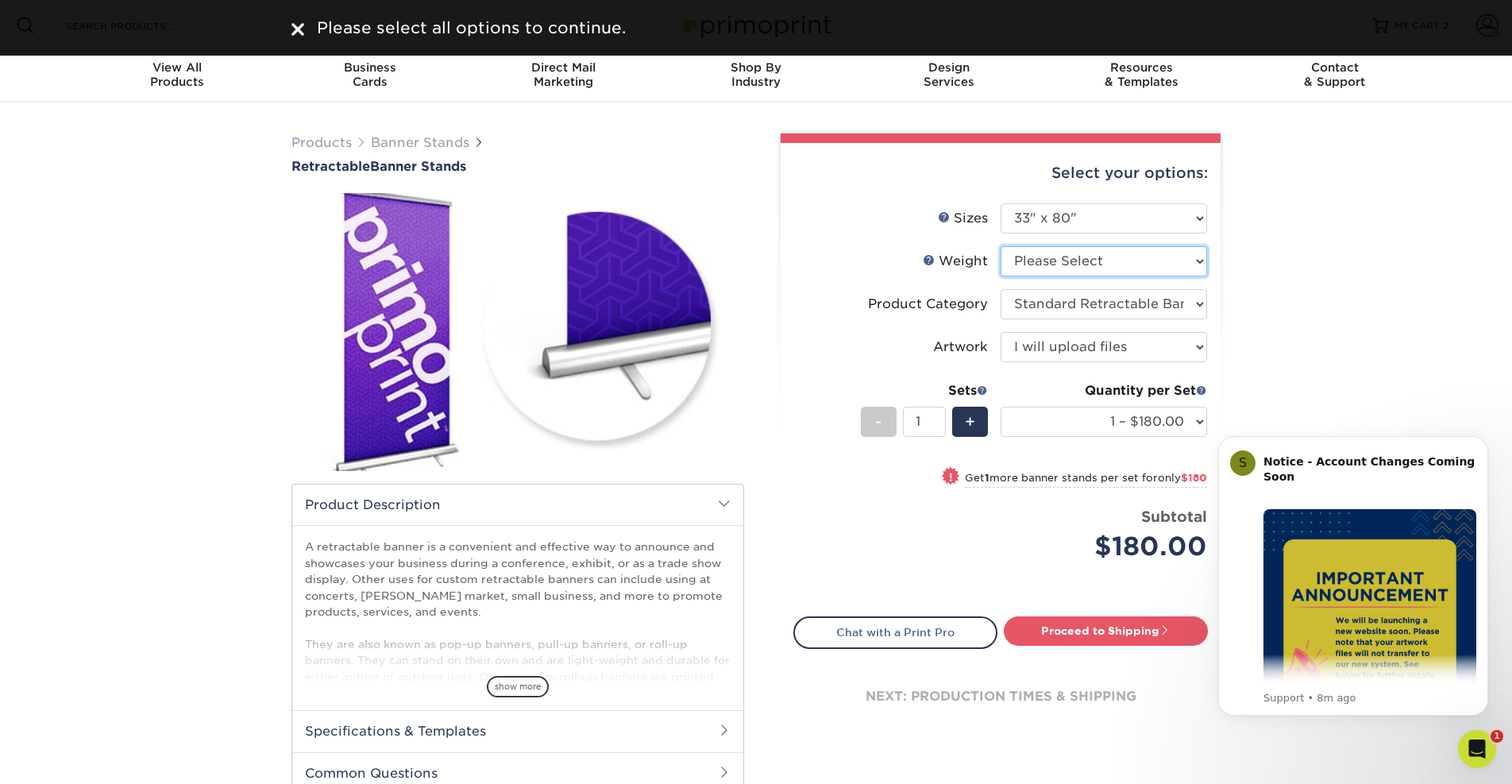
select select "10MIL"
select select "-1"
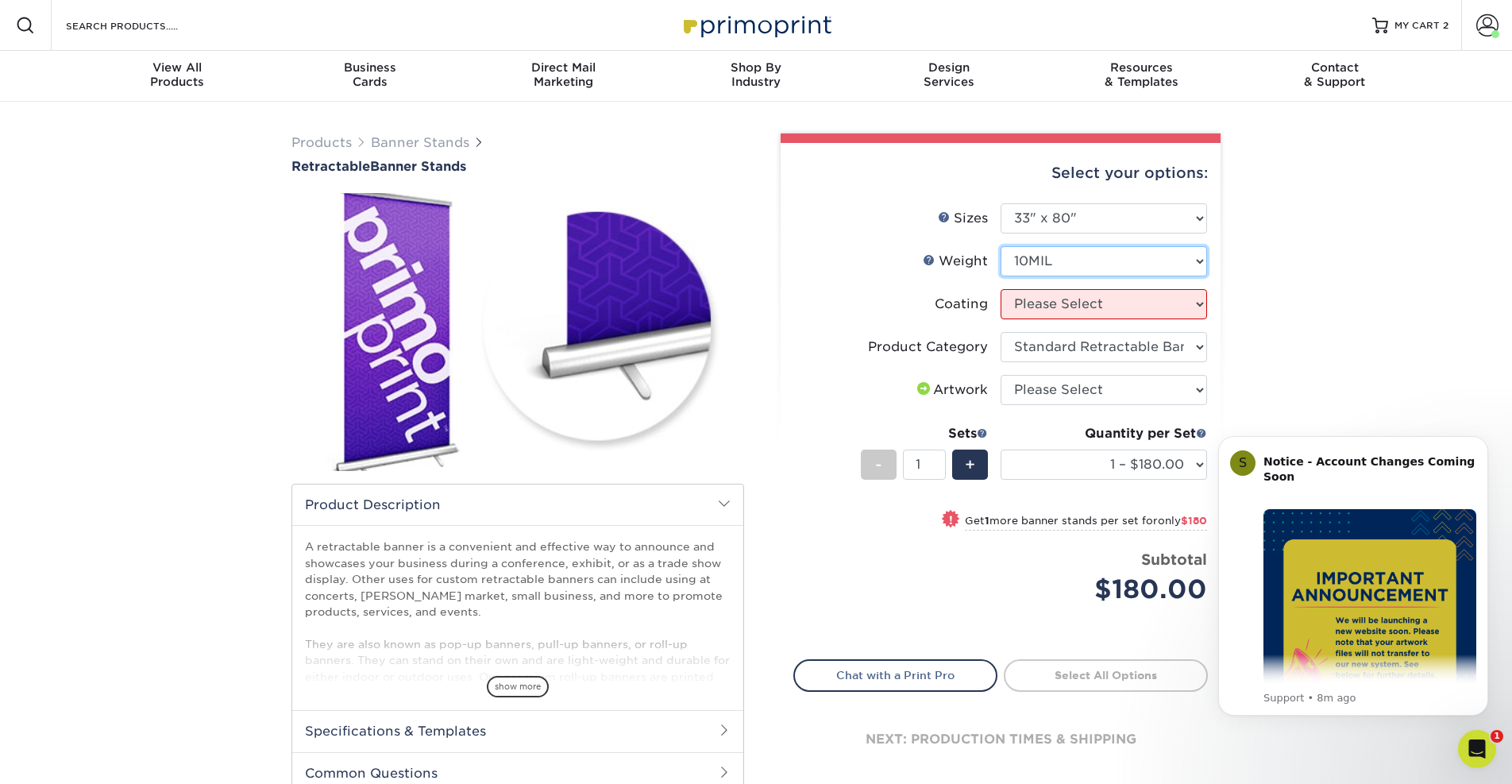
scroll to position [0, 0]
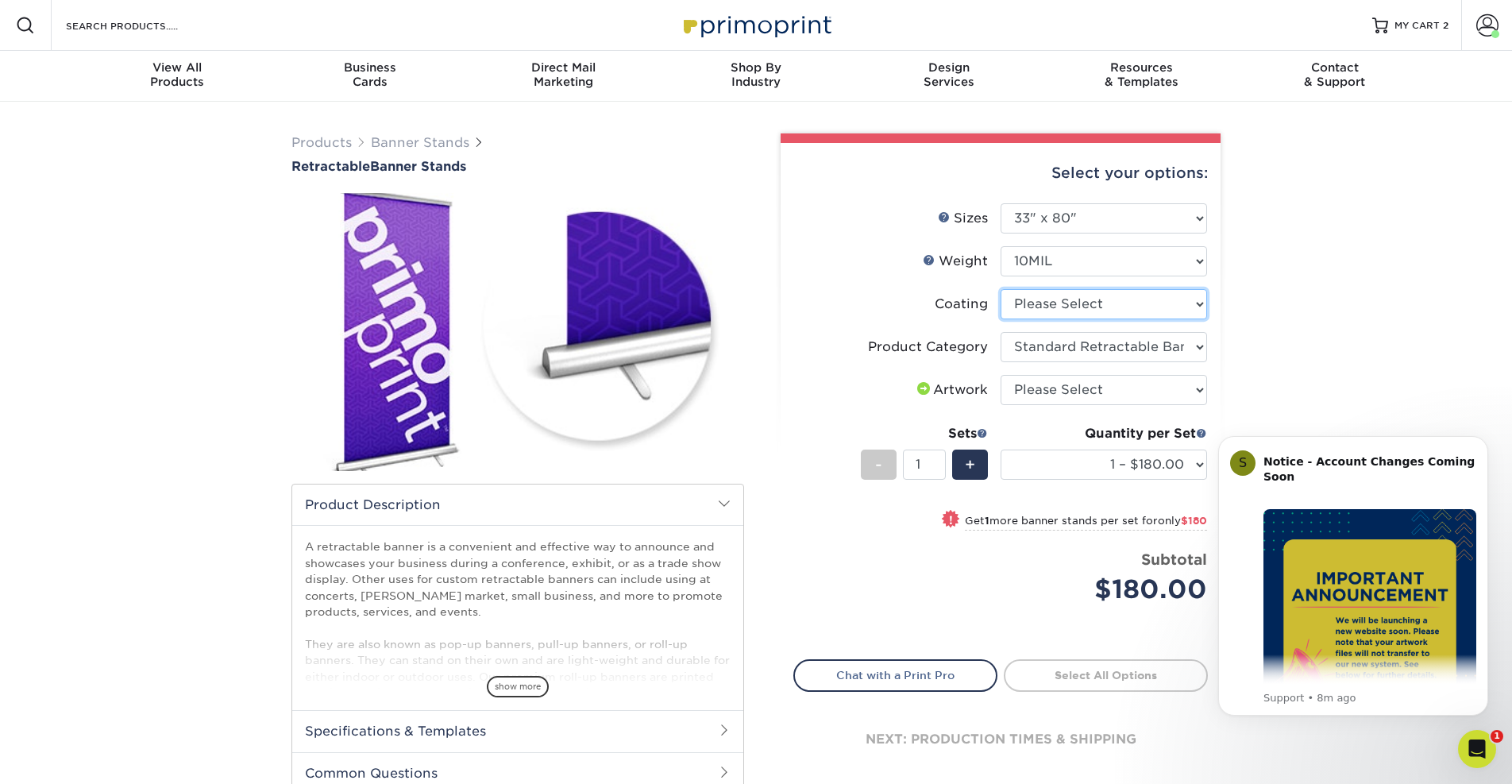
select select "3e7618de-abca-4bda-9f97-8b9129e913d8"
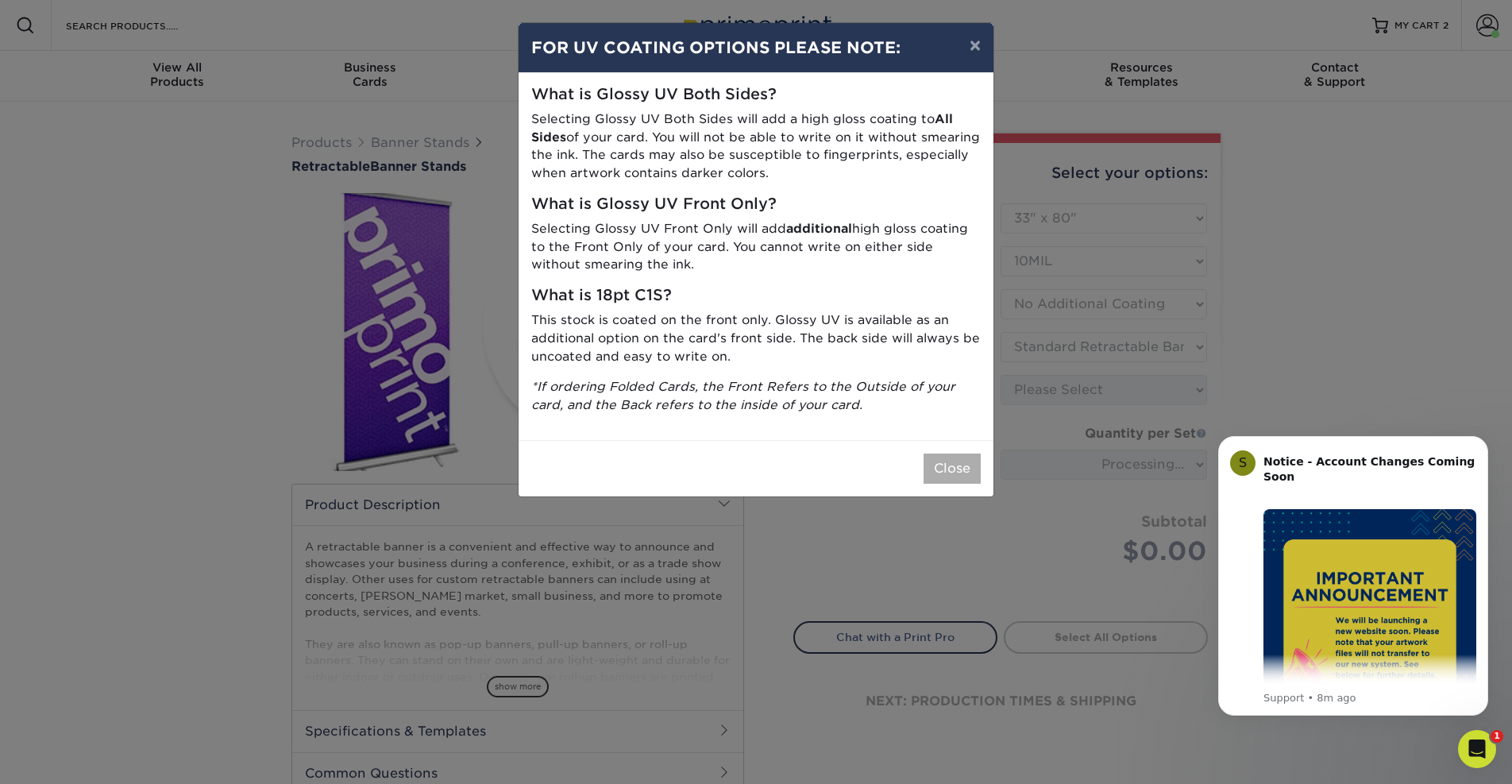
click at [948, 453] on button "Close" at bounding box center [952, 468] width 57 height 30
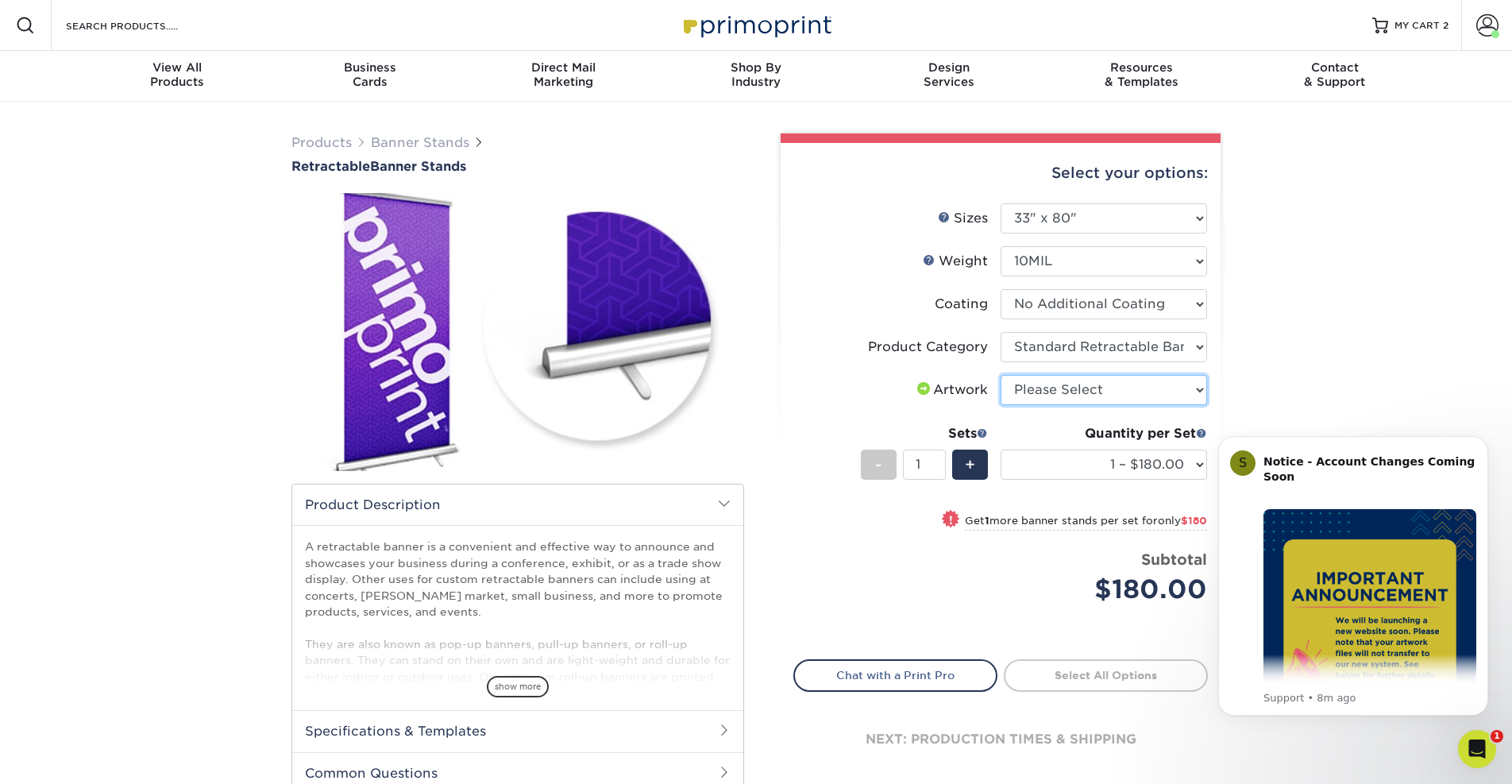
select select "upload"
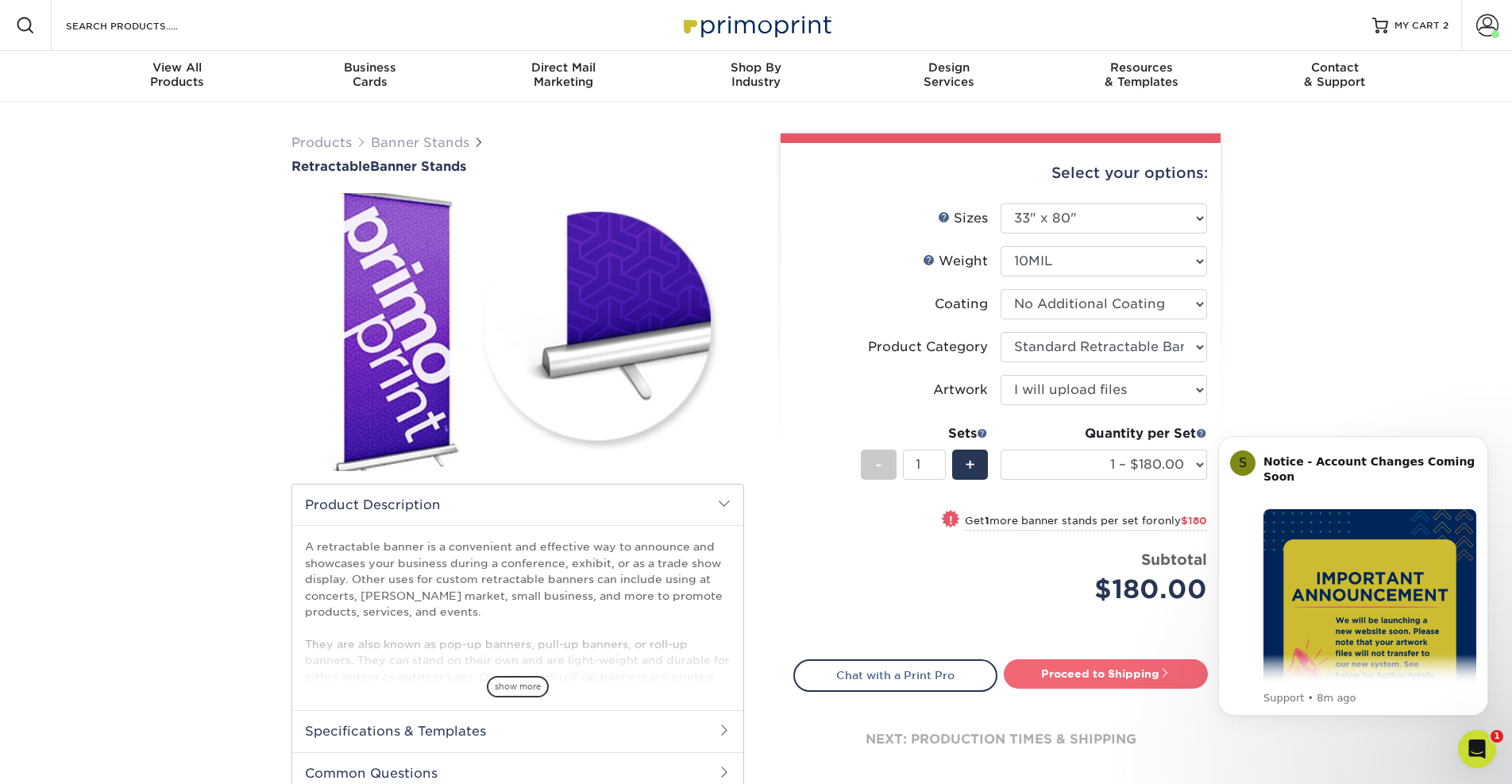
click at [1115, 659] on link "Proceed to Shipping" at bounding box center [1105, 673] width 204 height 28
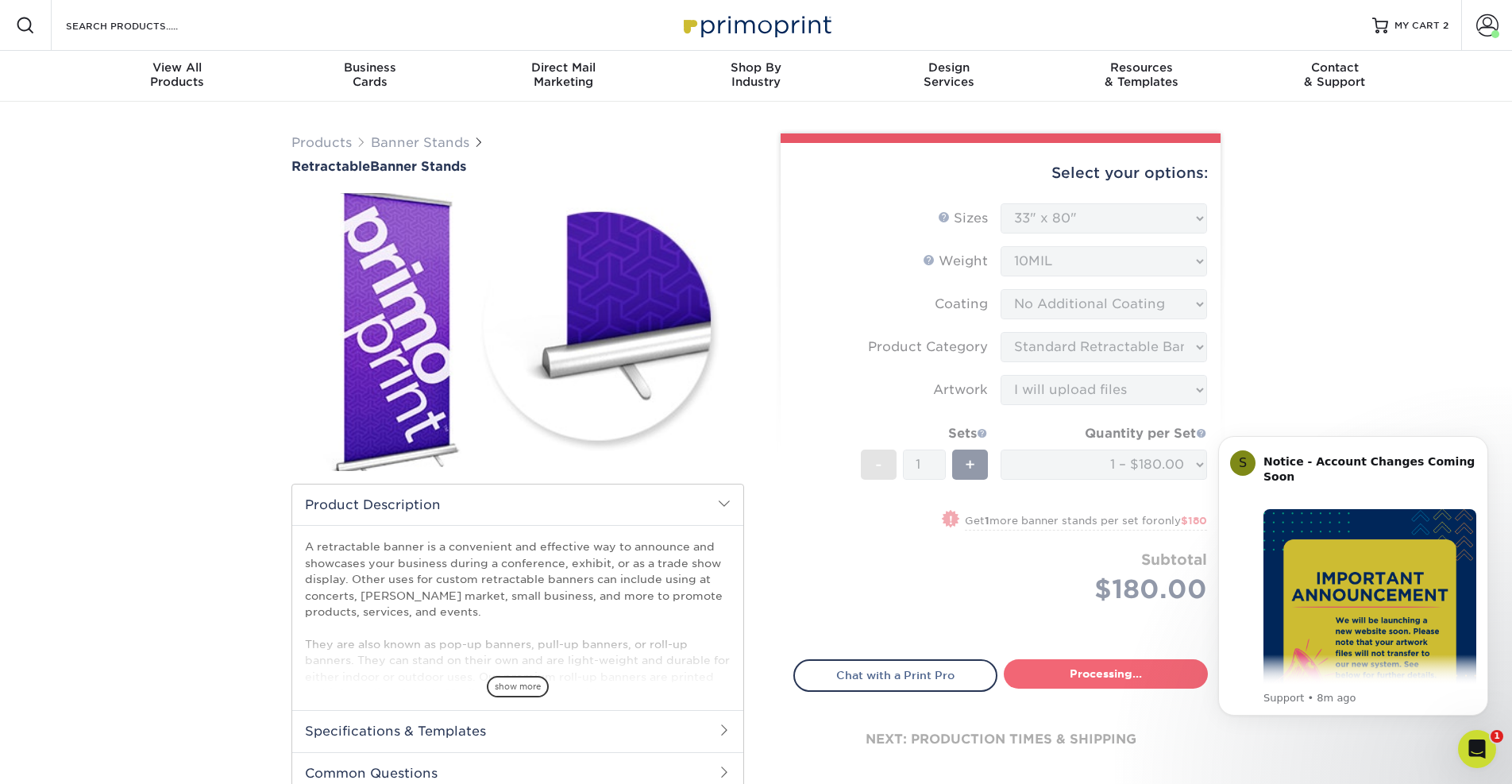
select select "e7b7b2f3-e776-4680-8298-9a89da6453ca"
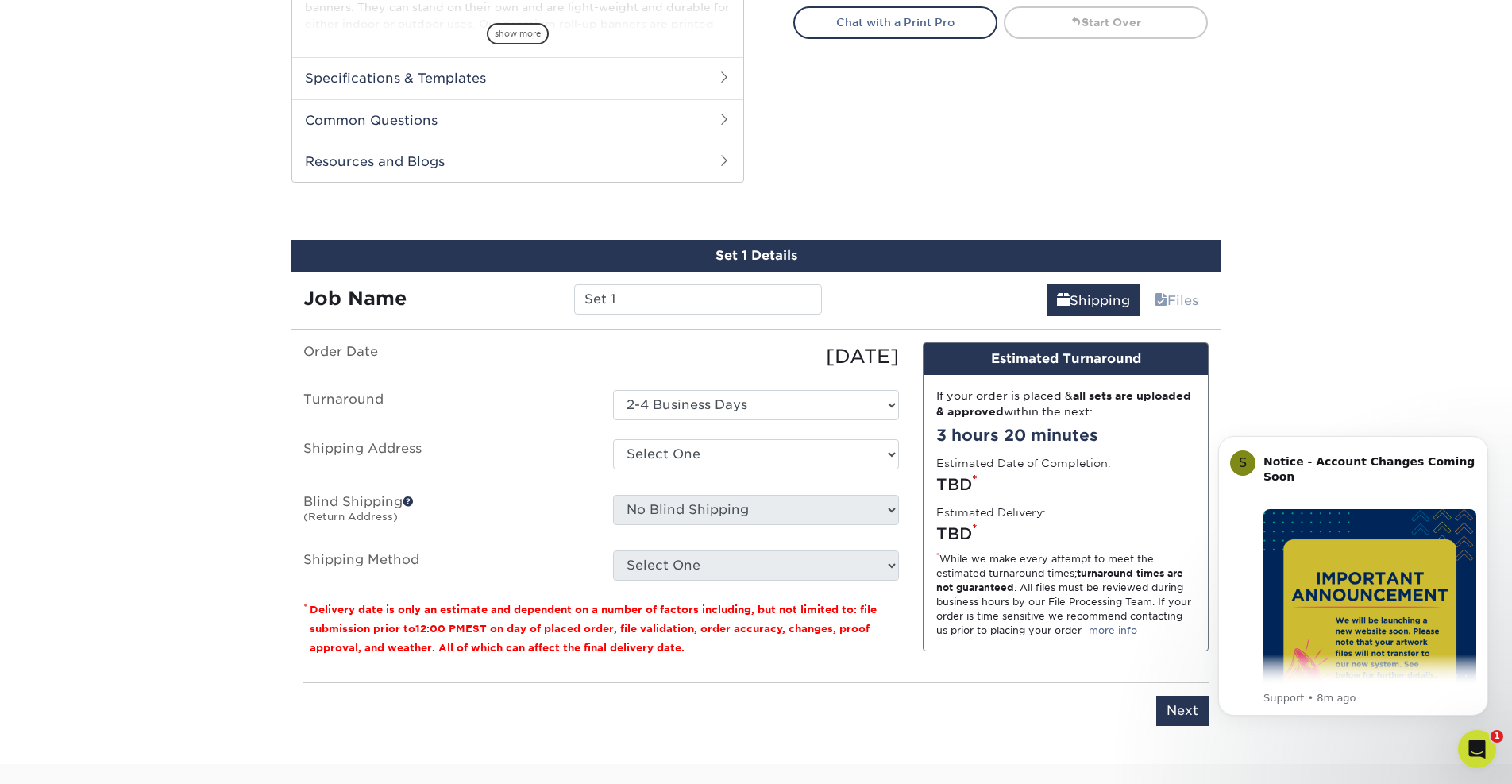
scroll to position [756, 0]
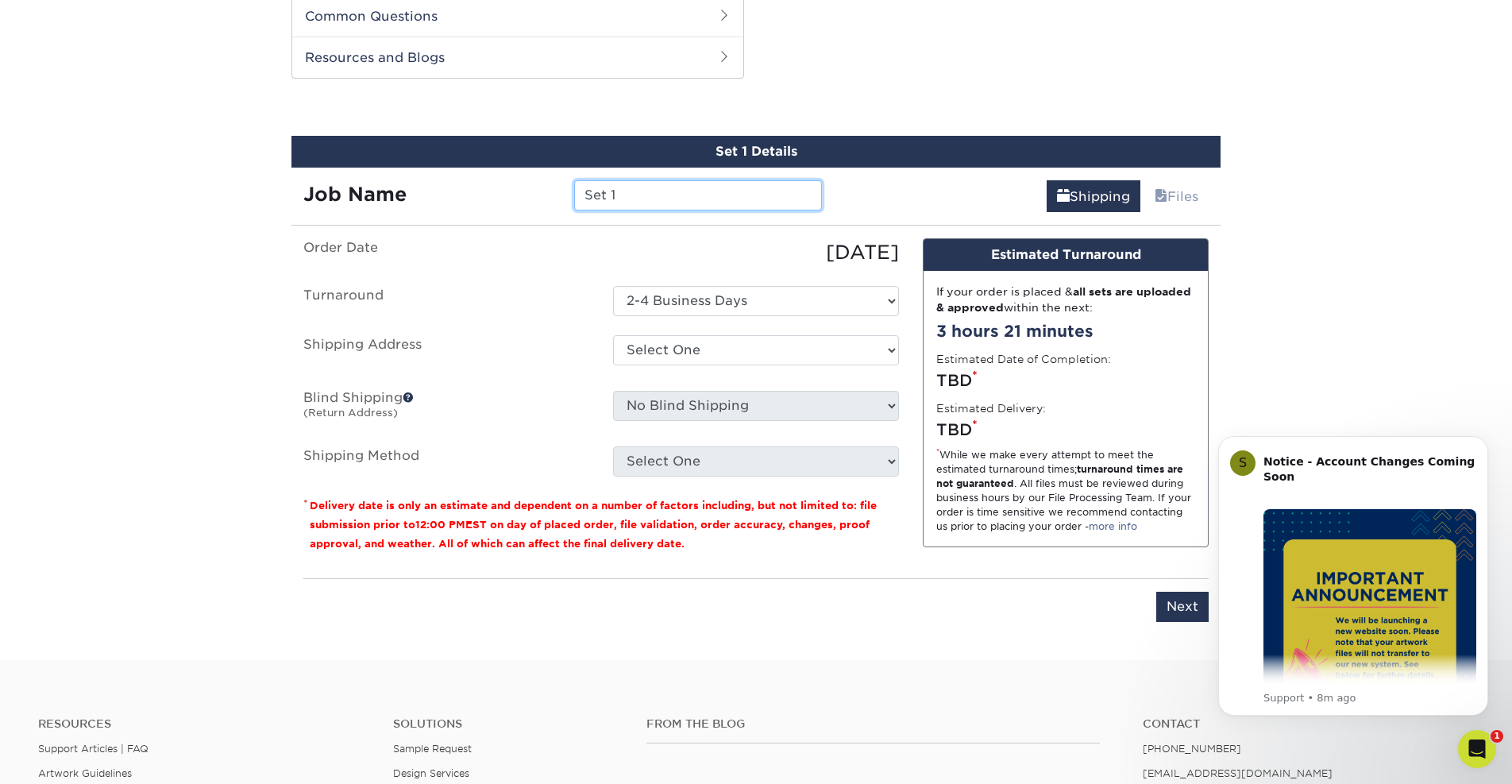
click at [687, 201] on input "Set 1" at bounding box center [697, 195] width 247 height 30
type input "Survey Banner - Right"
drag, startPoint x: 748, startPoint y: 369, endPoint x: 762, endPoint y: 362, distance: 15.7
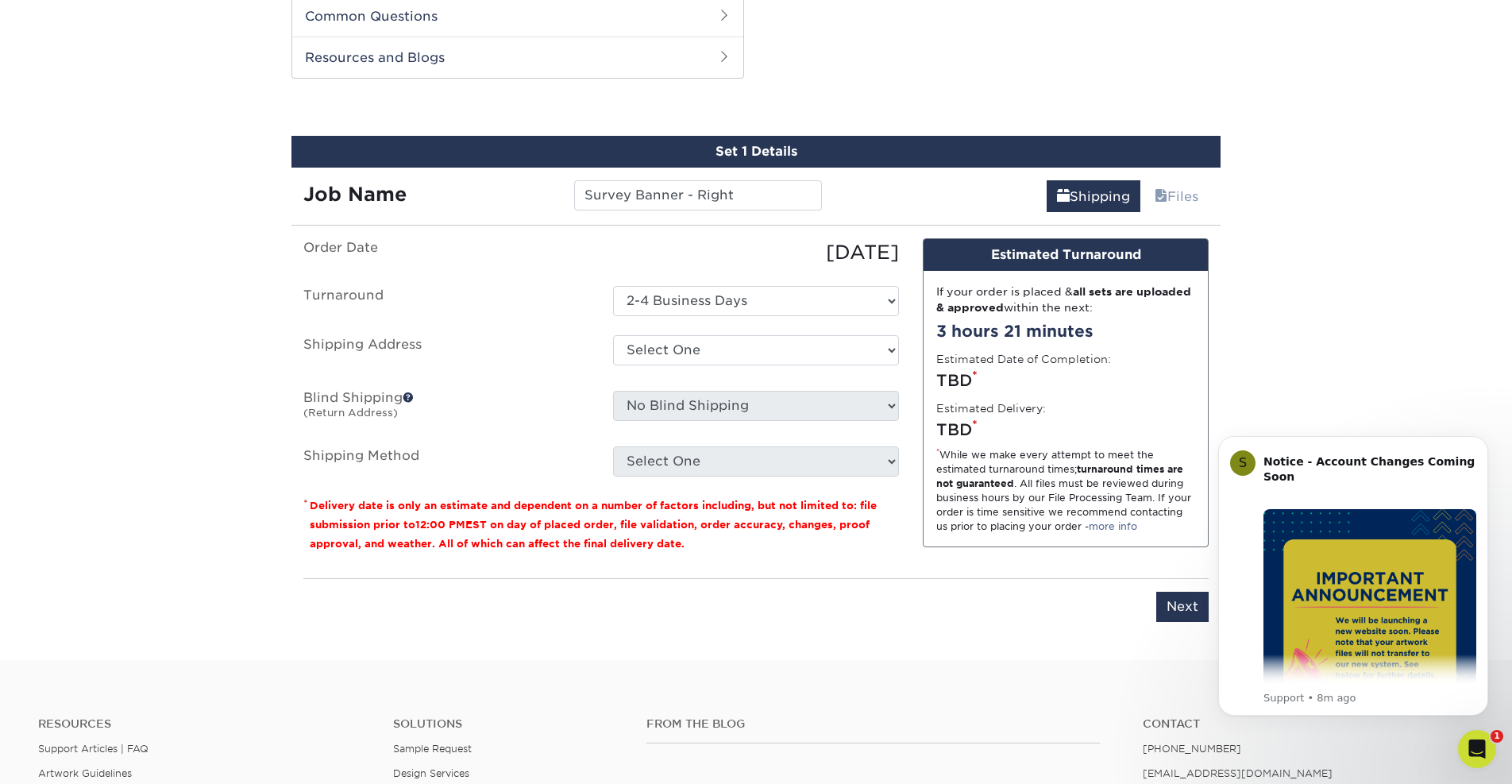
click at [748, 369] on div "Select One Atlanta, GA Bingham Farms Blaine Ball Byron Center Office Dundee Dun…" at bounding box center [756, 353] width 309 height 36
select select "218406"
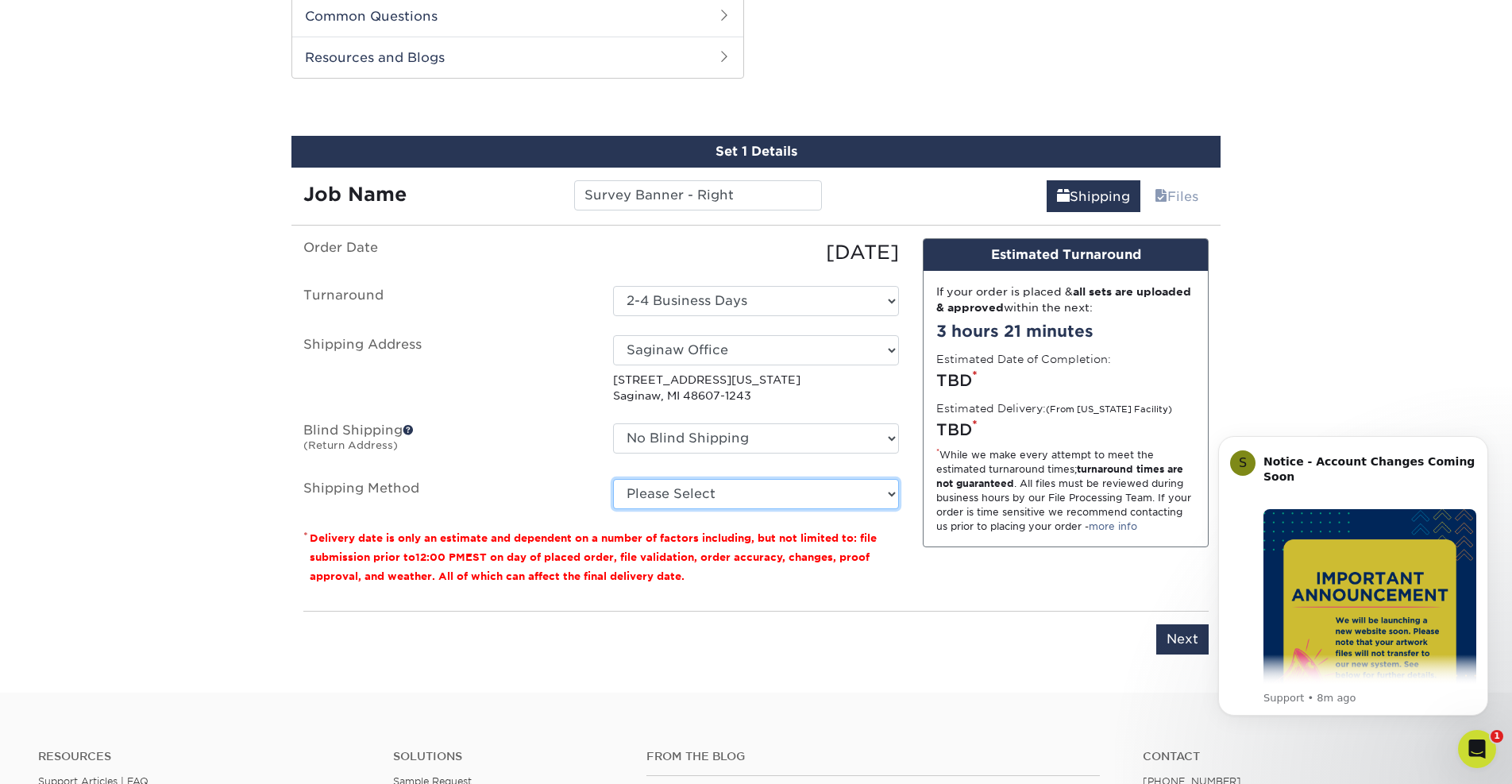
select select "03"
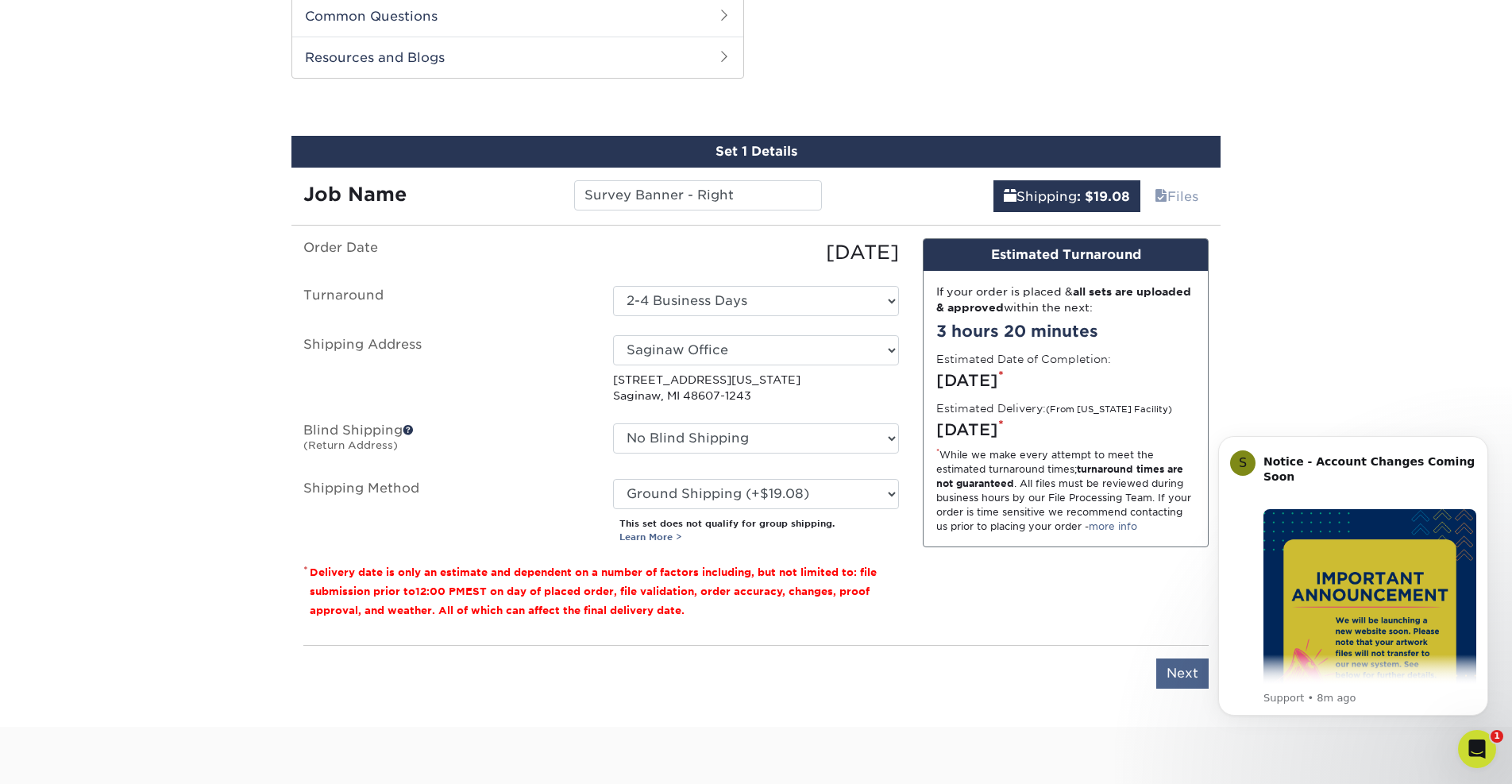
click at [1183, 675] on input "Next" at bounding box center [1182, 673] width 53 height 30
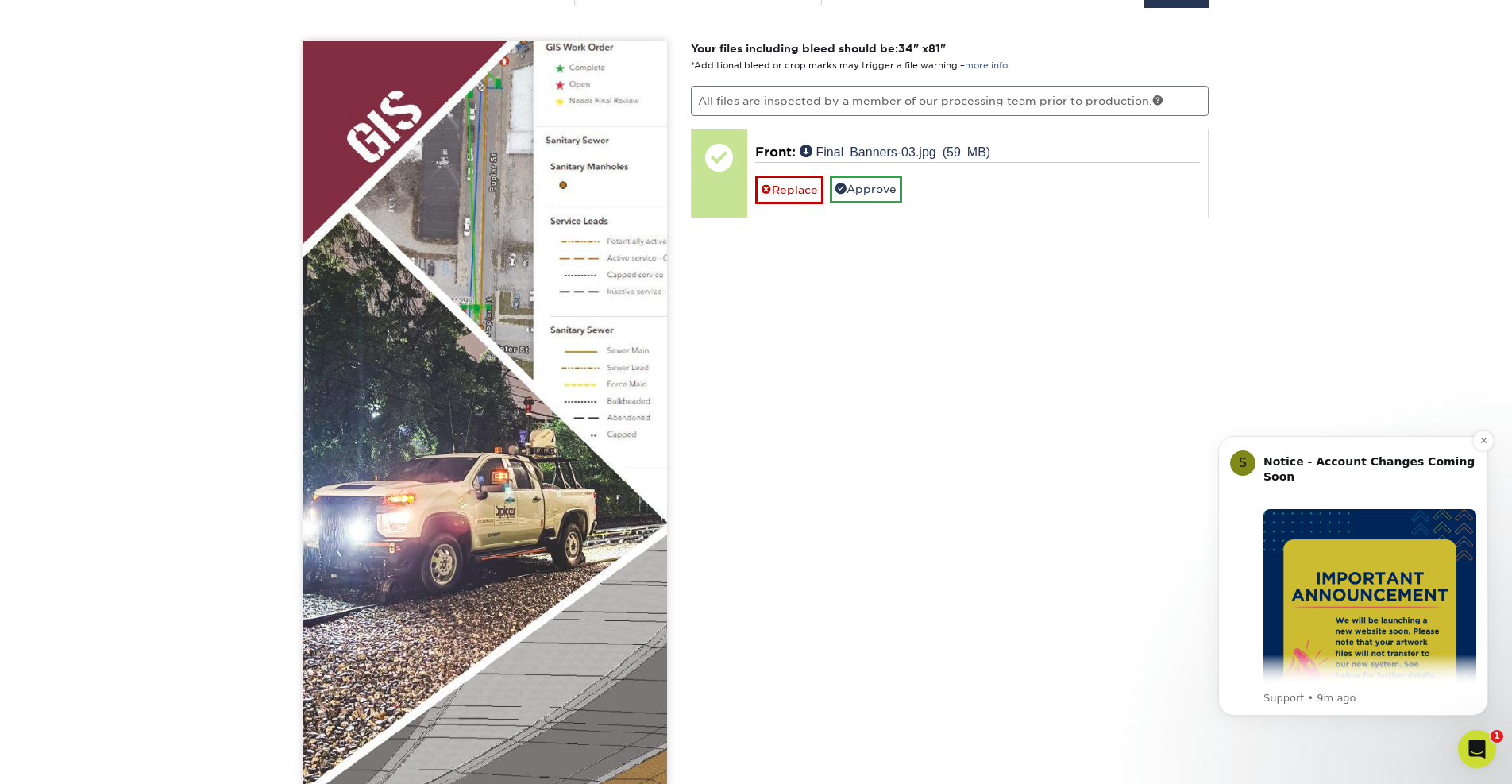
scroll to position [956, 0]
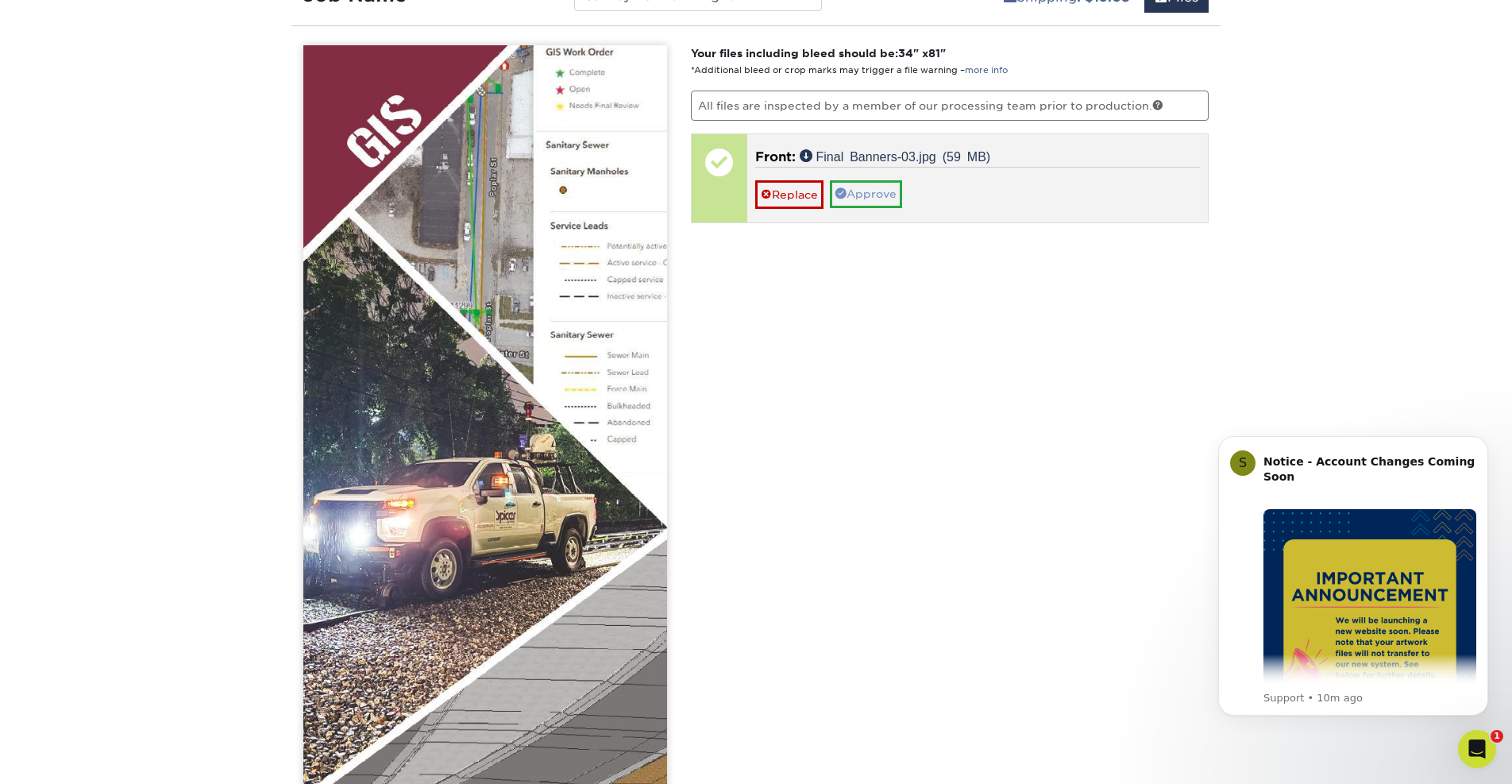
click at [867, 195] on link "Approve" at bounding box center [866, 193] width 72 height 27
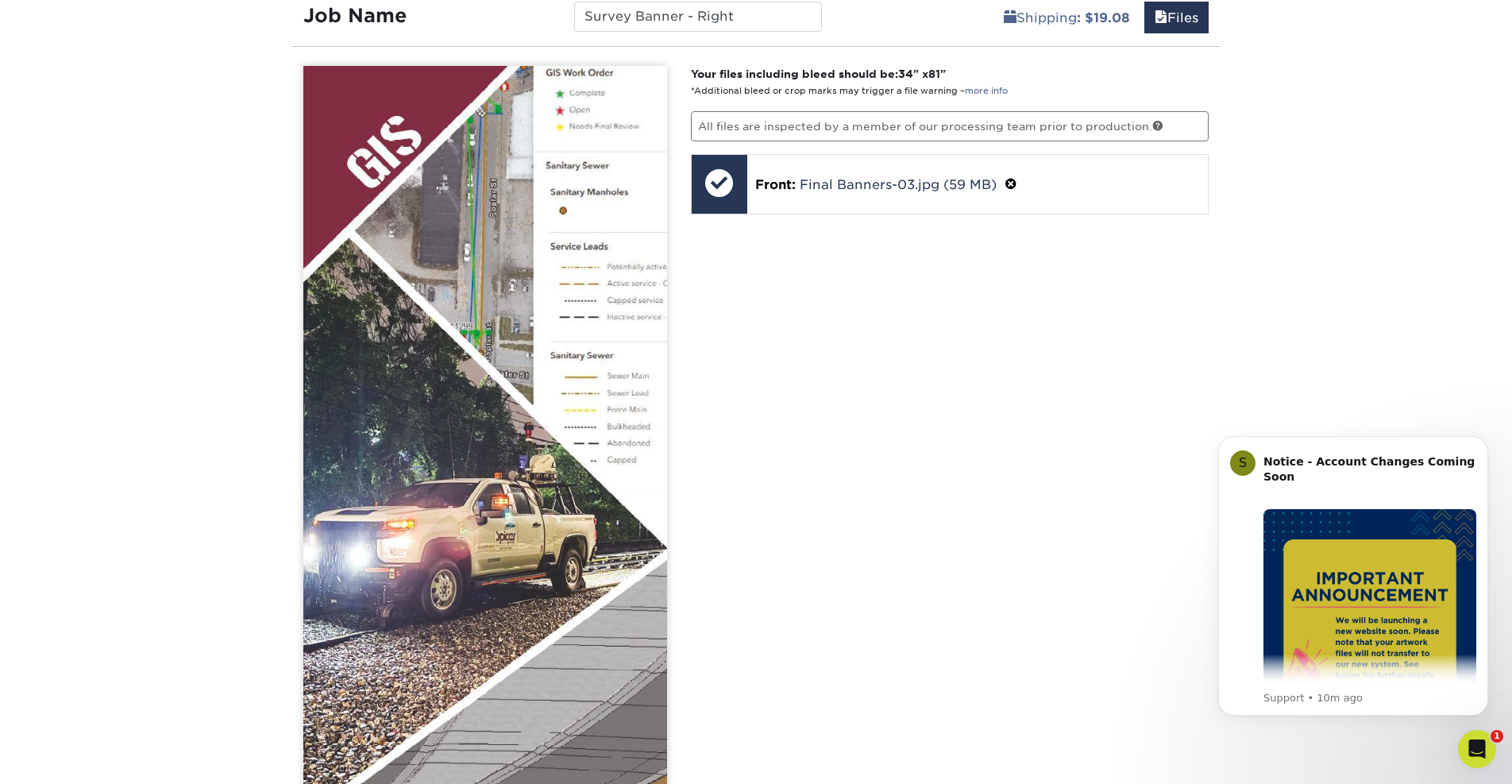
scroll to position [707, 0]
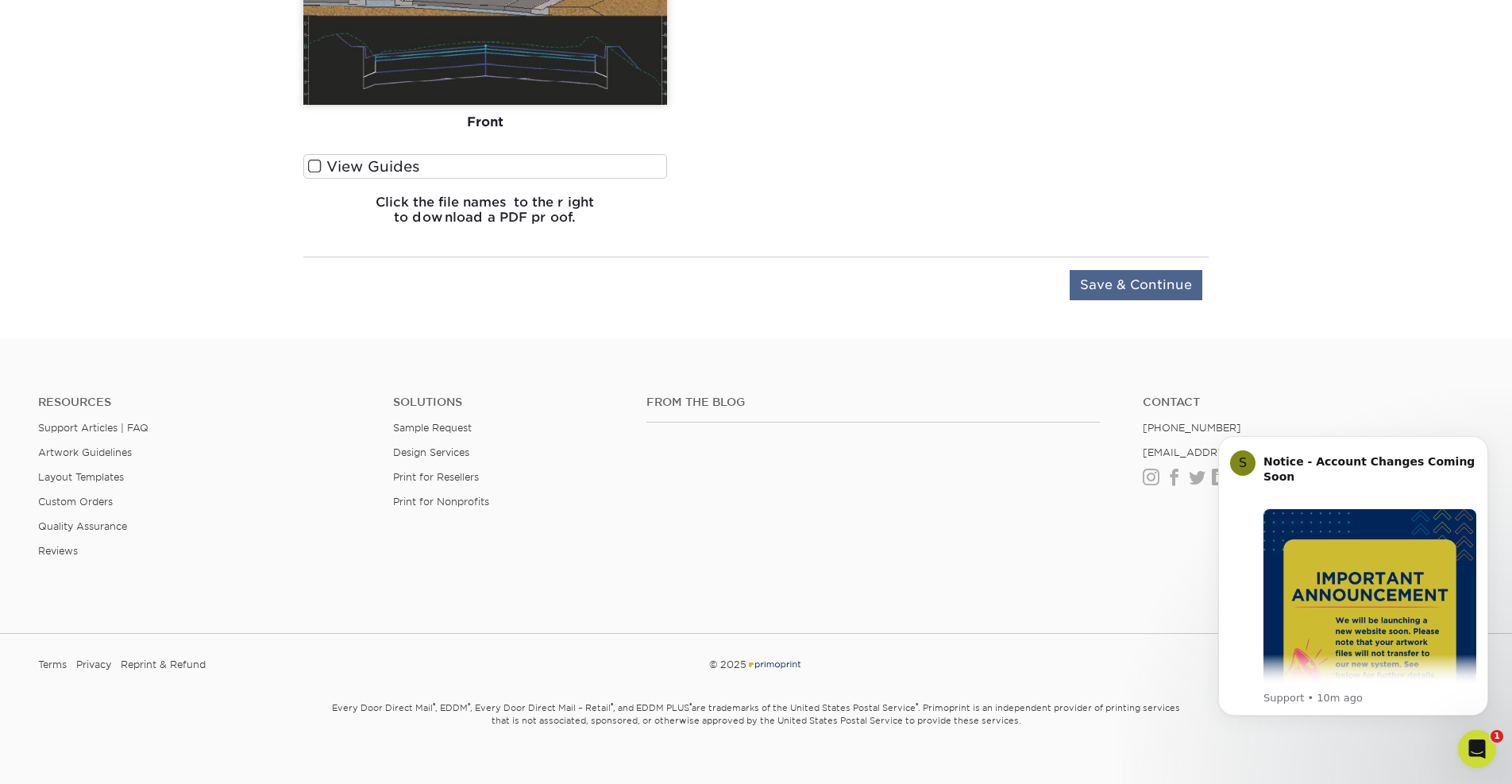
click at [1129, 293] on input "Save & Continue" at bounding box center [1136, 284] width 133 height 30
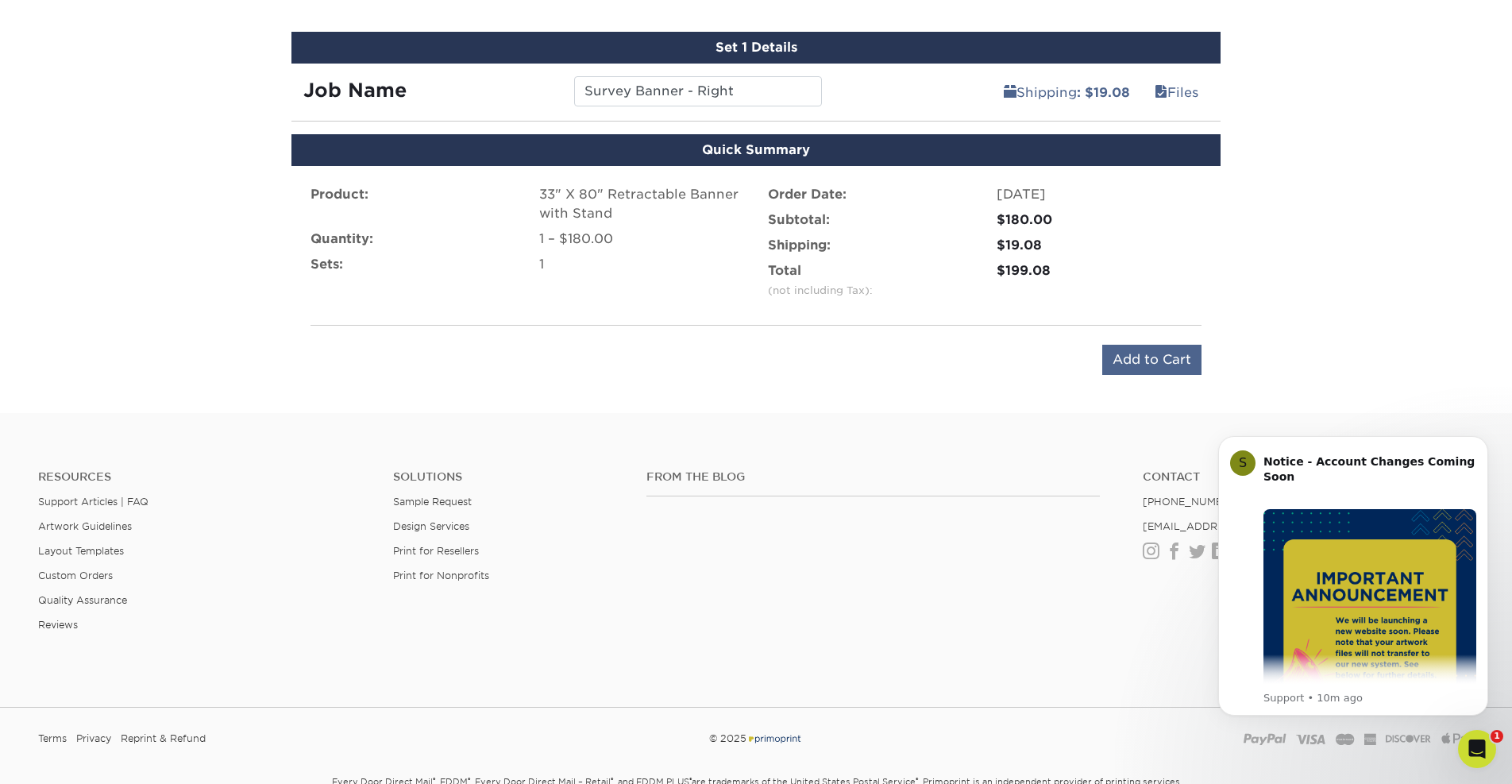
scroll to position [849, 0]
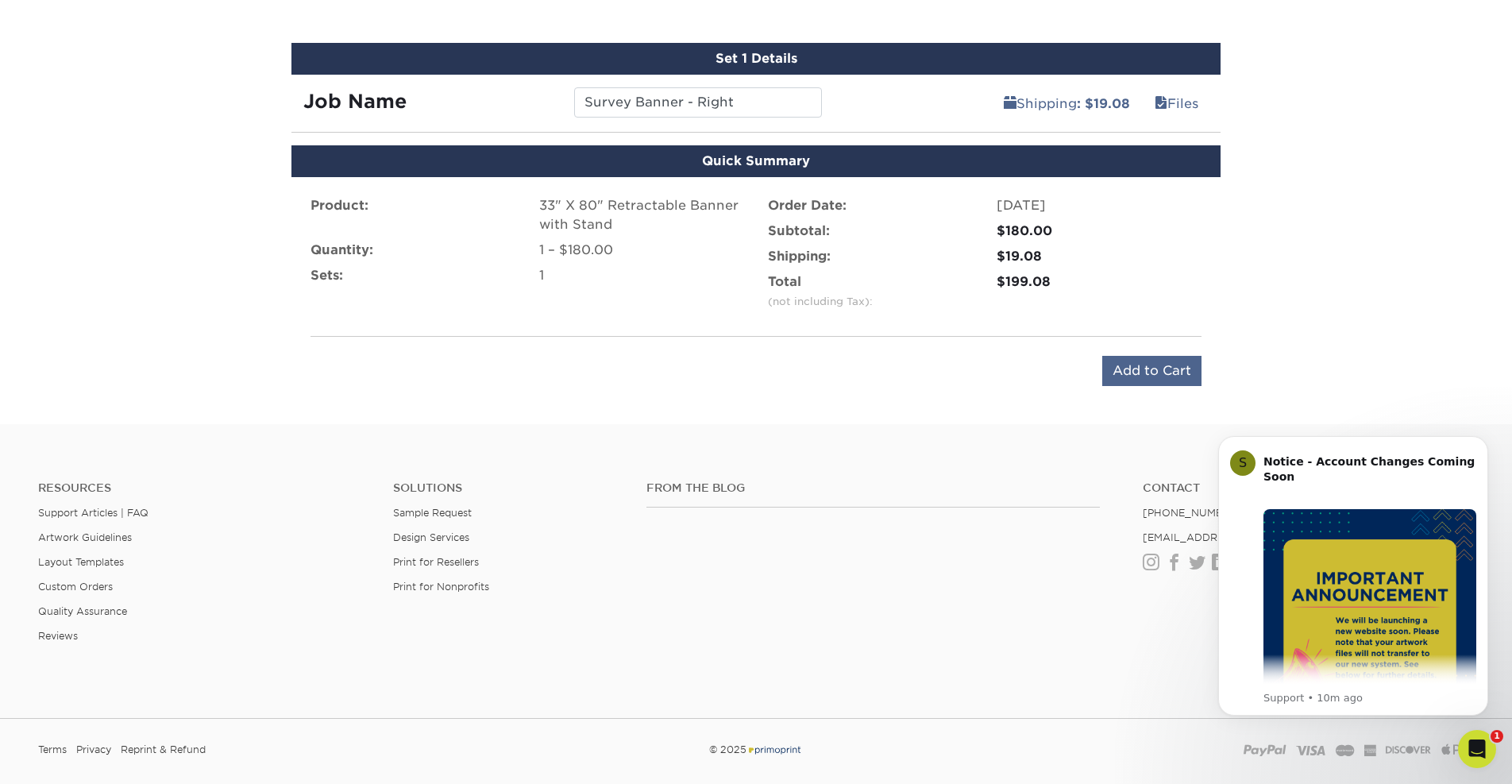
click at [1150, 356] on input "Add to Cart" at bounding box center [1151, 370] width 99 height 30
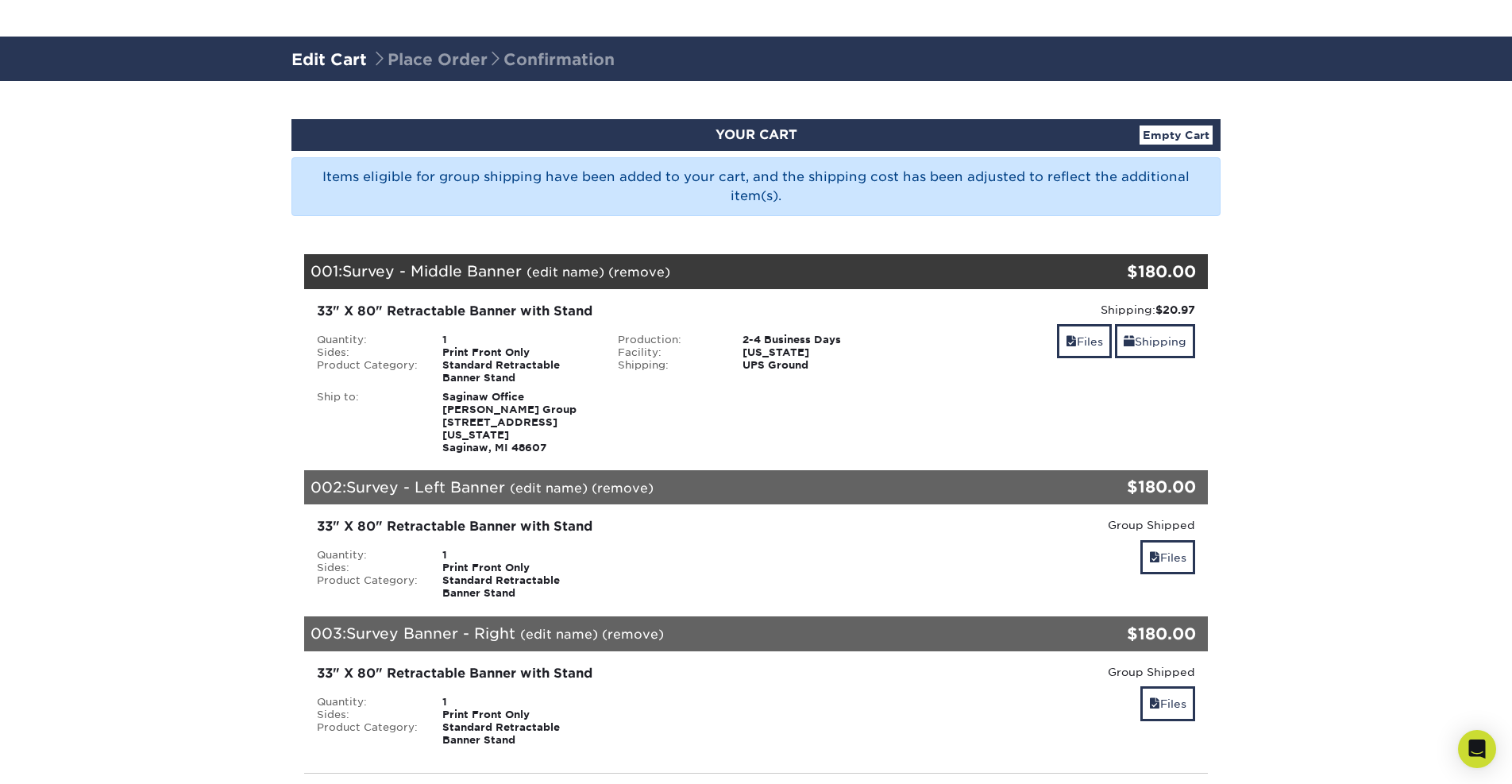
scroll to position [88, 0]
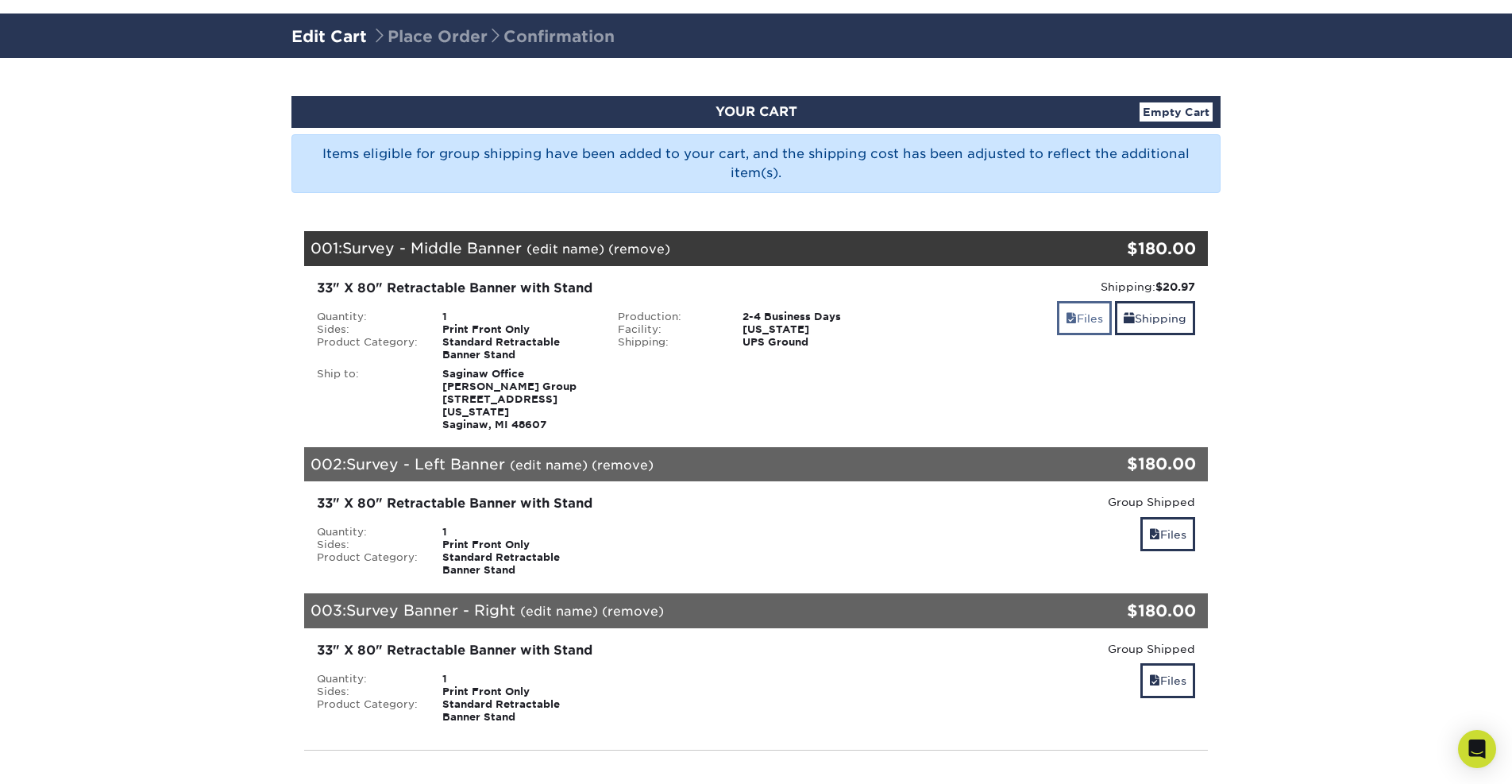
click at [1099, 324] on link "Files" at bounding box center [1085, 318] width 55 height 34
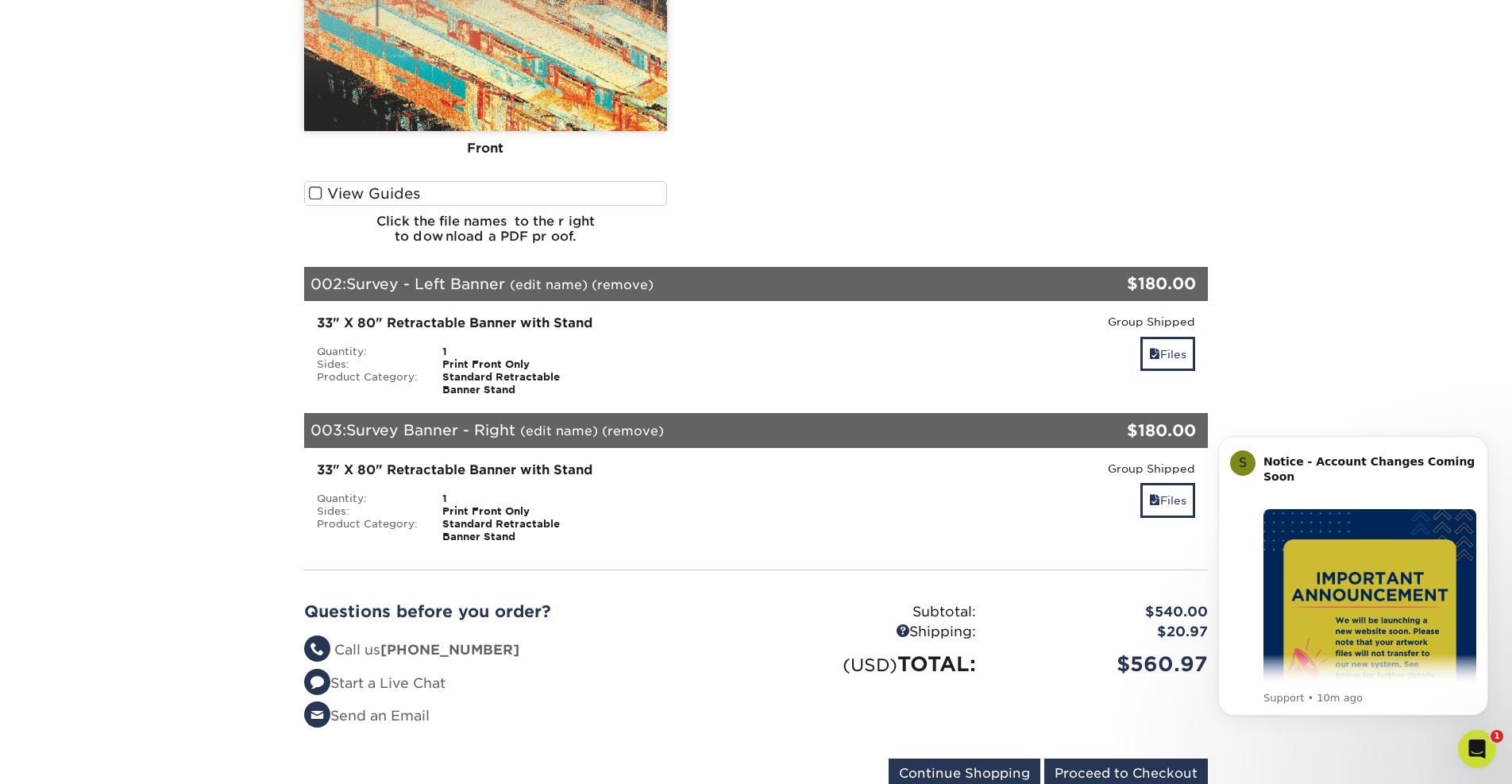
scroll to position [1381, 0]
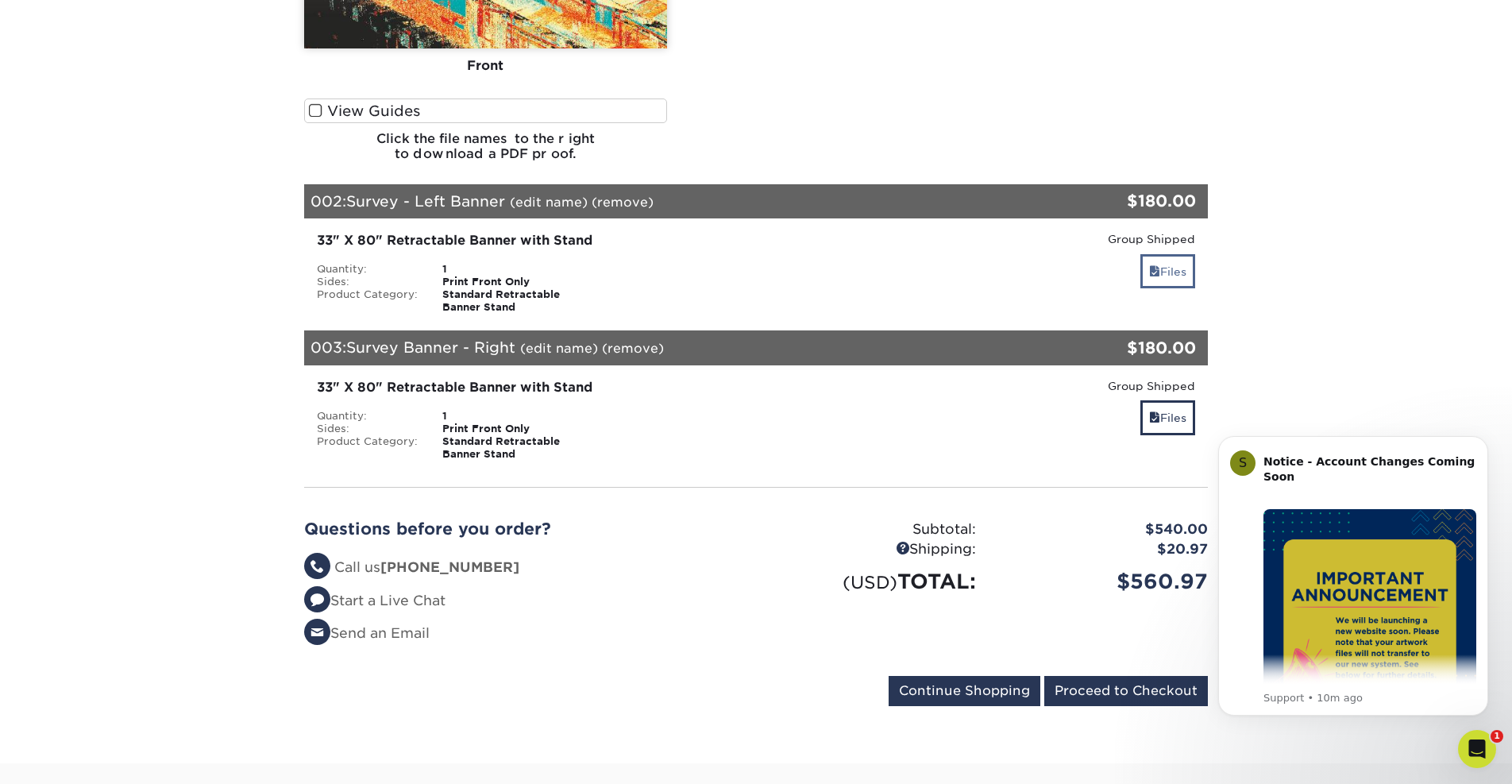
click at [1172, 270] on div "Files" at bounding box center [1056, 272] width 277 height 37
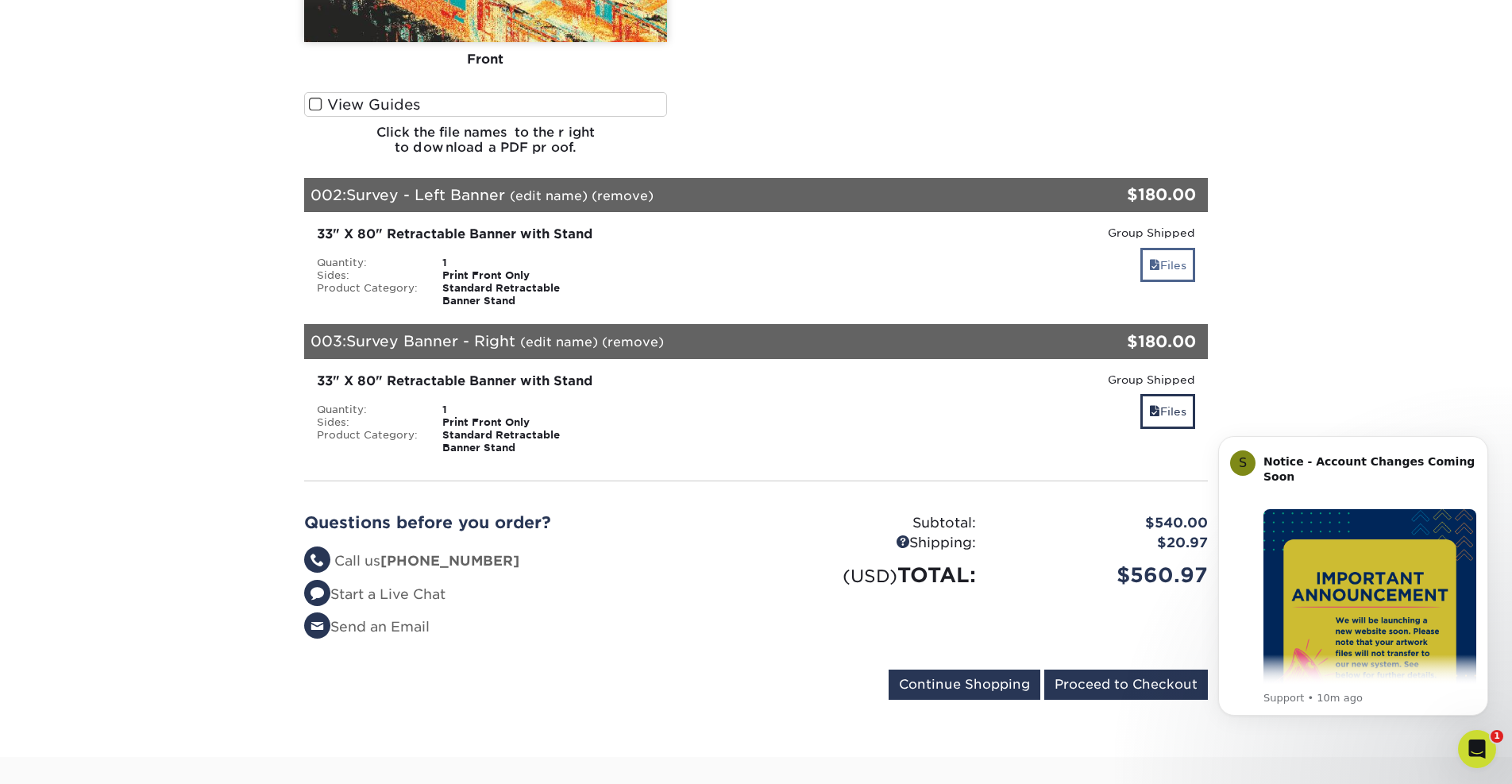
click at [1160, 258] on link "Files" at bounding box center [1168, 265] width 55 height 34
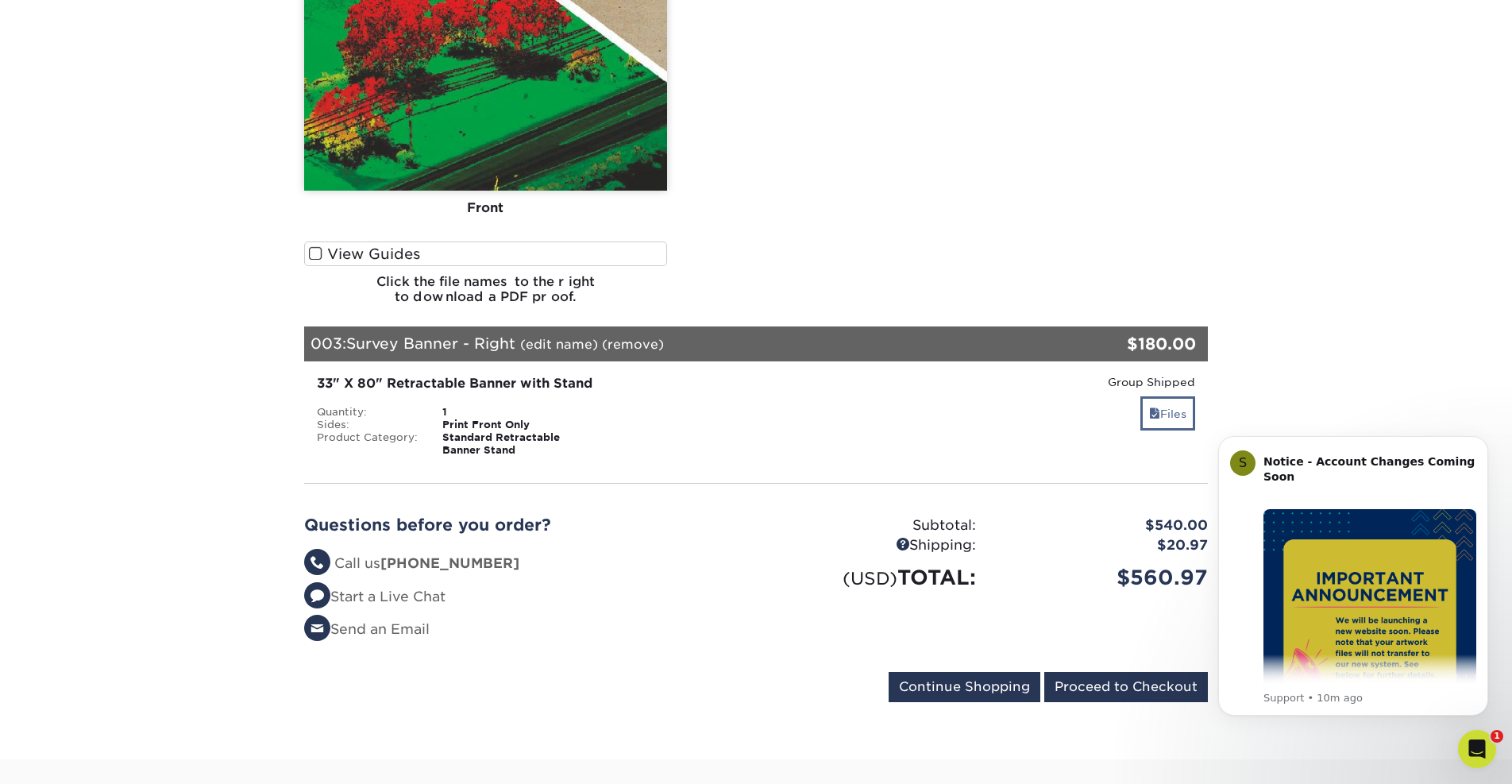
scroll to position [2468, 0]
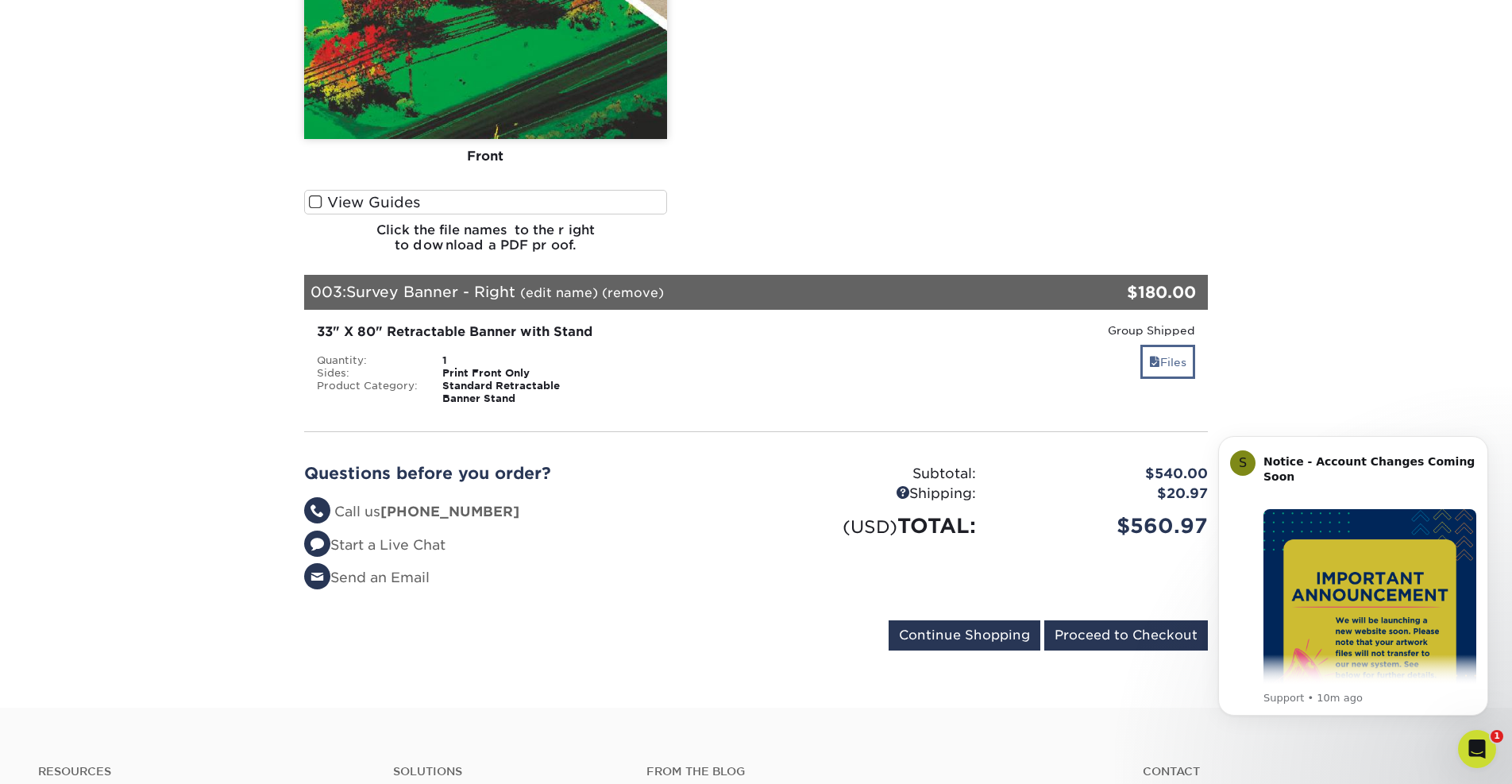
click at [1149, 356] on span at bounding box center [1154, 362] width 11 height 13
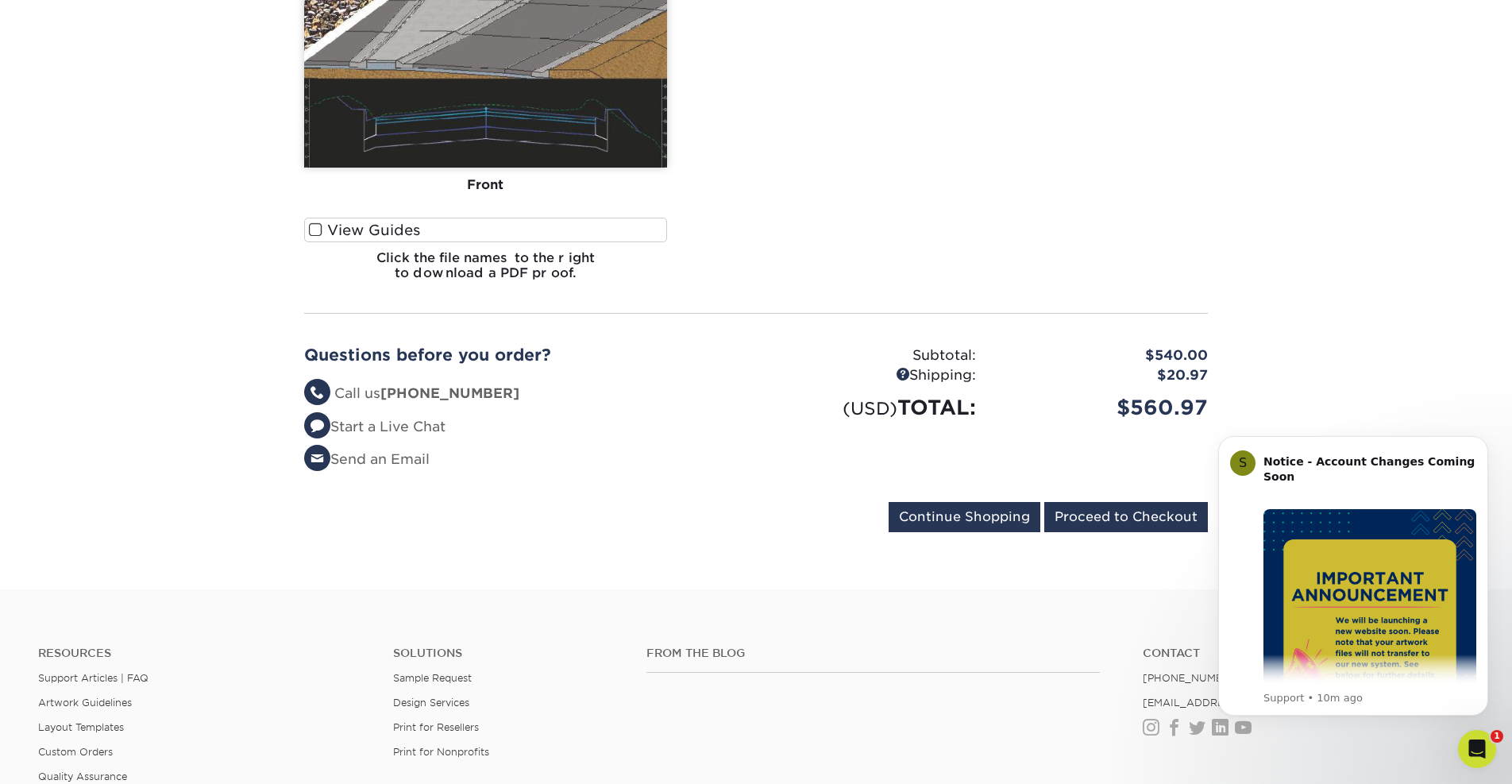
scroll to position [3651, 0]
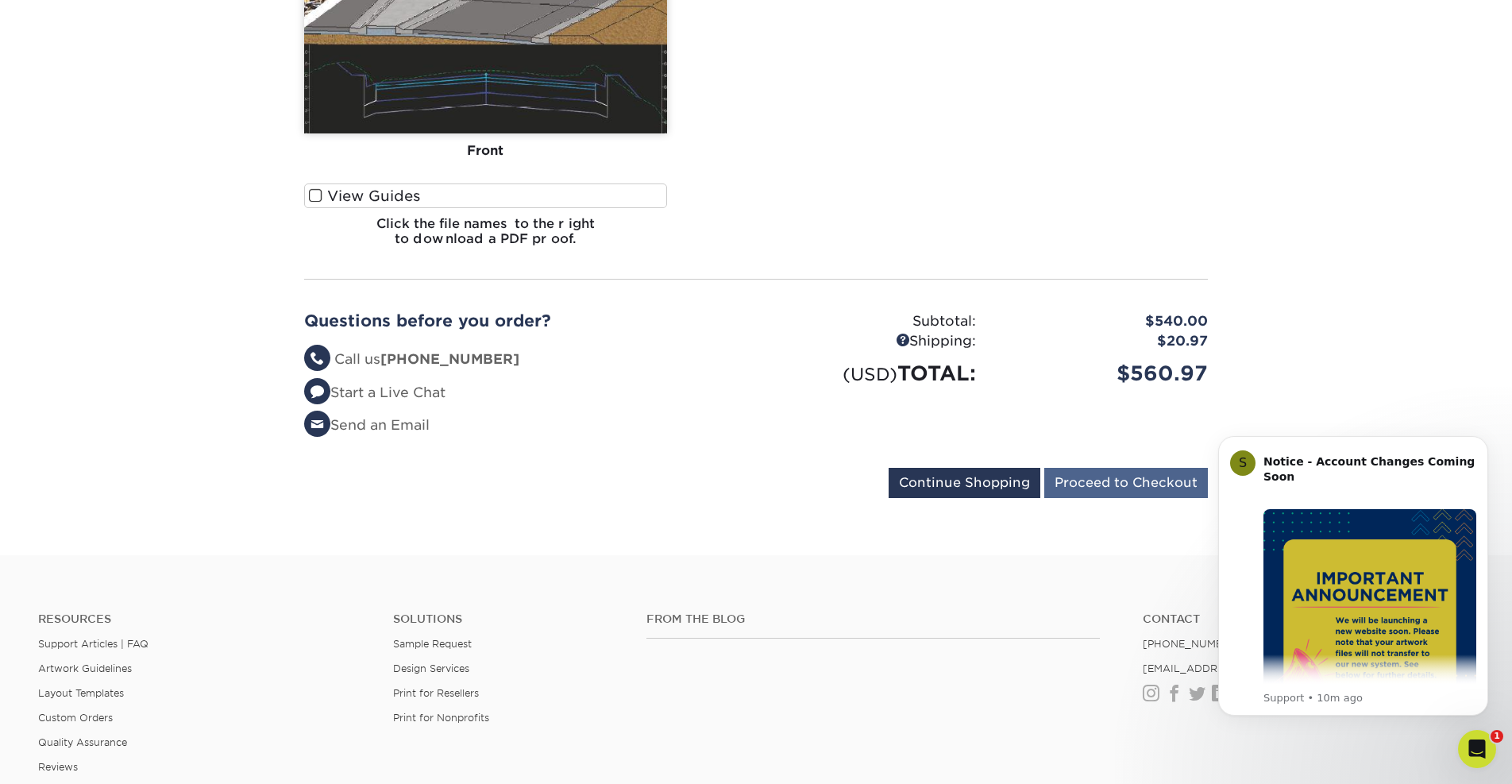
click at [1087, 470] on input "Proceed to Checkout" at bounding box center [1126, 482] width 164 height 30
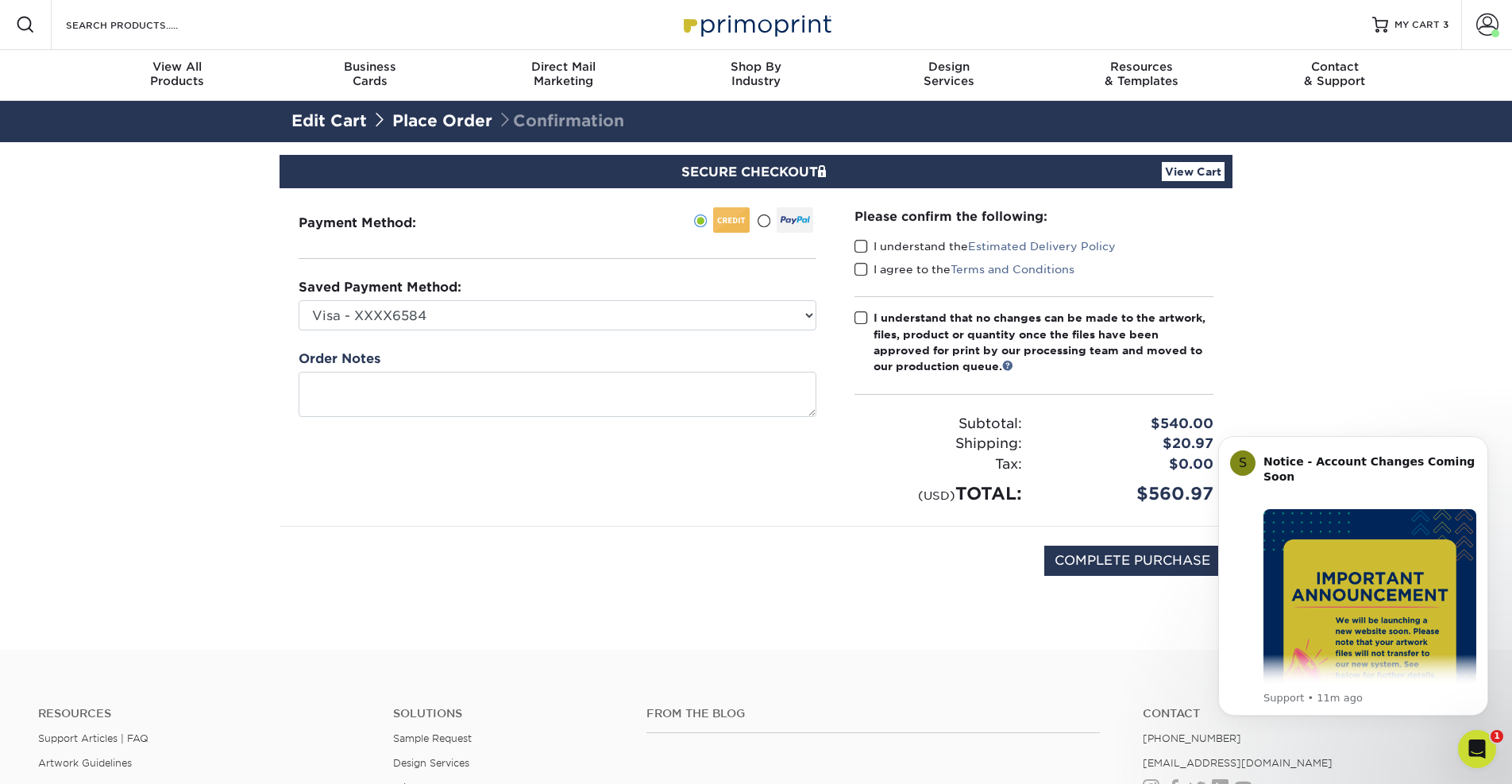
click at [576, 299] on div "Saved Payment Method: Visa - XXXX6584 Visa - XXXX2293 MasterCard - XXXX8528 Mas…" at bounding box center [557, 304] width 518 height 53
select select "70891"
click at [456, 391] on textarea at bounding box center [557, 394] width 518 height 46
click at [862, 244] on span at bounding box center [862, 246] width 14 height 16
click at [0, 0] on input "I understand the Estimated Delivery Policy" at bounding box center [0, 0] width 0 height 0
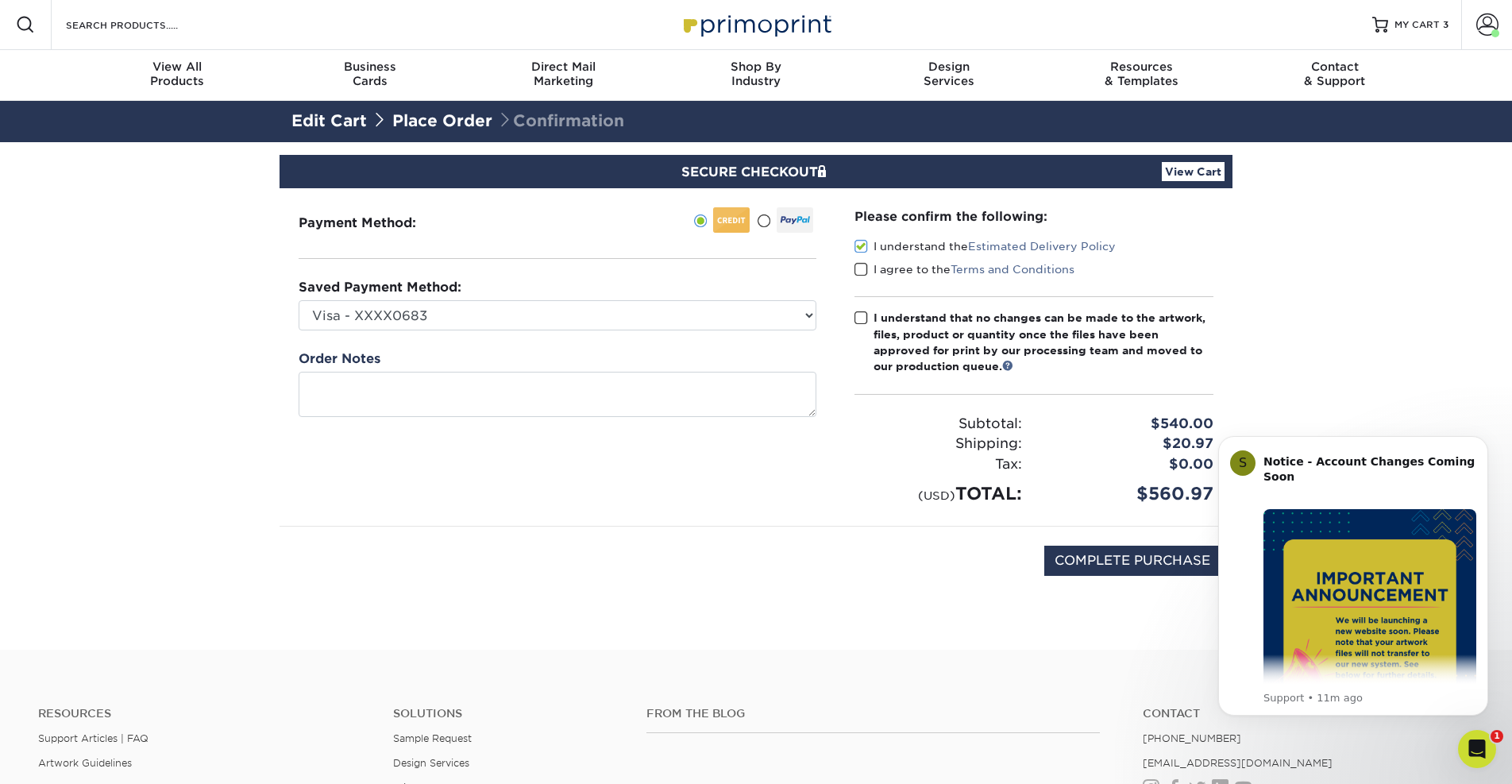
drag, startPoint x: 862, startPoint y: 268, endPoint x: 866, endPoint y: 292, distance: 24.3
click at [862, 268] on span at bounding box center [862, 270] width 14 height 16
click at [0, 0] on input "I agree to the Terms and Conditions" at bounding box center [0, 0] width 0 height 0
click at [867, 314] on span at bounding box center [862, 318] width 14 height 16
click at [0, 0] on input "I understand that no changes can be made to the artwork, files, product or quan…" at bounding box center [0, 0] width 0 height 0
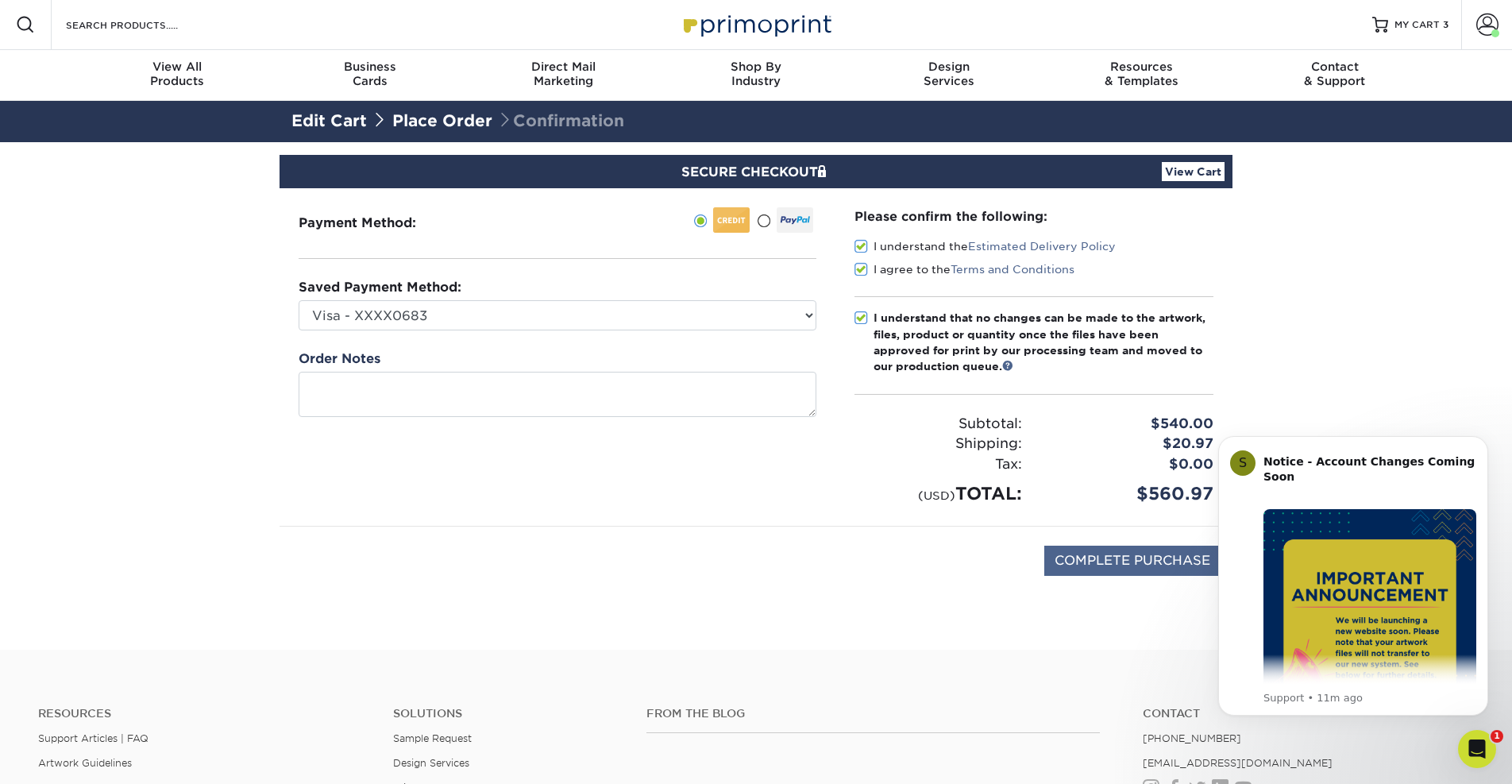
click at [1113, 565] on input "COMPLETE PURCHASE" at bounding box center [1132, 560] width 177 height 30
type input "PROCESSING, PLEASE WAIT..."
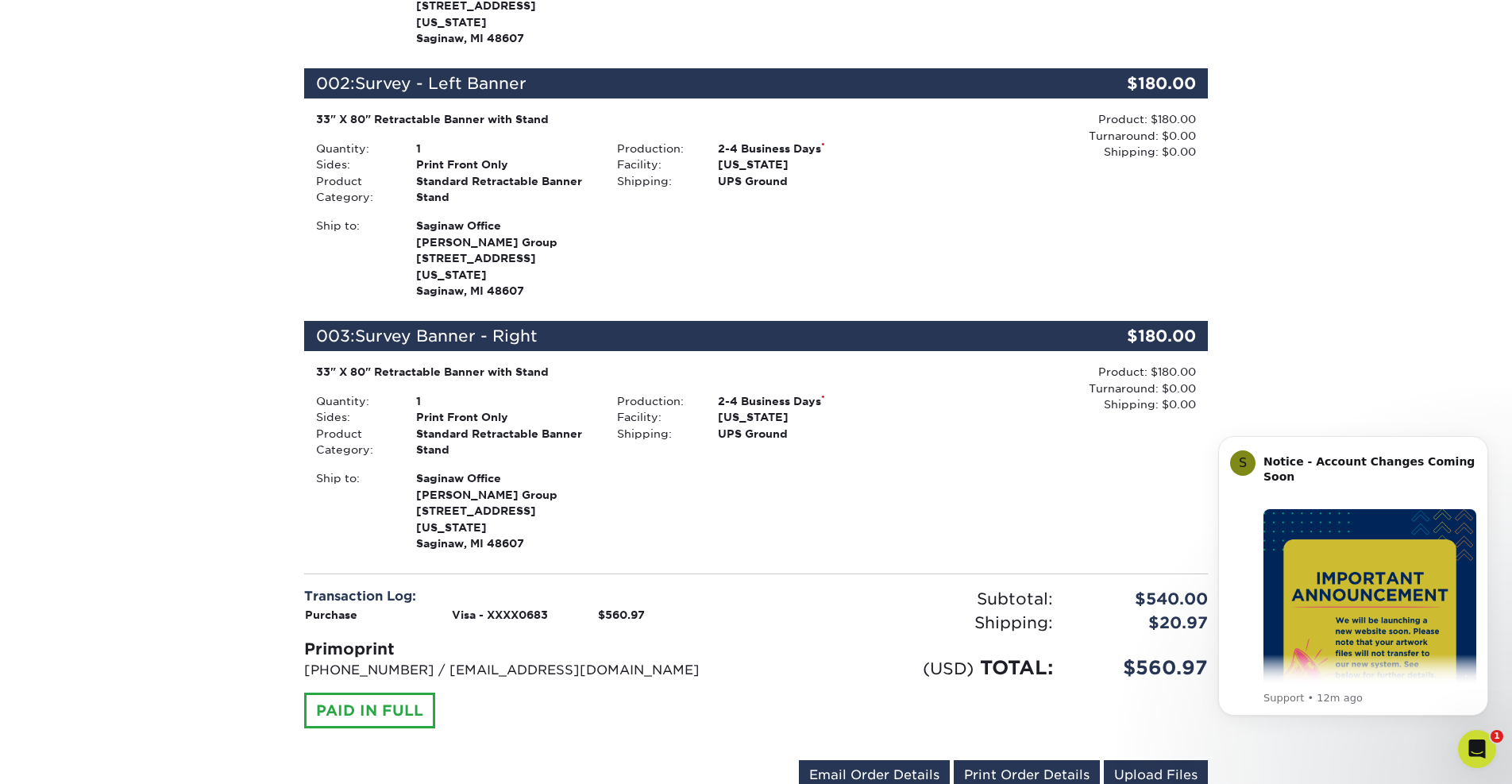
scroll to position [621, 0]
